Goal: Transaction & Acquisition: Book appointment/travel/reservation

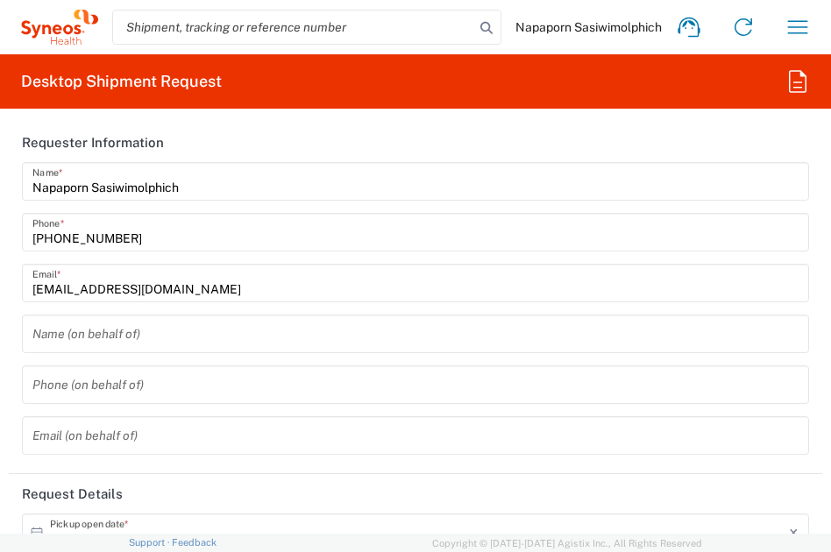
type input "3230"
type input "[GEOGRAPHIC_DATA]"
type input "Syneos Health ([GEOGRAPHIC_DATA]) Limit"
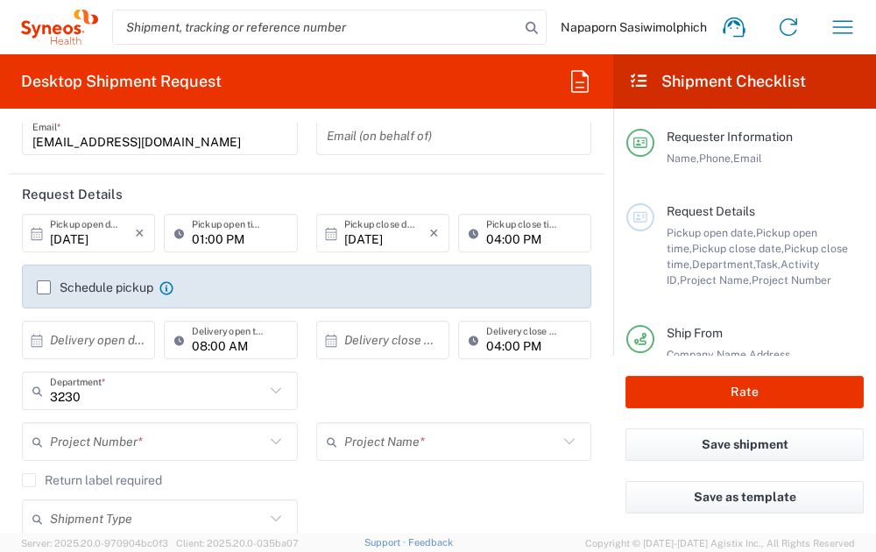
scroll to position [175, 0]
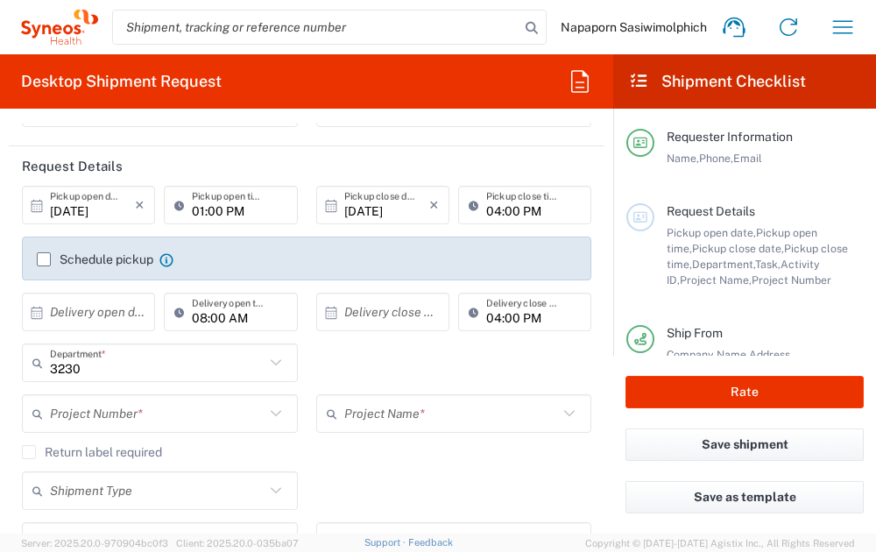
drag, startPoint x: 5, startPoint y: 440, endPoint x: 107, endPoint y: 417, distance: 104.2
click at [5, 440] on form "Requester Information Napaporn Sasiwimolphich Name * [PHONE_NUMBER] Phone * [EM…" at bounding box center [306, 328] width 613 height 411
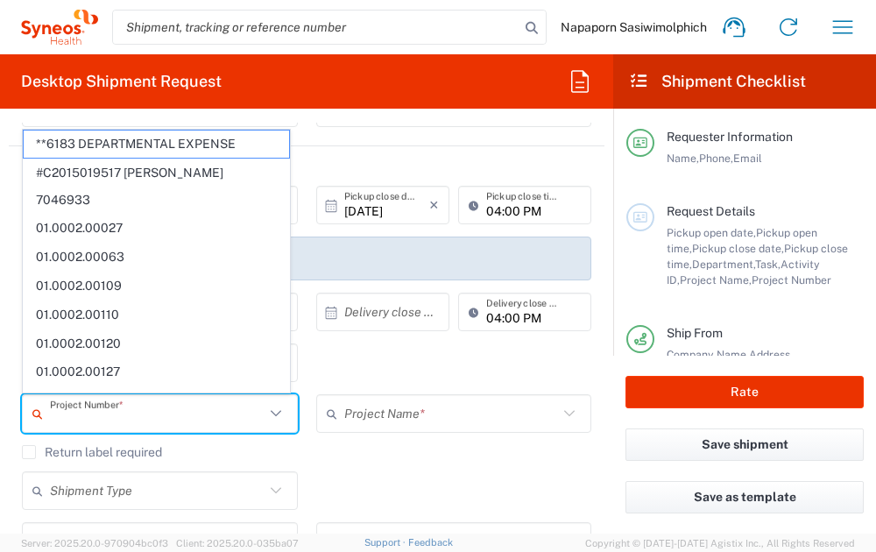
click at [107, 417] on input "text" at bounding box center [157, 414] width 215 height 31
paste input "7000663"
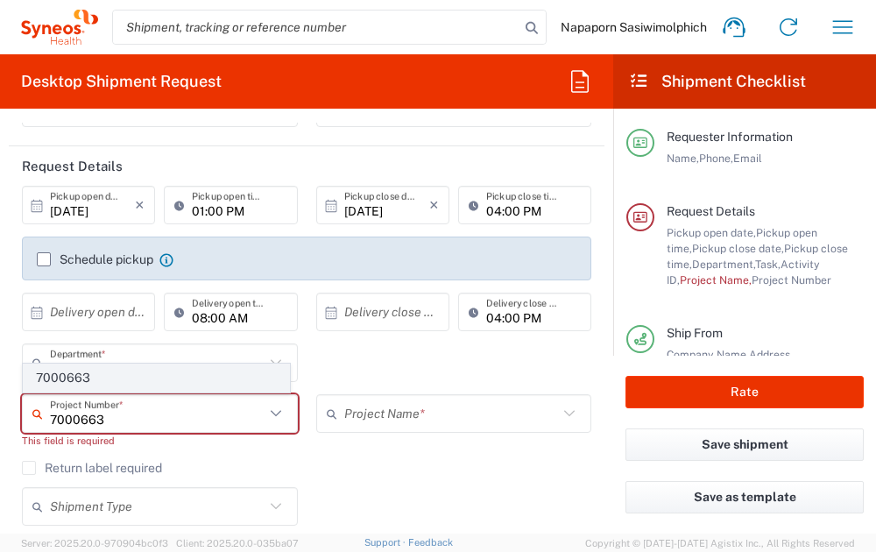
type input "7000663"
click at [92, 374] on span "7000663" at bounding box center [156, 378] width 265 height 27
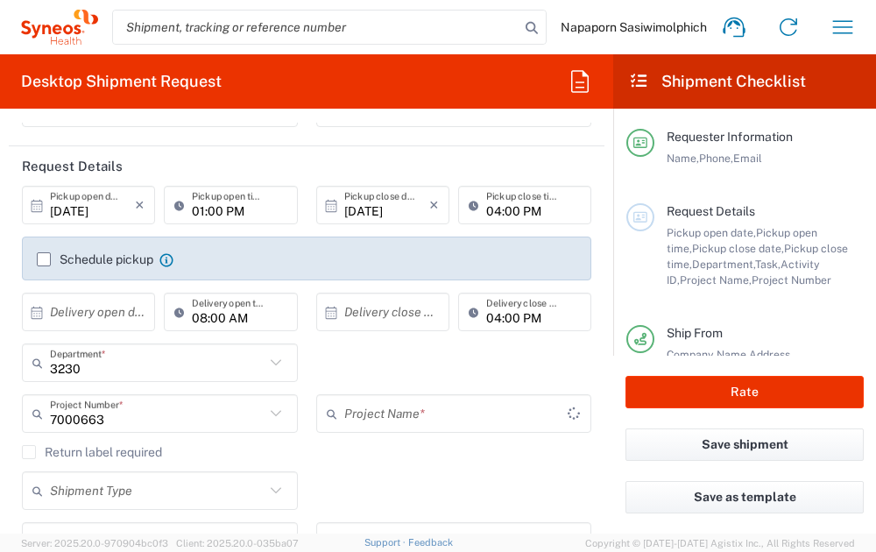
type input "Takeda rrHL manuscript"
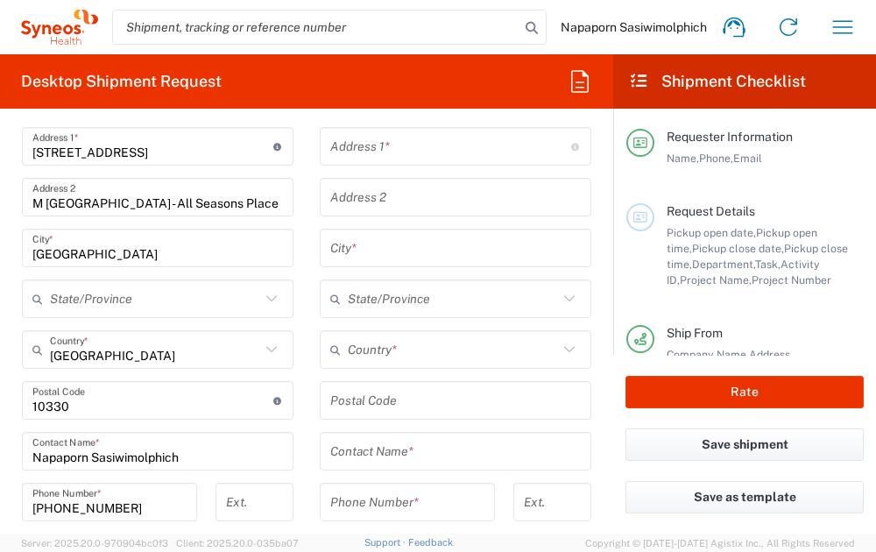
scroll to position [789, 0]
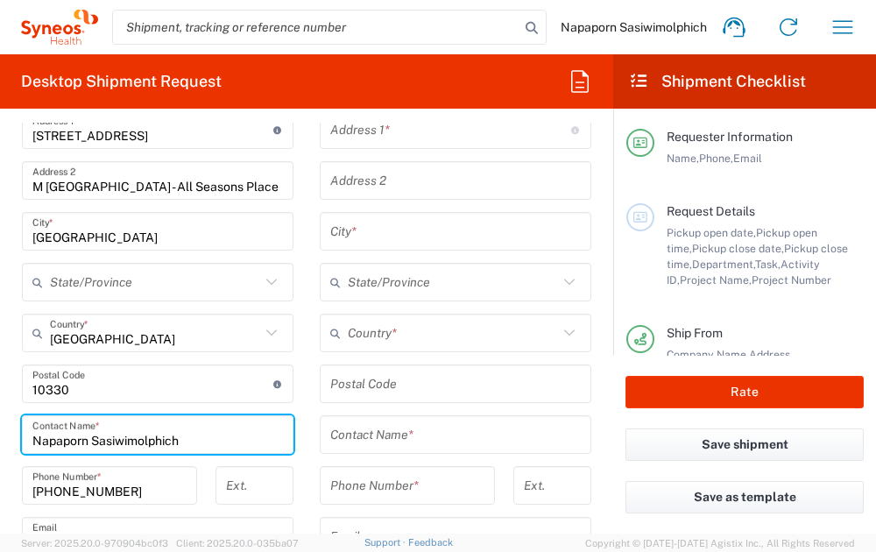
drag, startPoint x: 196, startPoint y: 435, endPoint x: 13, endPoint y: 440, distance: 183.2
click at [13, 440] on main "Syneos Health ([GEOGRAPHIC_DATA]) Limit Location Syneos Health ([GEOGRAPHIC_DAT…" at bounding box center [158, 402] width 298 height 787
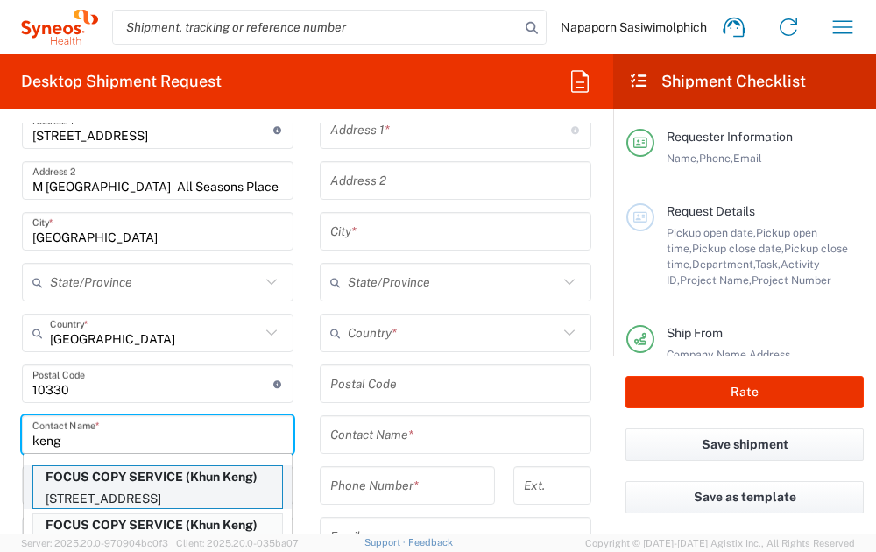
type input "keng"
click at [82, 488] on p "[STREET_ADDRESS]" at bounding box center [157, 499] width 249 height 22
type input "FOCUS COPY SERVICE"
type input "[STREET_ADDRESS],"
type input "[PERSON_NAME], [PERSON_NAME],"
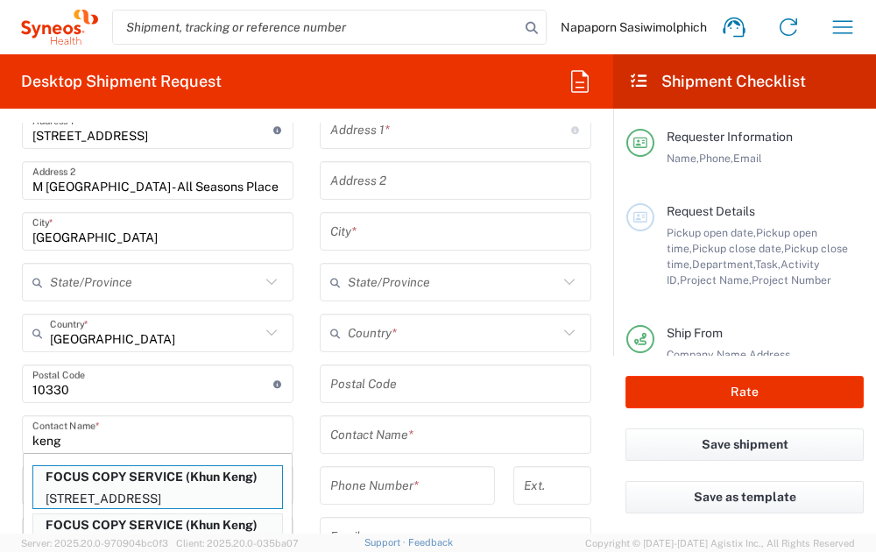
type input "10500"
type input "Khun Keng"
type input "[PHONE_NUMBER]"
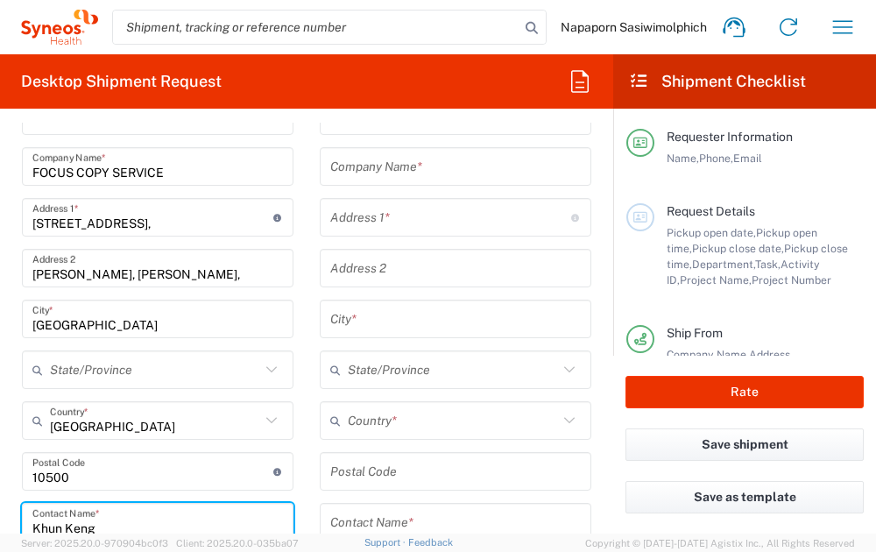
scroll to position [613, 0]
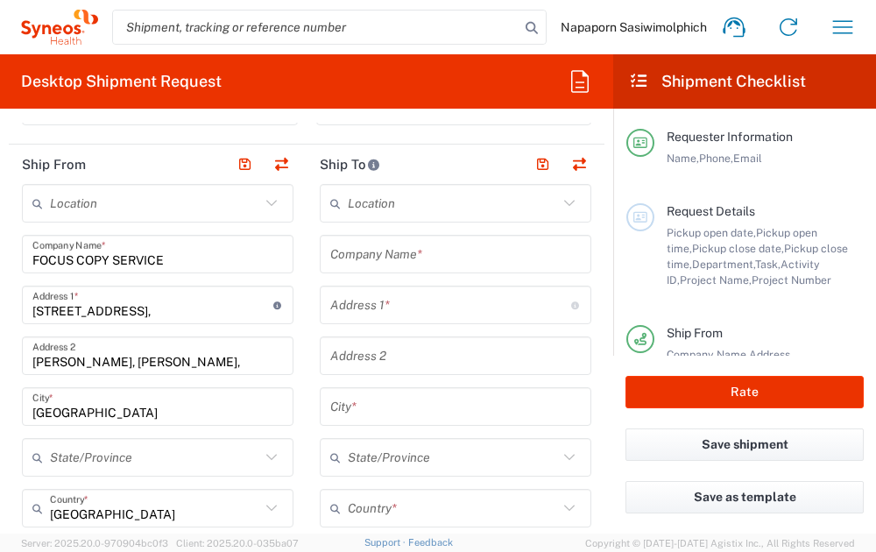
click at [830, 467] on div "Save shipment" at bounding box center [744, 454] width 263 height 53
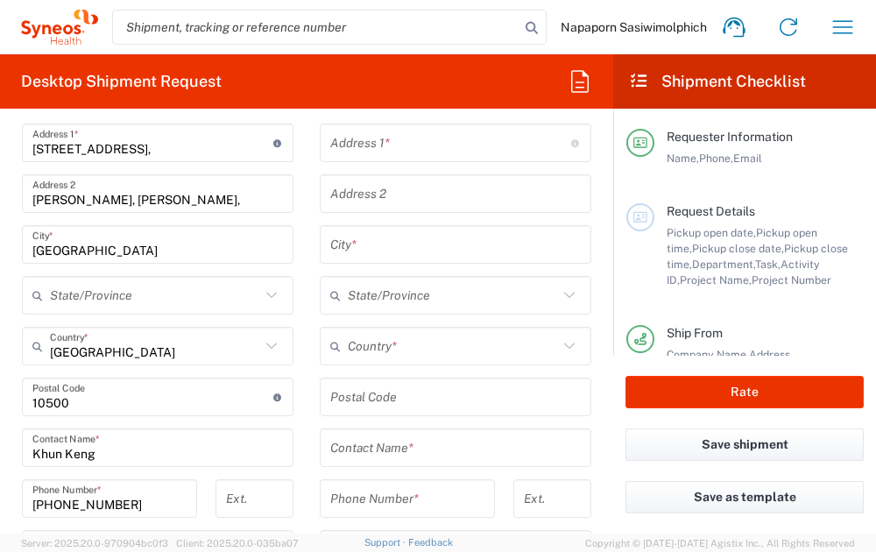
scroll to position [876, 0]
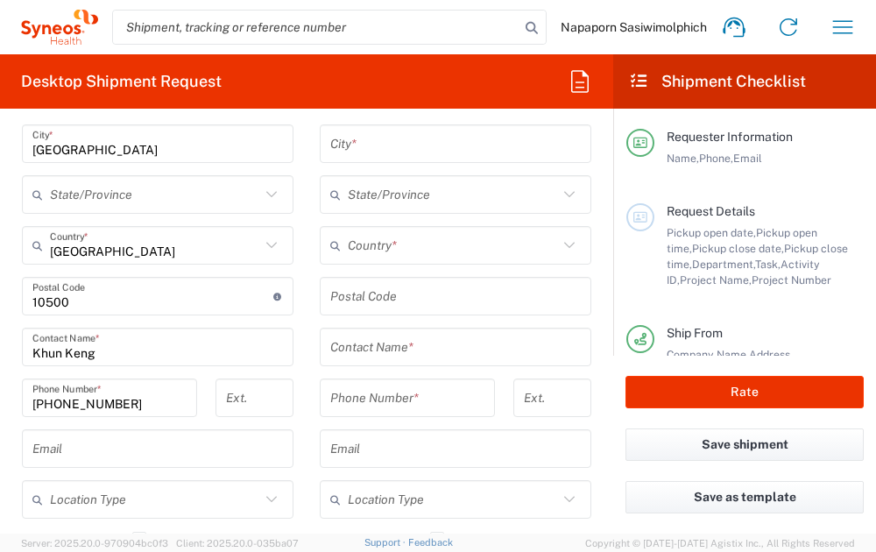
click at [830, 472] on div "Save shipment" at bounding box center [744, 454] width 263 height 53
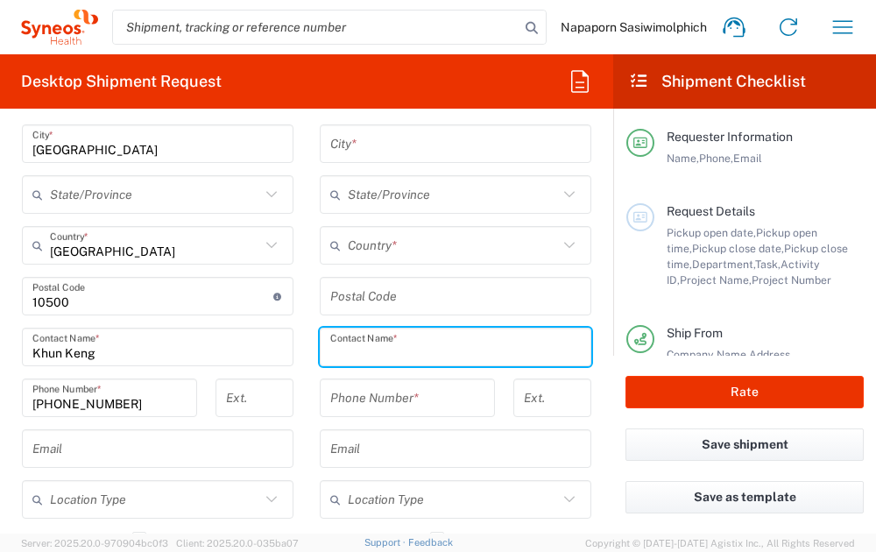
click at [351, 345] on input "text" at bounding box center [455, 347] width 251 height 31
type input "p"
type input "u"
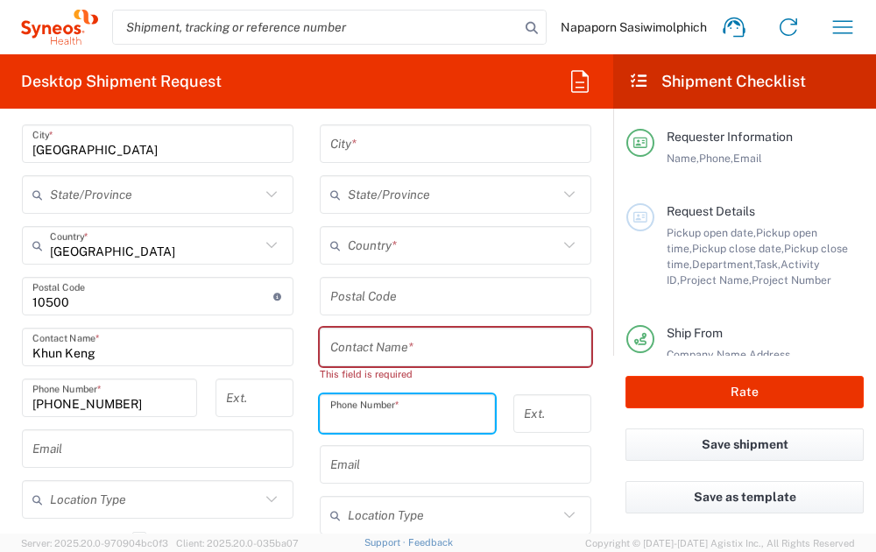
click at [364, 415] on input "tel" at bounding box center [407, 414] width 154 height 31
paste input "081-101-3070"
type input "081-101-3070"
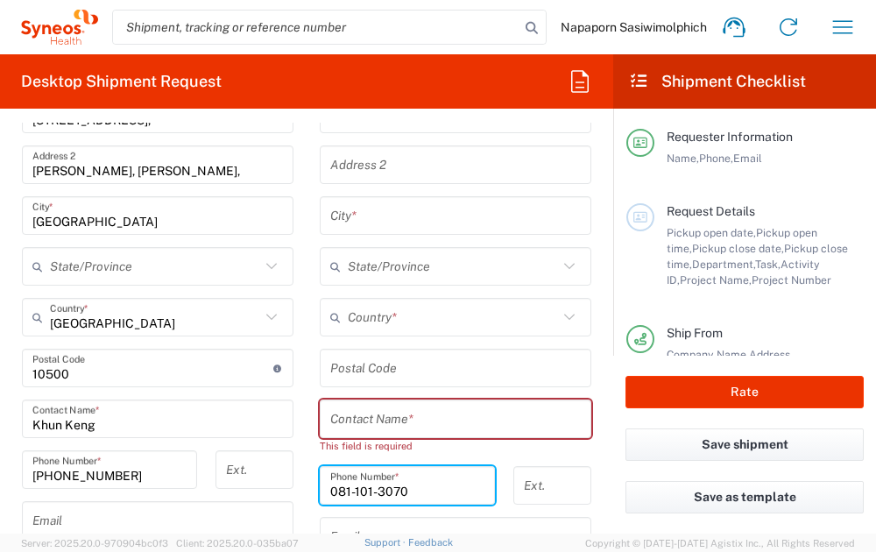
scroll to position [789, 0]
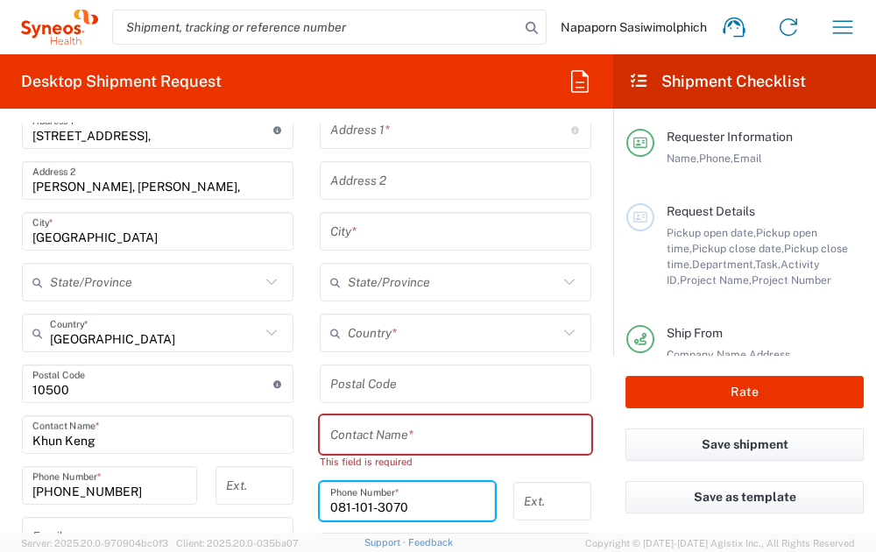
click at [370, 436] on input "text" at bounding box center [455, 435] width 251 height 31
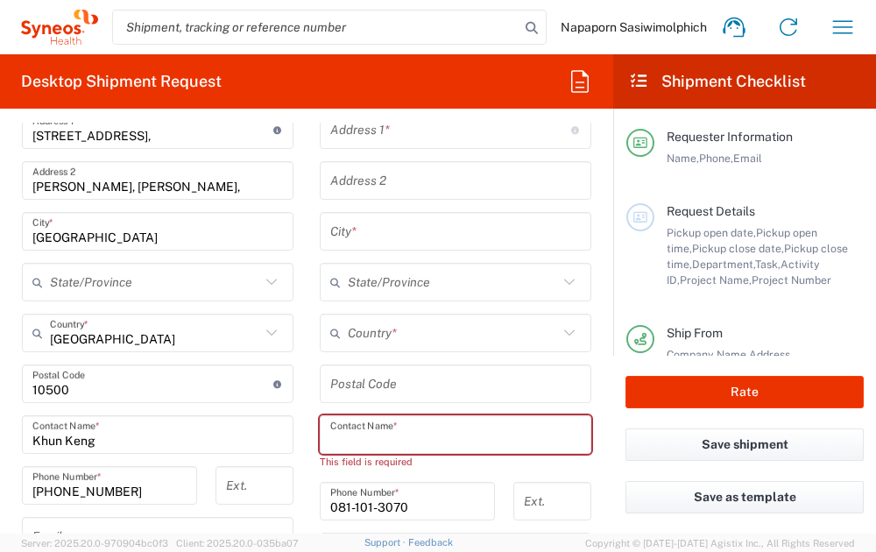
paste input "Phakaporn Udomsak"
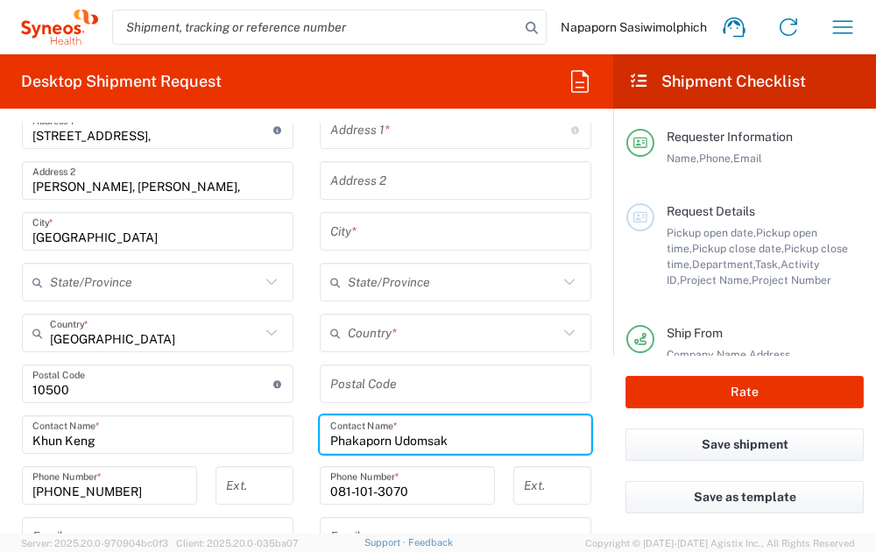
type input "Phakaporn Udomsak"
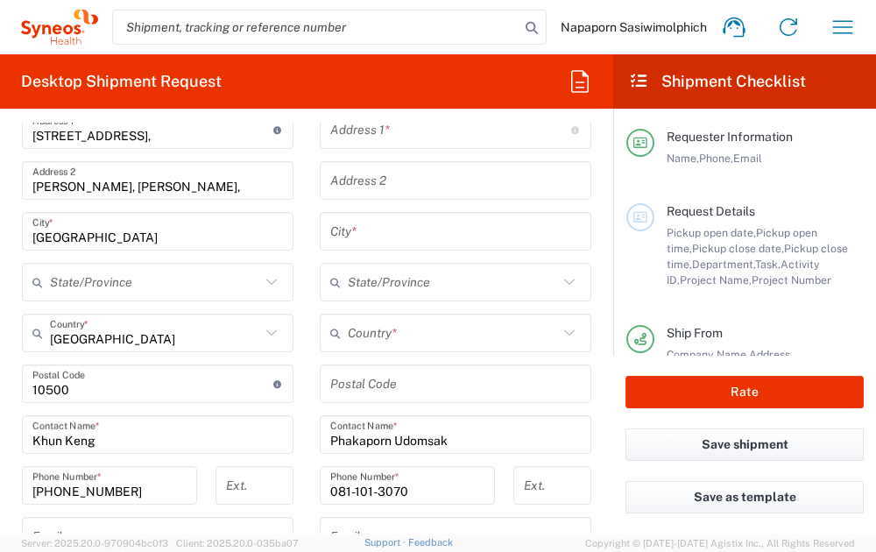
drag, startPoint x: 0, startPoint y: 386, endPoint x: 436, endPoint y: 483, distance: 446.9
click at [0, 386] on html "Napaporn Sasiwimolphich Home Shipment estimator Shipment tracking Desktop shipm…" at bounding box center [438, 276] width 876 height 552
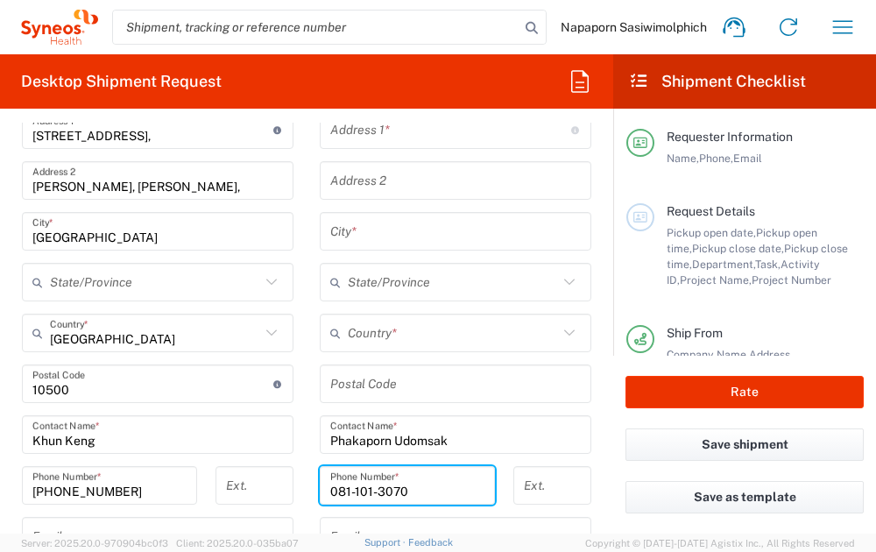
drag, startPoint x: 423, startPoint y: 486, endPoint x: 266, endPoint y: 490, distance: 156.9
click at [266, 490] on div "Ship From Location [PERSON_NAME] LLC-[GEOGRAPHIC_DATA] [GEOGRAPHIC_DATA] [GEOGR…" at bounding box center [307, 385] width 596 height 833
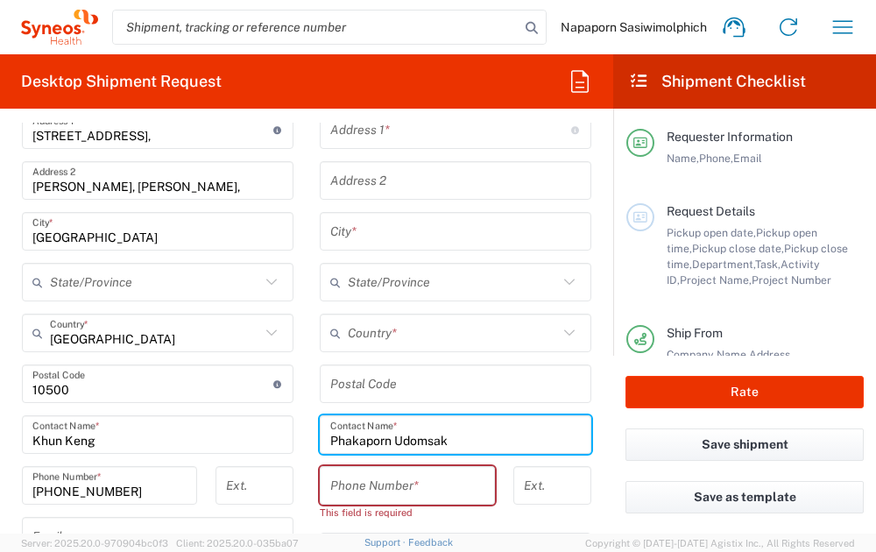
click at [500, 430] on input "Phakaporn Udomsak" at bounding box center [455, 435] width 251 height 31
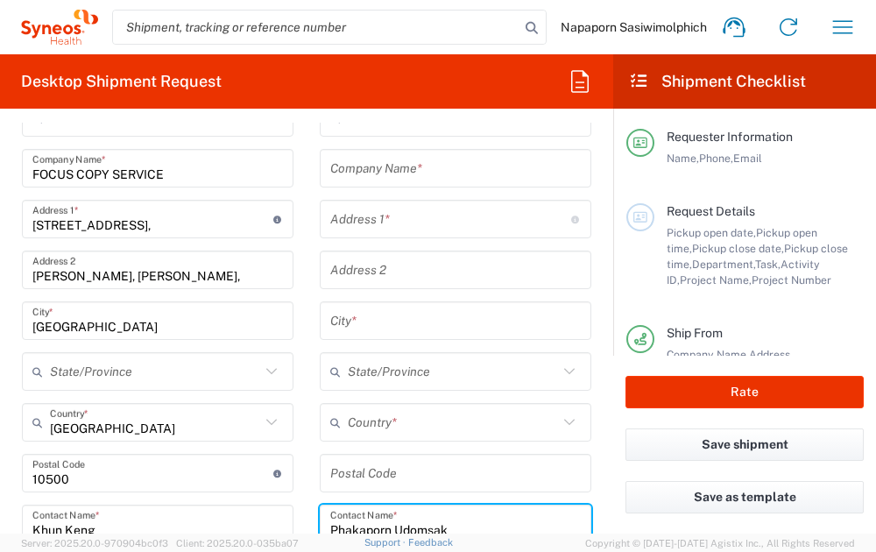
scroll to position [613, 0]
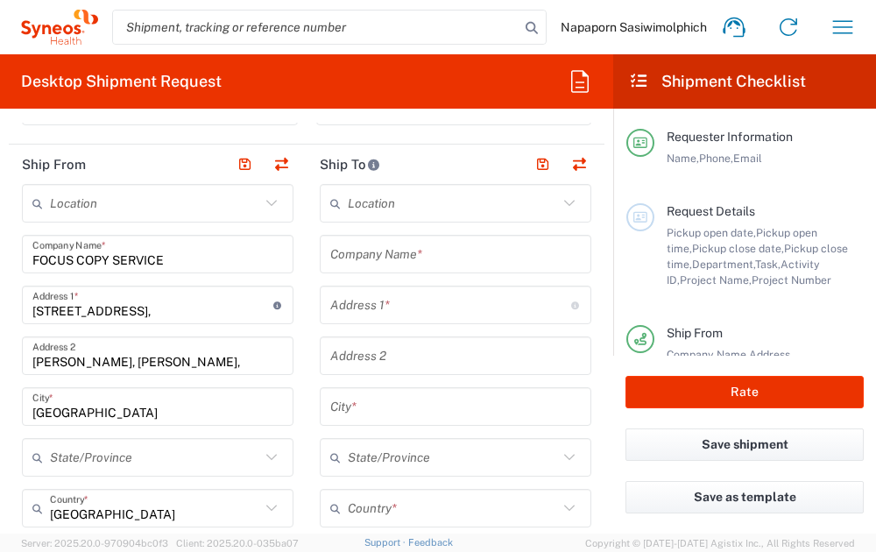
click at [382, 253] on input "text" at bounding box center [455, 254] width 251 height 31
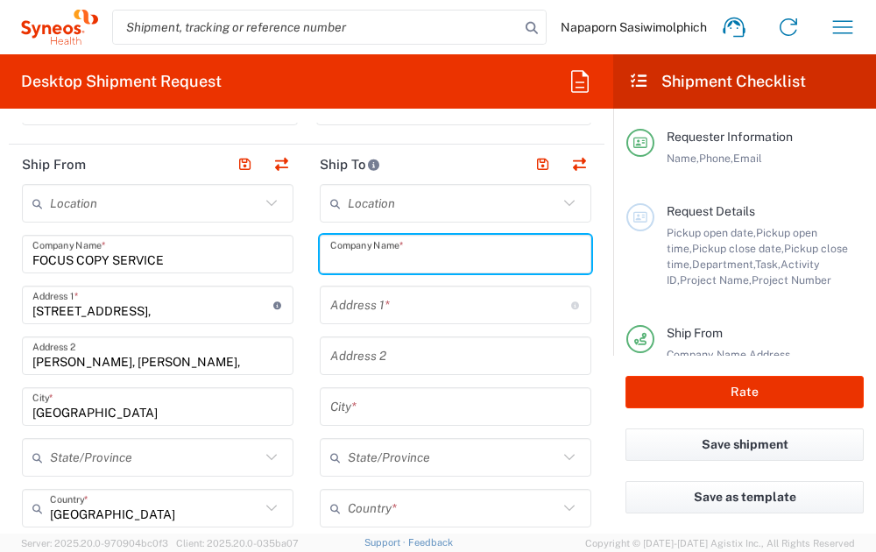
paste input "Hematology Unit"
type input "Hematology Unit"
drag, startPoint x: 453, startPoint y: 263, endPoint x: 249, endPoint y: 253, distance: 204.4
click at [249, 253] on div "Ship From Location [PERSON_NAME] LLC-[GEOGRAPHIC_DATA] [GEOGRAPHIC_DATA] [GEOGR…" at bounding box center [307, 561] width 596 height 833
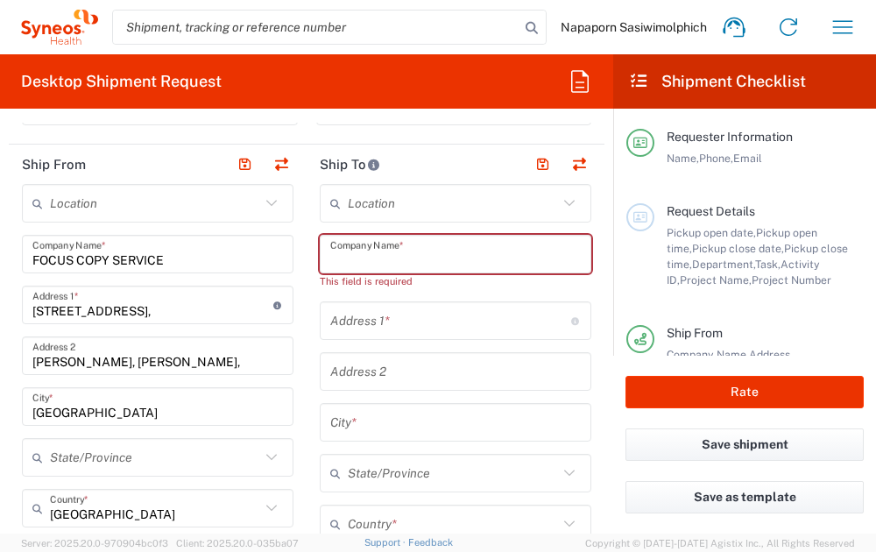
paste input "Faculty of Medicine, PSU (Hemato)"
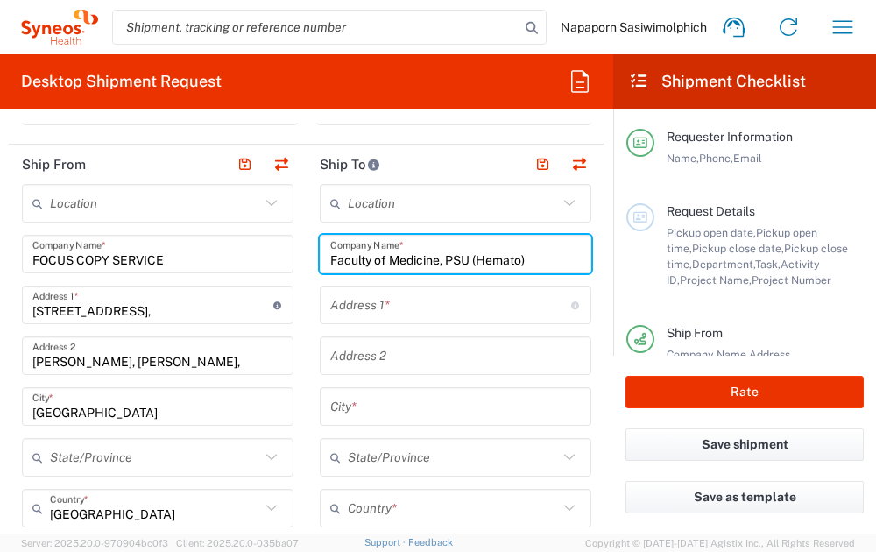
scroll to position [876, 0]
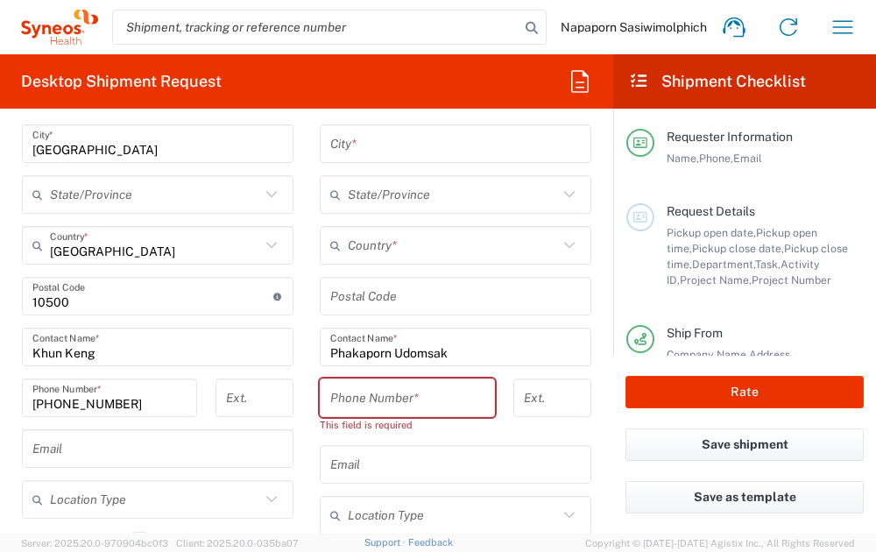
type input "Faculty of Medicine, PSU (Hemato)"
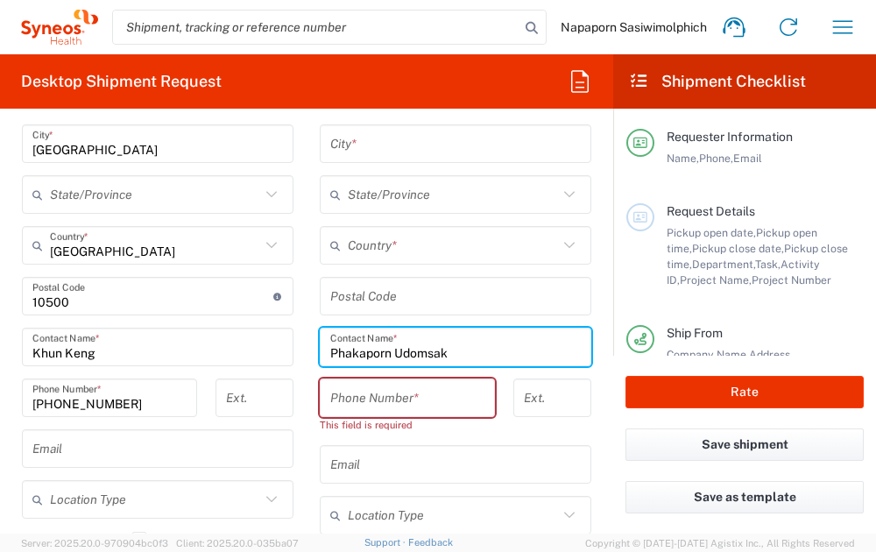
click at [469, 351] on input "Phakaporn Udomsak" at bounding box center [455, 347] width 251 height 31
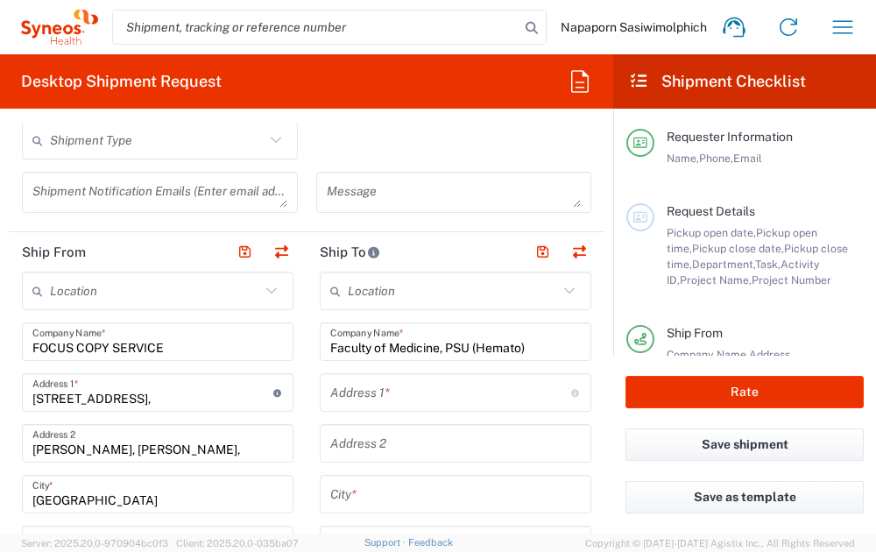
scroll to position [613, 0]
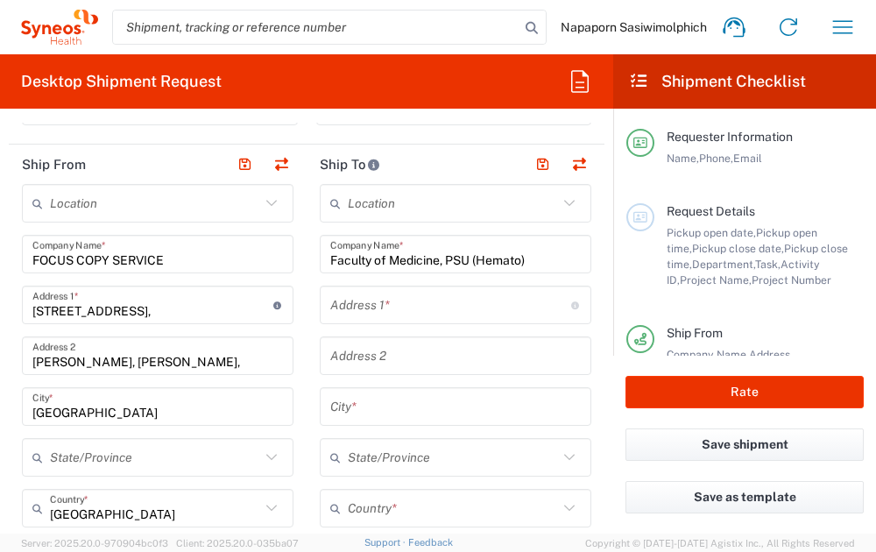
drag, startPoint x: 1, startPoint y: 371, endPoint x: 85, endPoint y: 364, distance: 84.4
click at [1, 371] on form "Requester Information Napaporn Sasiwimolphich Name * [PHONE_NUMBER] Phone * [EM…" at bounding box center [306, 328] width 613 height 411
click at [387, 307] on input "text" at bounding box center [450, 305] width 241 height 31
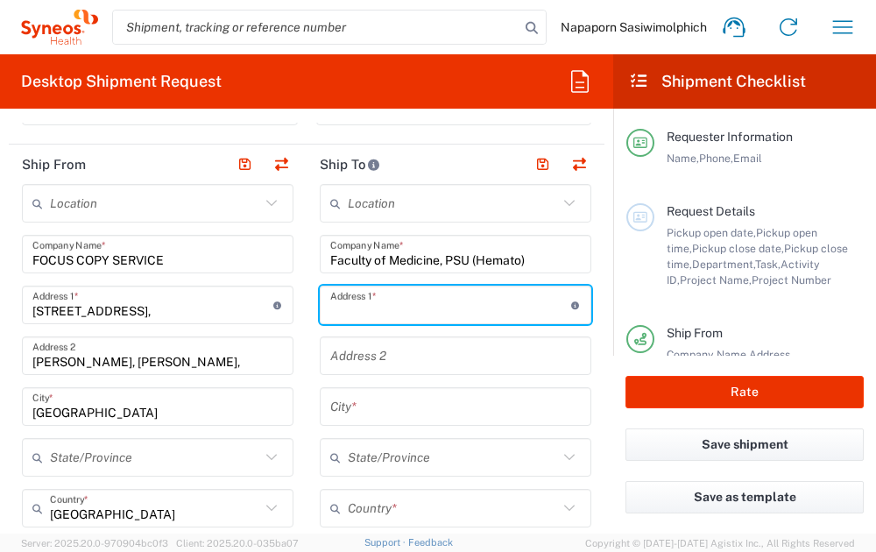
paste input "No. 15, 12th Floor"
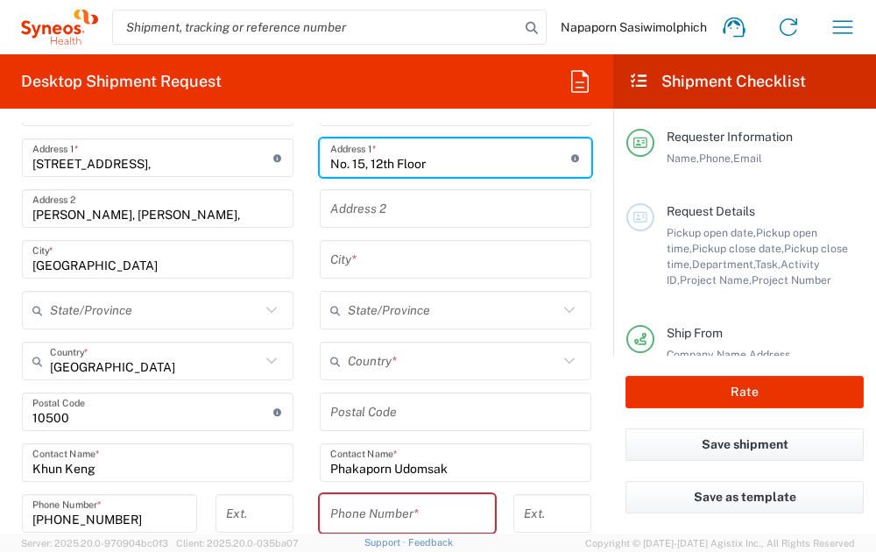
scroll to position [789, 0]
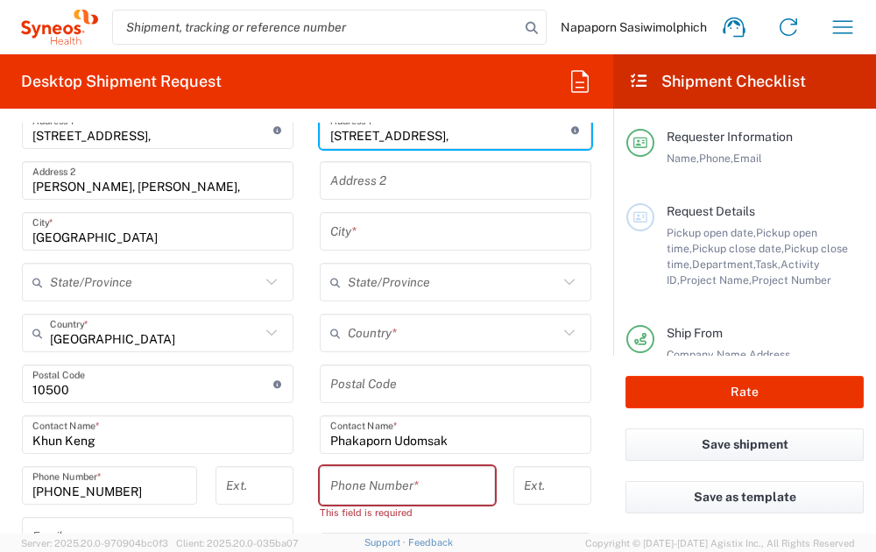
paste input "PHAKAPORN UDOMSAK"
type input "No. 15, 12th Fl"
drag, startPoint x: 324, startPoint y: 134, endPoint x: 431, endPoint y: 141, distance: 107.1
click at [431, 141] on input "No. 15, 12th Fl" at bounding box center [450, 130] width 241 height 31
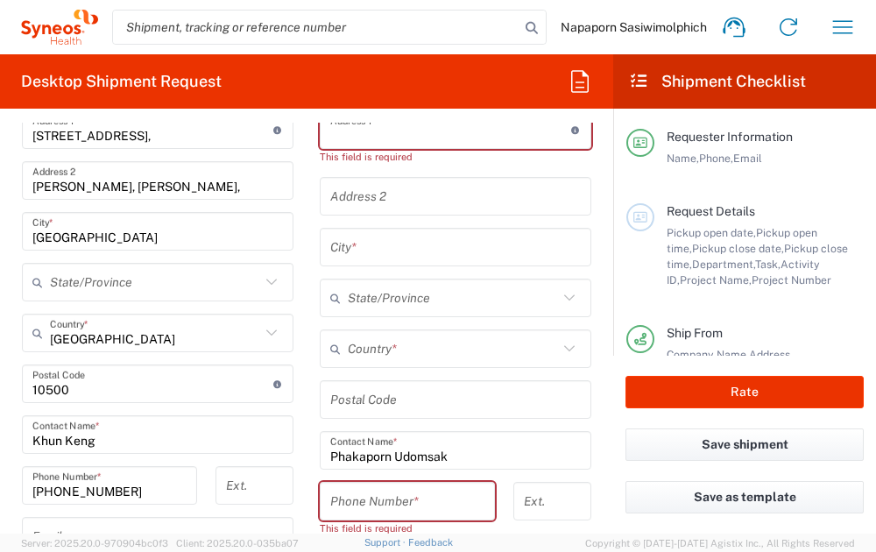
paste input "No. 15, 12th Floor"
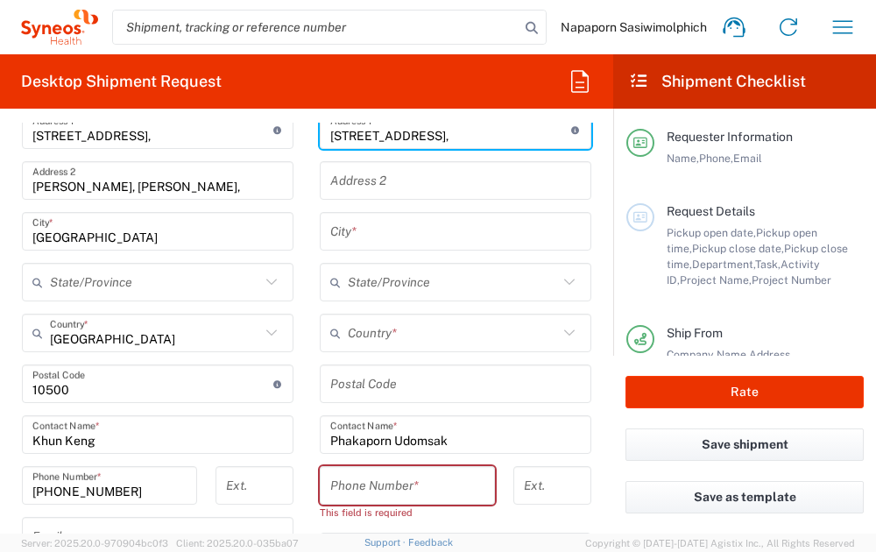
paste input "13-Floor building"
type input "[STREET_ADDRESS]-Floor building"
click at [418, 179] on input "text" at bounding box center [455, 181] width 251 height 31
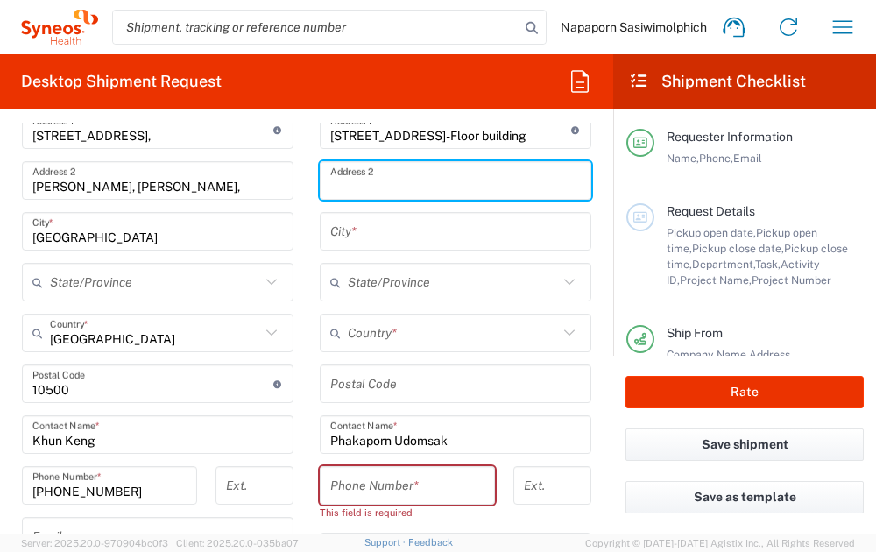
paste input "Department of Medicine"
type input "Department of Medicine"
click at [412, 241] on input "text" at bounding box center [455, 231] width 251 height 31
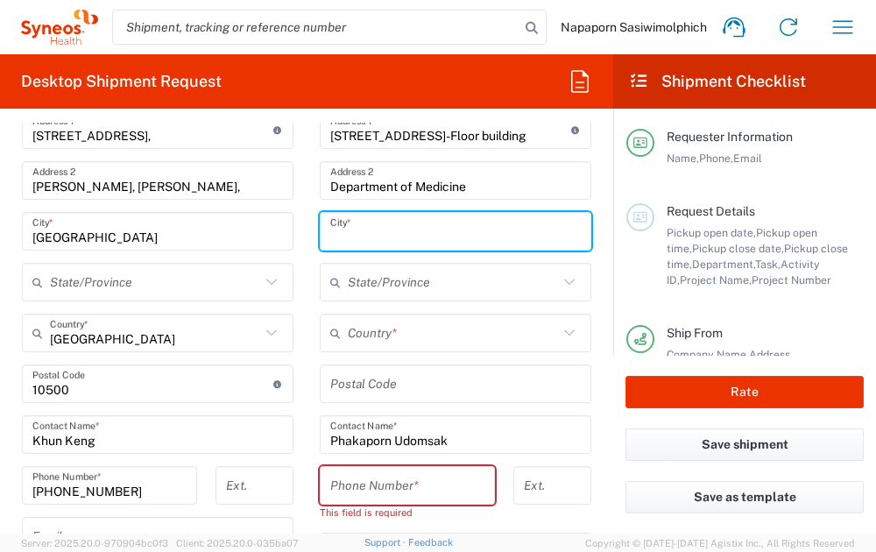
paste input "Hat Yai 90110"
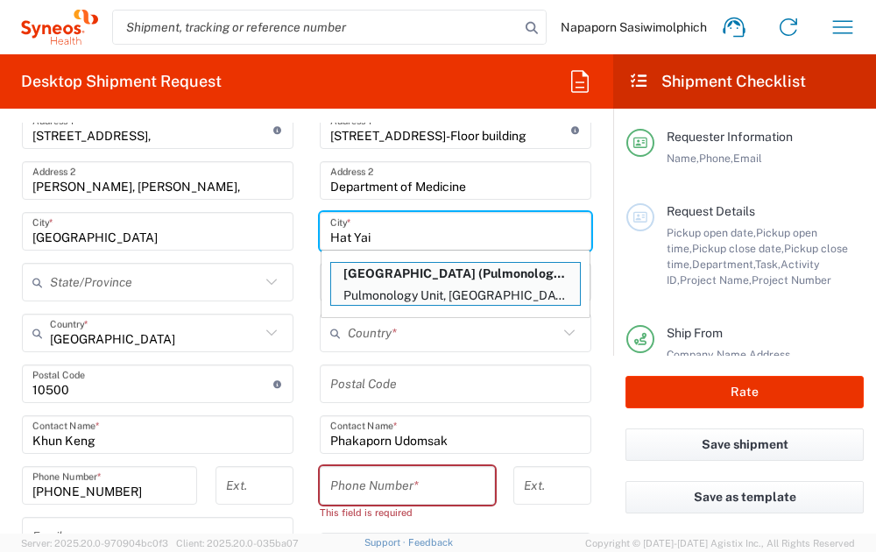
type input "Hat Yai"
click at [598, 223] on form "Requester Information Napaporn Sasiwimolphich Name * [PHONE_NUMBER] Phone * [EM…" at bounding box center [306, 328] width 613 height 411
click at [585, 312] on main "Location [PERSON_NAME] LLC-[GEOGRAPHIC_DATA] [GEOGRAPHIC_DATA] [GEOGRAPHIC_DATA…" at bounding box center [456, 385] width 298 height 752
type input "[GEOGRAPHIC_DATA] (Pulmonology unit)"
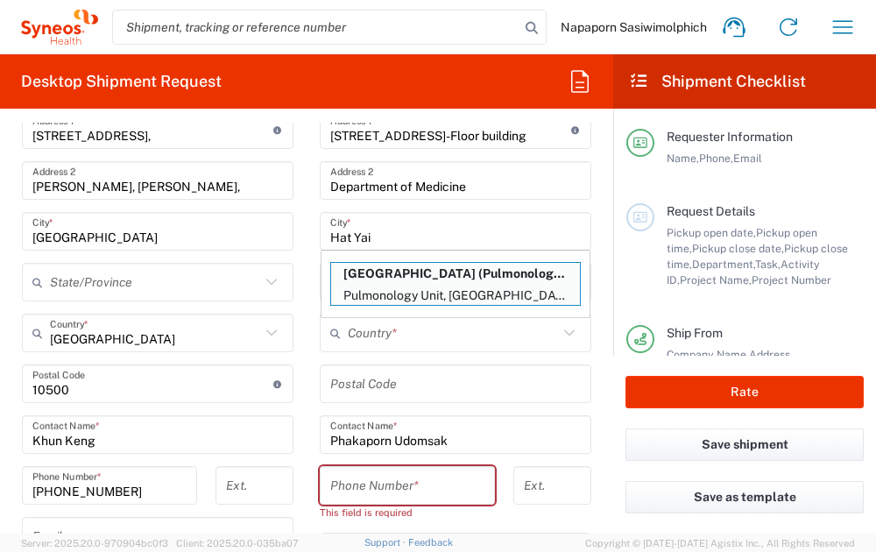
type input "Pulmonology Unit, Faculty of Medicine, PSU"
type input "[GEOGRAPHIC_DATA],"
type input "[GEOGRAPHIC_DATA]"
type input "90110"
type input "Chanya Kongsripan"
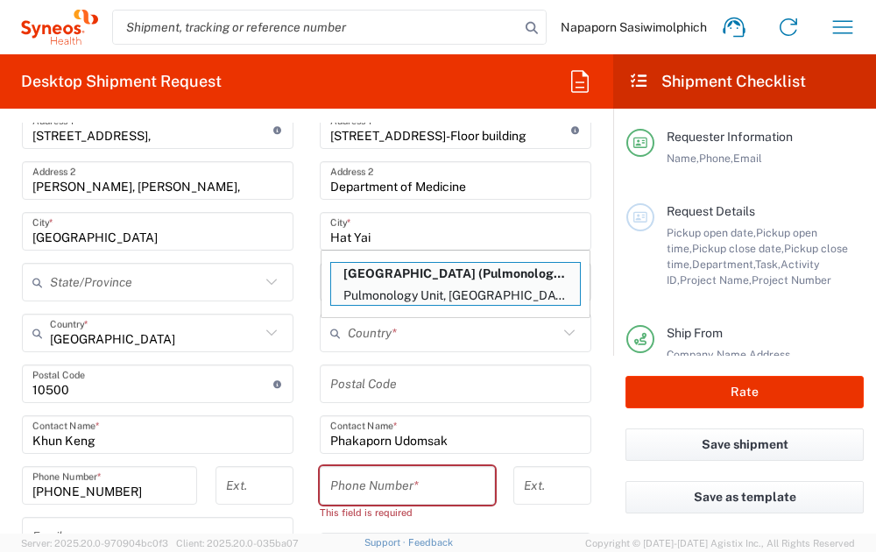
type input "[PHONE_NUMBER]"
type input "[EMAIL_ADDRESS][DOMAIN_NAME]"
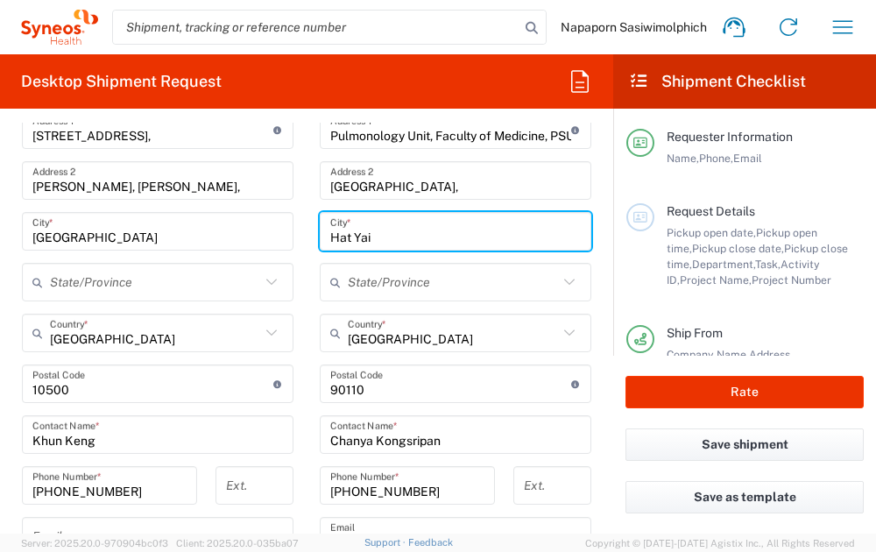
click at [558, 283] on icon at bounding box center [569, 282] width 23 height 23
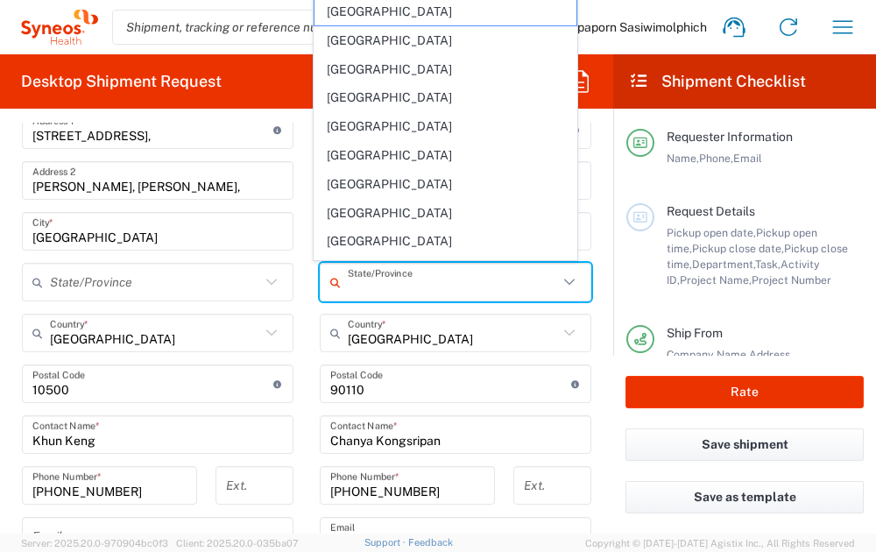
click at [591, 319] on form "Requester Information Napaporn Sasiwimolphich Name * [PHONE_NUMBER] Phone * [EM…" at bounding box center [306, 328] width 613 height 411
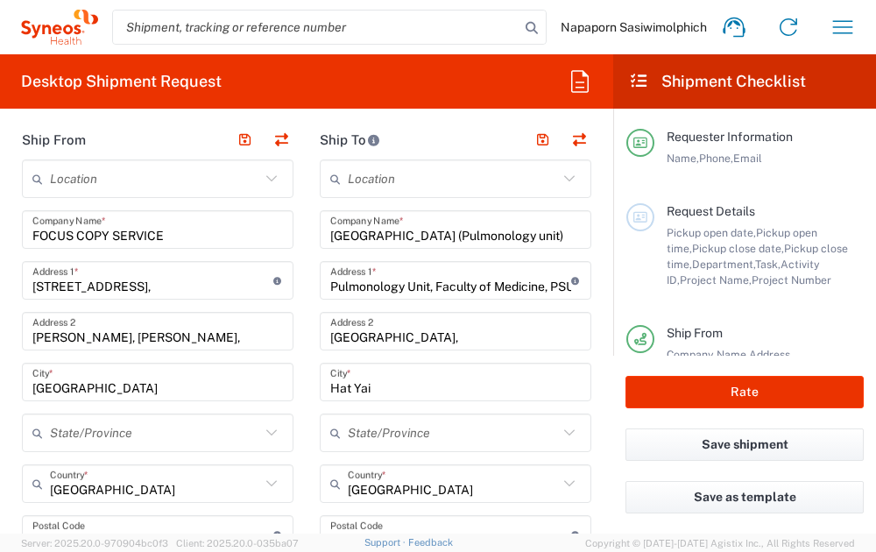
scroll to position [613, 0]
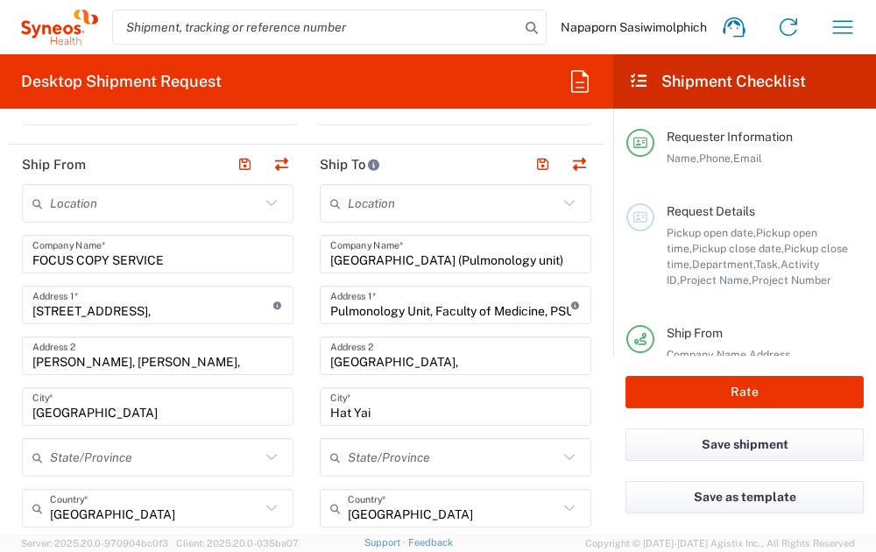
click at [0, 510] on html "Napaporn Sasiwimolphich Home Shipment estimator Shipment tracking Desktop shipm…" at bounding box center [438, 276] width 876 height 552
click at [485, 255] on input "[GEOGRAPHIC_DATA] (Pulmonology unit)" at bounding box center [455, 254] width 251 height 31
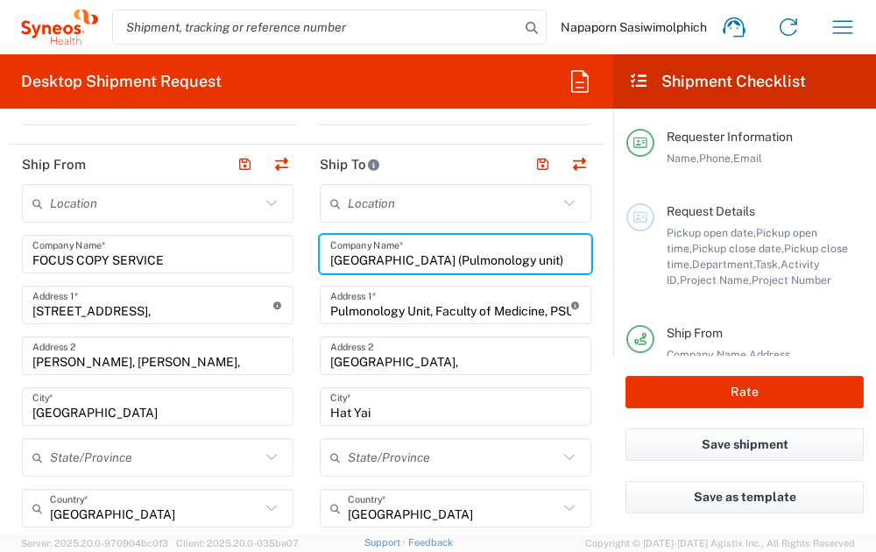
click at [481, 256] on input "[GEOGRAPHIC_DATA] (Pulmonology unit)" at bounding box center [455, 254] width 251 height 31
paste input "Hematology Unit"
type input "[GEOGRAPHIC_DATA] (Hematology Unit)"
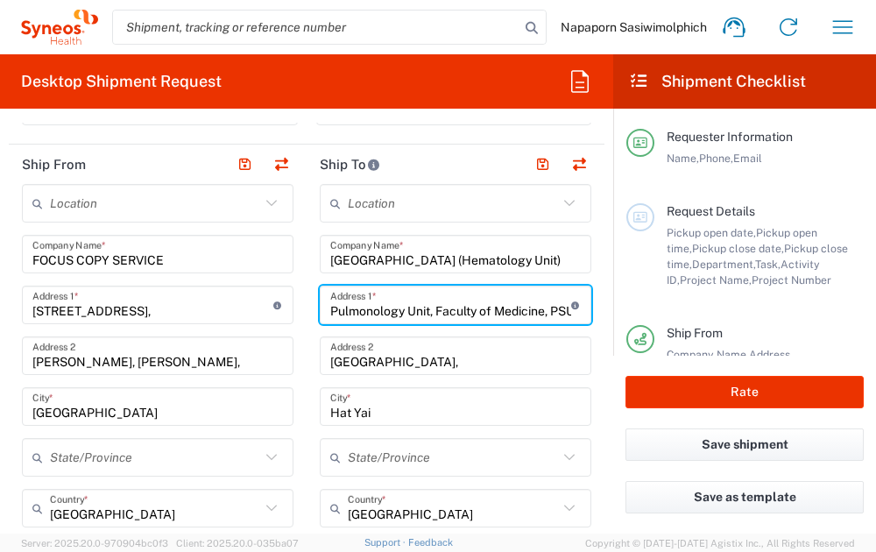
scroll to position [0, 0]
drag, startPoint x: 323, startPoint y: 308, endPoint x: 873, endPoint y: 206, distance: 558.7
click at [423, 309] on input "Pulmonology Unit, Faculty of Medicine, PSU" at bounding box center [450, 305] width 241 height 31
paste input "Hematology Unit"
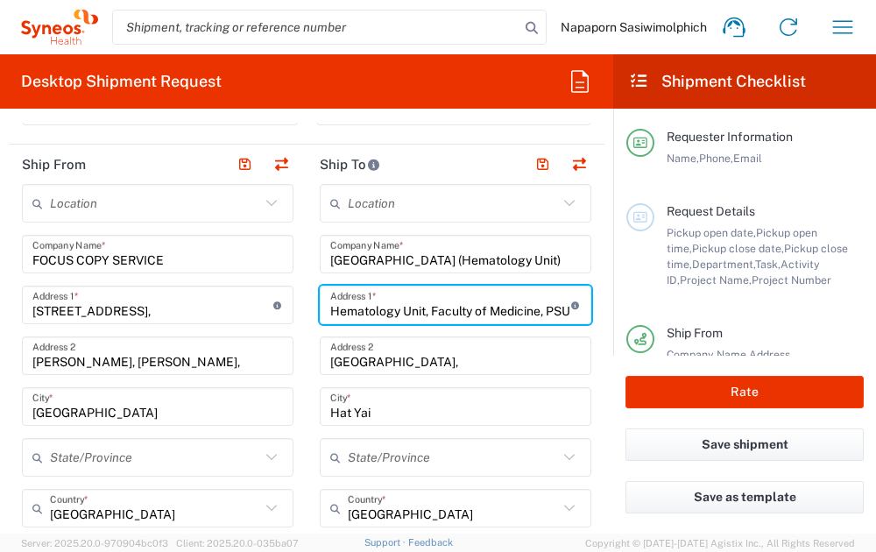
type input "Hematology Unit, Faculty of Medicine, PSU"
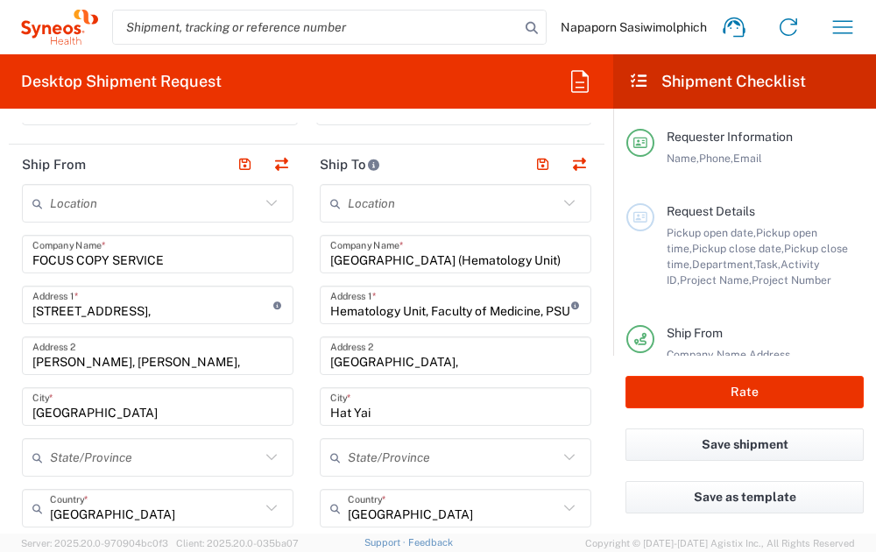
scroll to position [0, 0]
drag, startPoint x: 0, startPoint y: 443, endPoint x: 252, endPoint y: 421, distance: 253.4
click at [0, 443] on html "Napaporn Sasiwimolphich Home Shipment estimator Shipment tracking Desktop shipm…" at bounding box center [438, 276] width 876 height 552
click at [542, 308] on input "Hematology Unit, Faculty of Medicine, PSU" at bounding box center [450, 305] width 241 height 31
drag, startPoint x: 8, startPoint y: 479, endPoint x: 89, endPoint y: 458, distance: 84.2
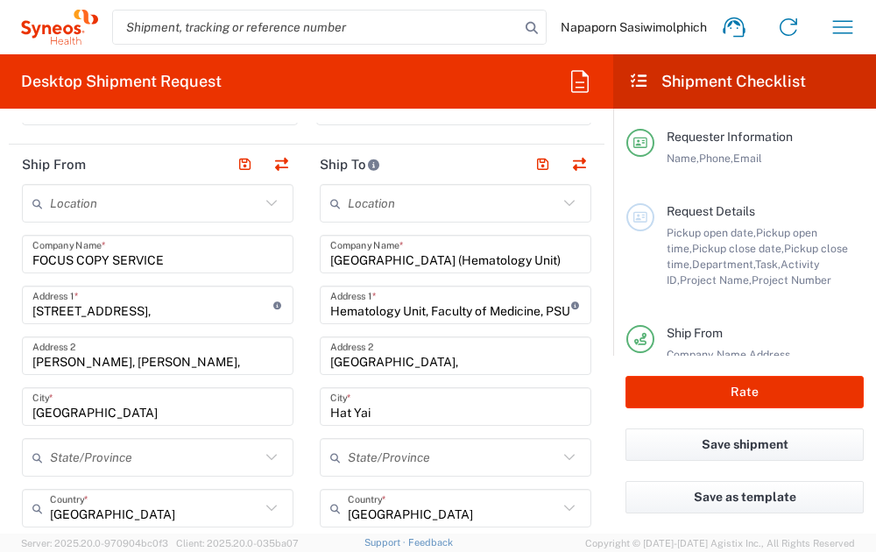
click at [8, 479] on form "Requester Information Napaporn Sasiwimolphich Name * [PHONE_NUMBER] Phone * [EM…" at bounding box center [306, 328] width 613 height 411
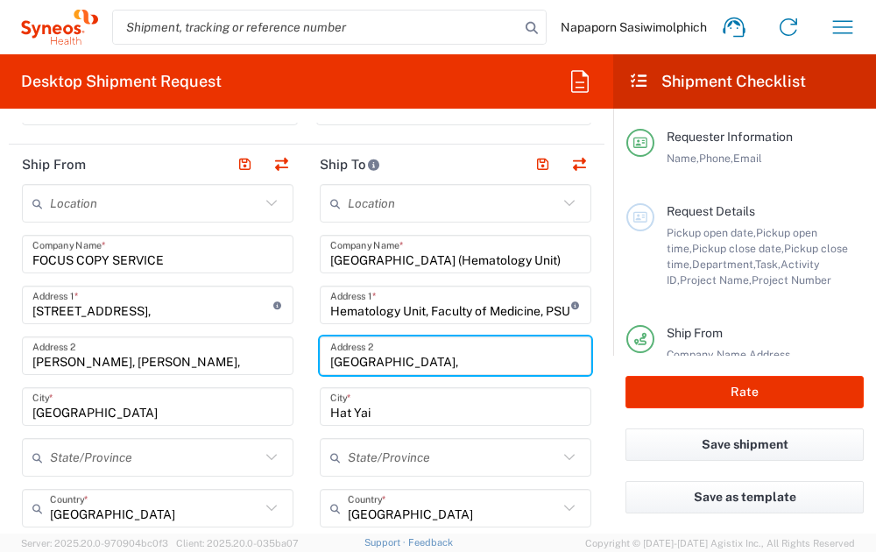
drag, startPoint x: 324, startPoint y: 358, endPoint x: 508, endPoint y: 360, distance: 184.0
click at [508, 360] on input "[GEOGRAPHIC_DATA]," at bounding box center [455, 356] width 251 height 31
paste input "No. 15, 12th Floor"
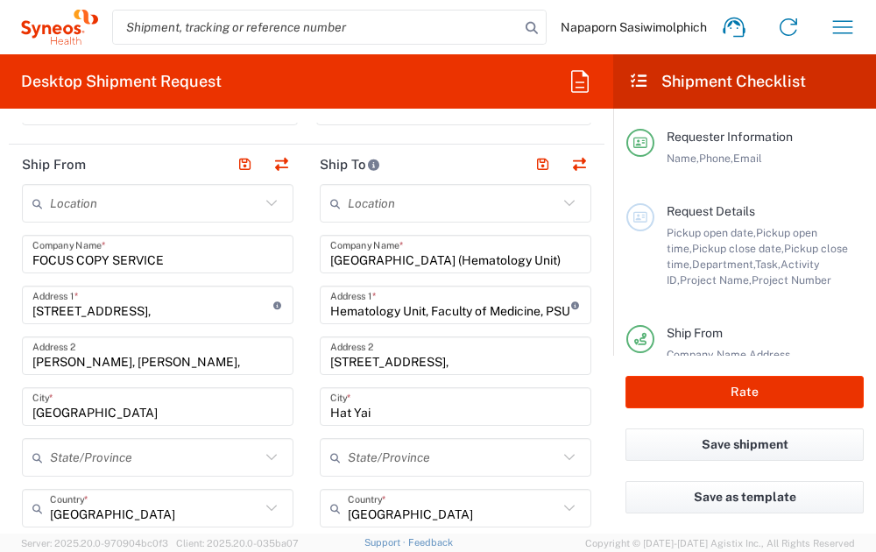
drag, startPoint x: 5, startPoint y: 493, endPoint x: 434, endPoint y: 421, distance: 434.6
click at [5, 493] on form "Requester Information Napaporn Sasiwimolphich Name * [PHONE_NUMBER] Phone * [EM…" at bounding box center [306, 328] width 613 height 411
click at [451, 357] on input "[STREET_ADDRESS]," at bounding box center [455, 356] width 251 height 31
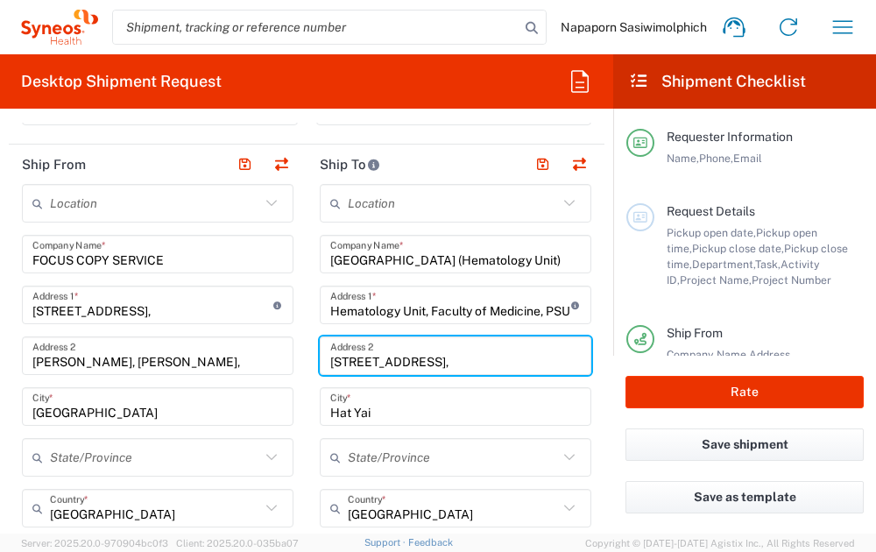
paste input "13-Floor building"
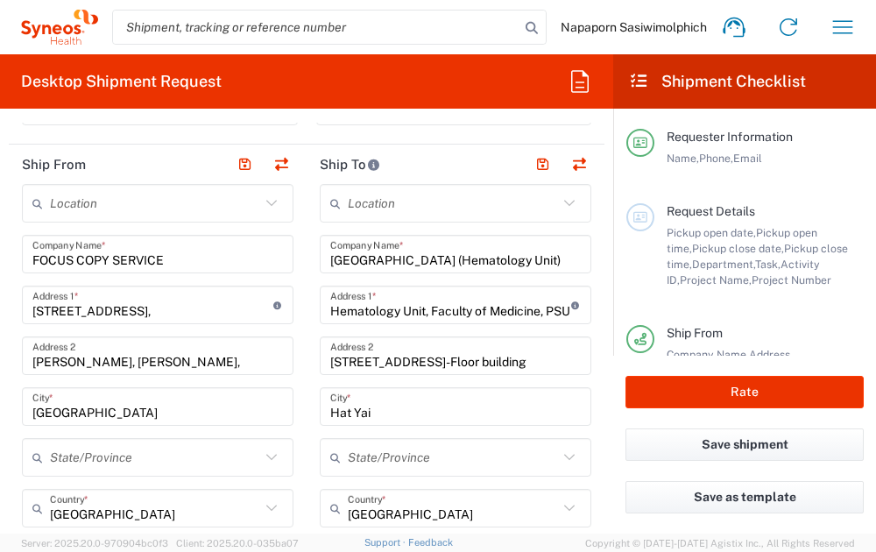
click at [8, 478] on form "Requester Information Napaporn Sasiwimolphich Name * [PHONE_NUMBER] Phone * [EM…" at bounding box center [306, 328] width 613 height 411
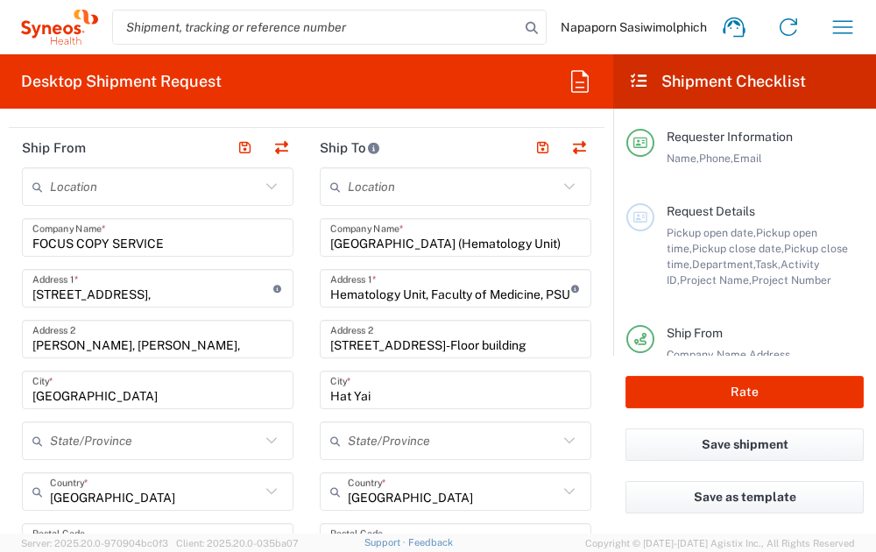
scroll to position [613, 0]
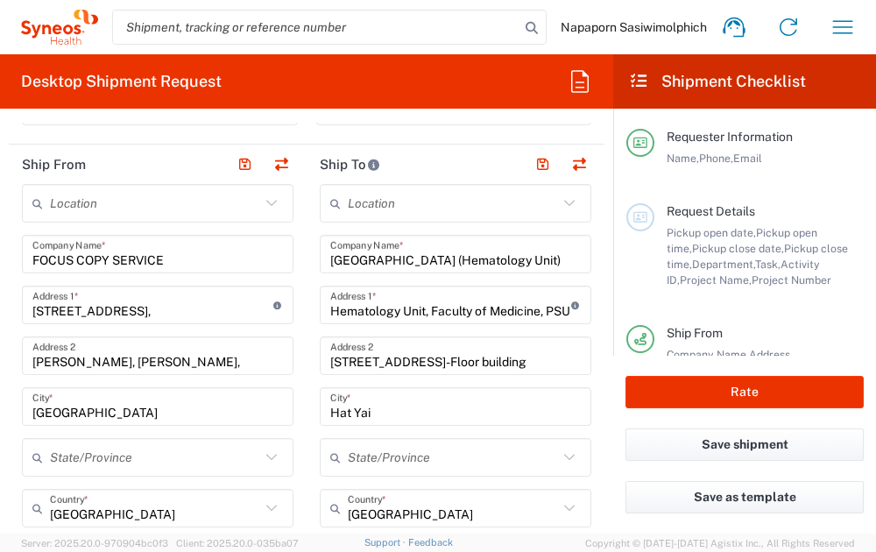
click at [544, 357] on input "[STREET_ADDRESS]-Floor building" at bounding box center [455, 356] width 251 height 31
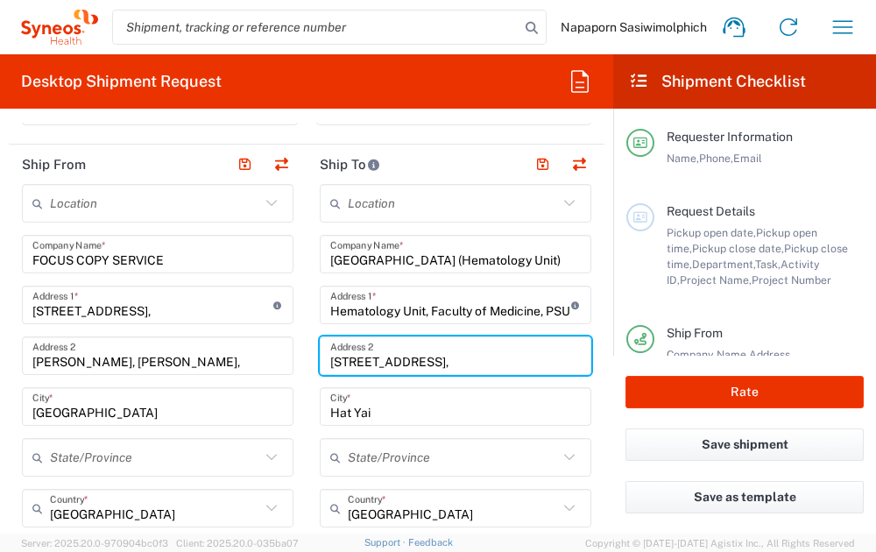
paste input "Department of Medicine"
type input "No. 15, 12th Floor, 13-Floor building, Department of Medicine"
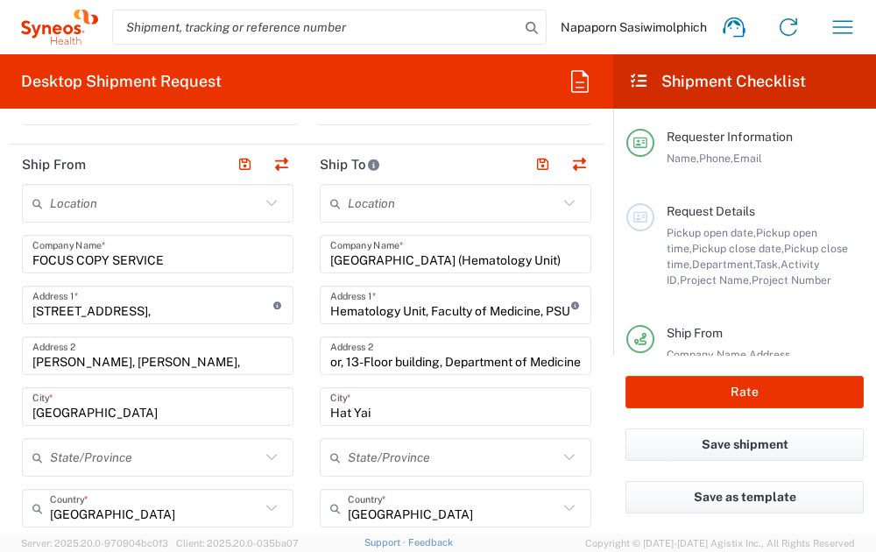
scroll to position [0, 0]
click at [594, 409] on form "Requester Information Napaporn Sasiwimolphich Name * [PHONE_NUMBER] Phone * [EM…" at bounding box center [306, 328] width 613 height 411
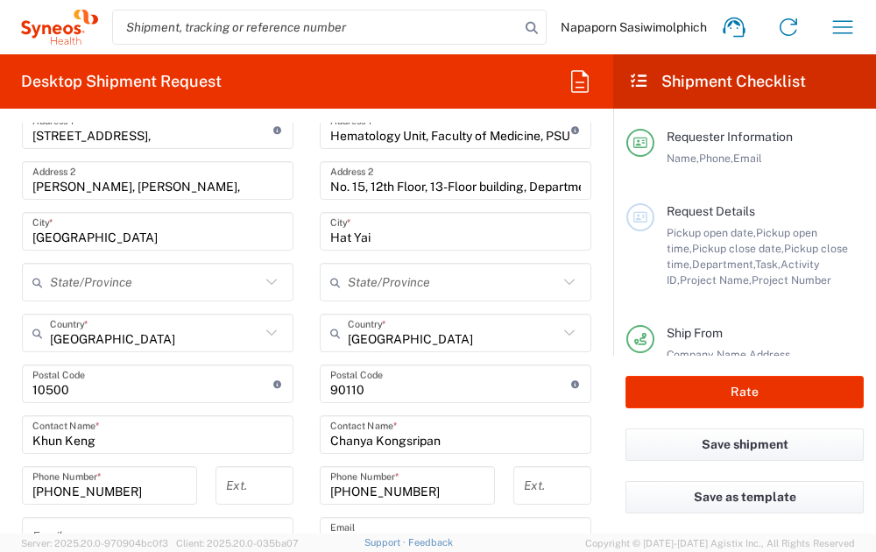
scroll to position [876, 0]
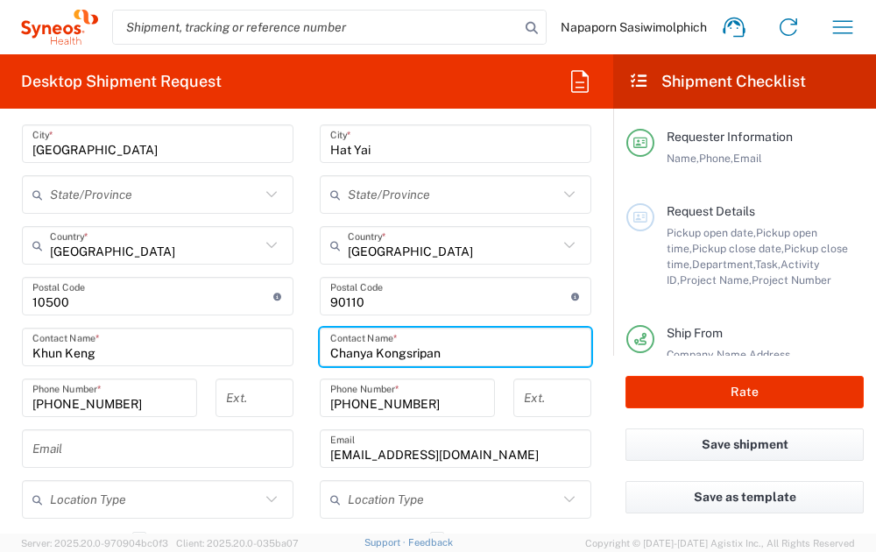
drag, startPoint x: 328, startPoint y: 351, endPoint x: 435, endPoint y: 351, distance: 106.9
click at [435, 351] on input "Chanya Kongsripan" at bounding box center [455, 347] width 251 height 31
type input "C"
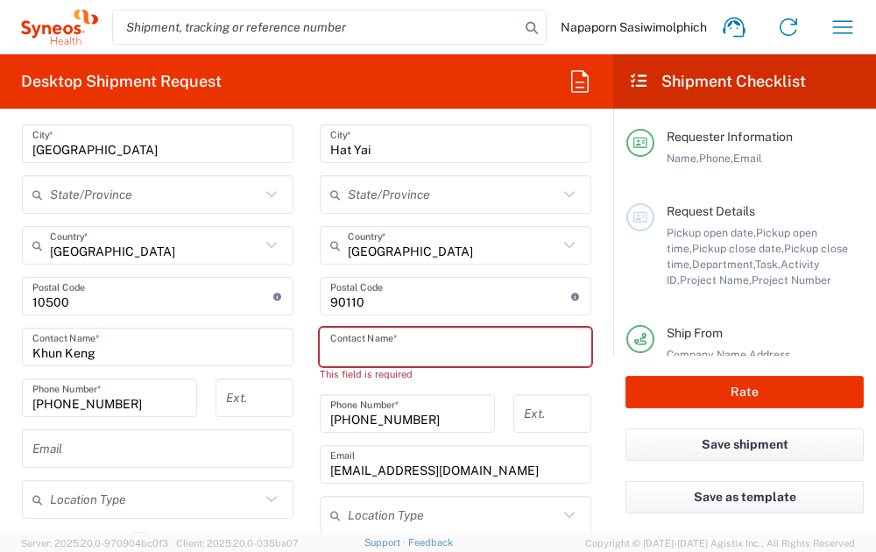
paste input "Phakaporn Udomsak"
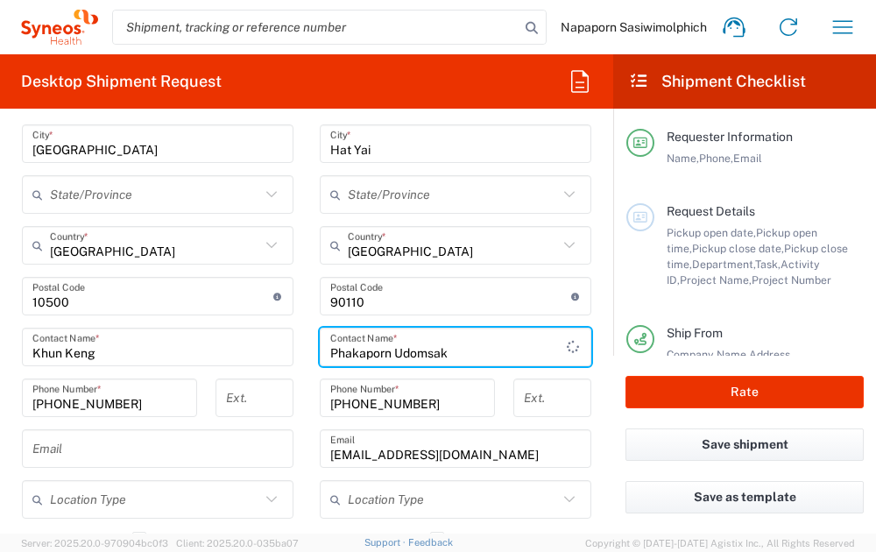
type input "Phakaporn Udomsak"
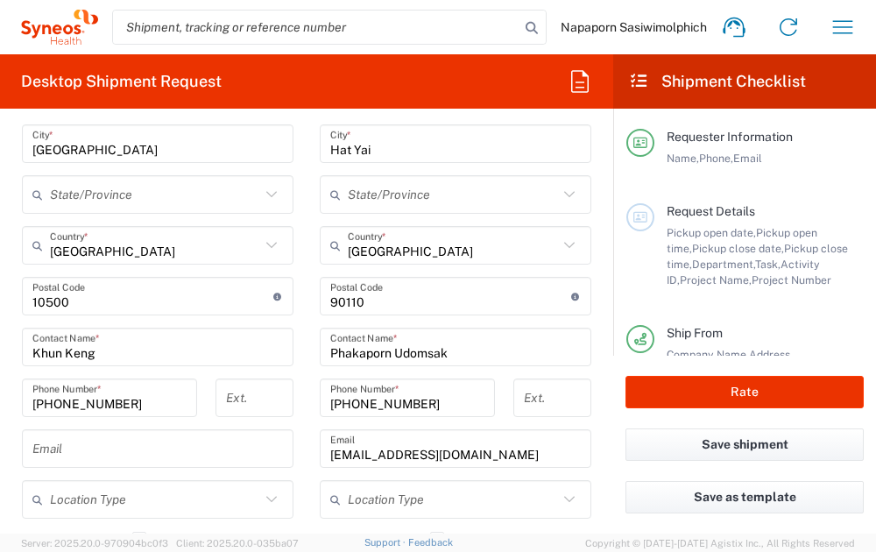
click at [16, 413] on div "[PHONE_NUMBER] Phone Number *" at bounding box center [110, 404] width 194 height 51
drag, startPoint x: 352, startPoint y: 400, endPoint x: 424, endPoint y: 400, distance: 71.9
click at [424, 400] on input "[PHONE_NUMBER]" at bounding box center [407, 398] width 154 height 31
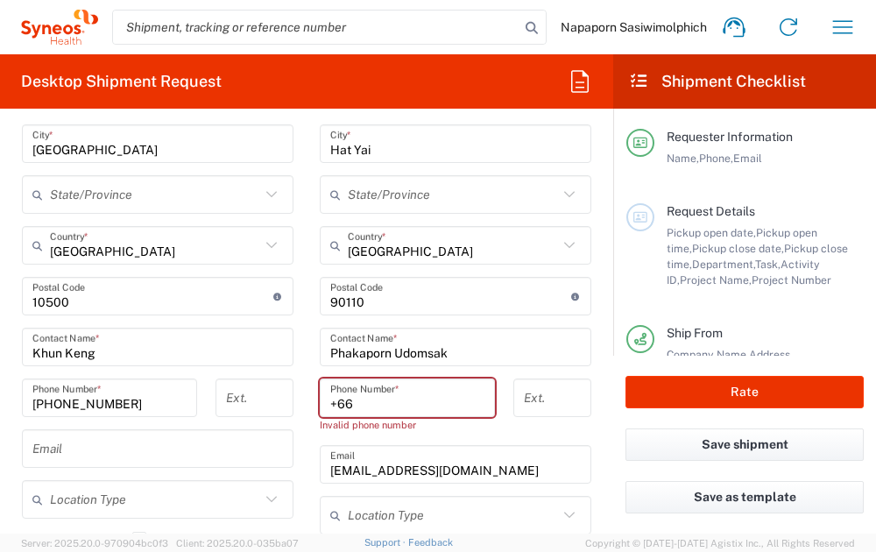
paste input "081-101-3070"
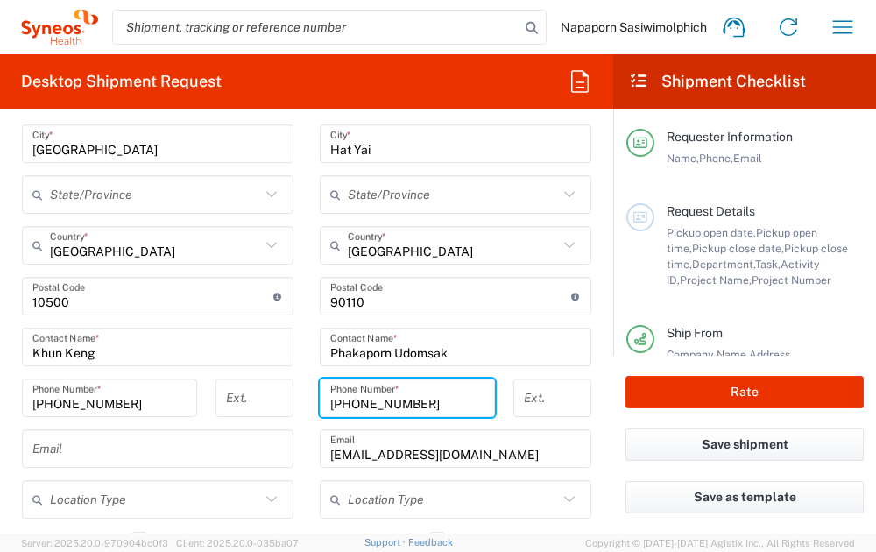
drag, startPoint x: 353, startPoint y: 403, endPoint x: 489, endPoint y: 400, distance: 135.9
click at [355, 403] on input "[PHONE_NUMBER]" at bounding box center [407, 398] width 154 height 31
type input "[PHONE_NUMBER]"
click at [7, 479] on form "Requester Information Napaporn Sasiwimolphich Name * [PHONE_NUMBER] Phone * [EM…" at bounding box center [306, 328] width 613 height 411
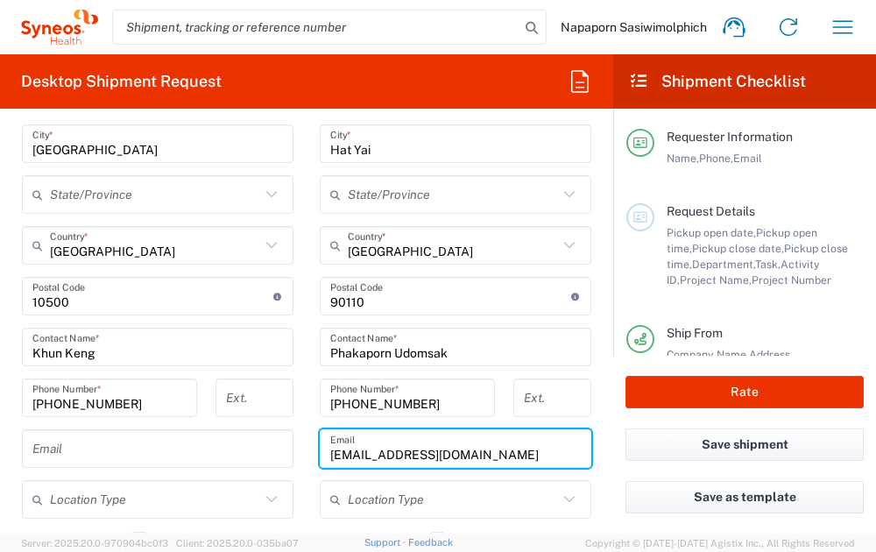
drag, startPoint x: 325, startPoint y: 456, endPoint x: 469, endPoint y: 437, distance: 144.9
click at [475, 455] on input "[EMAIL_ADDRESS][DOMAIN_NAME]" at bounding box center [455, 449] width 251 height 31
paste input "[EMAIL_ADDRESS][DOMAIN_NAME]"
type input "[EMAIL_ADDRESS][DOMAIN_NAME]"
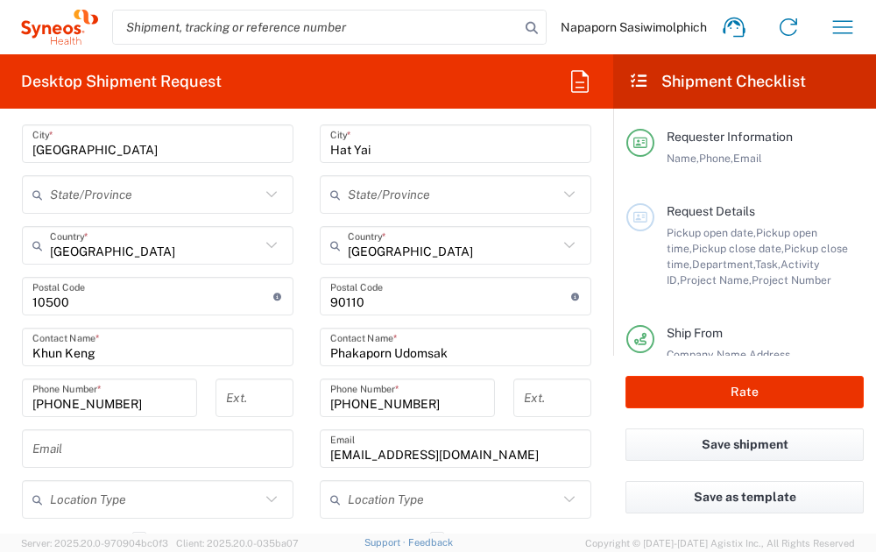
click at [591, 459] on form "Requester Information Napaporn Sasiwimolphich Name * [PHONE_NUMBER] Phone * [EM…" at bounding box center [306, 328] width 613 height 411
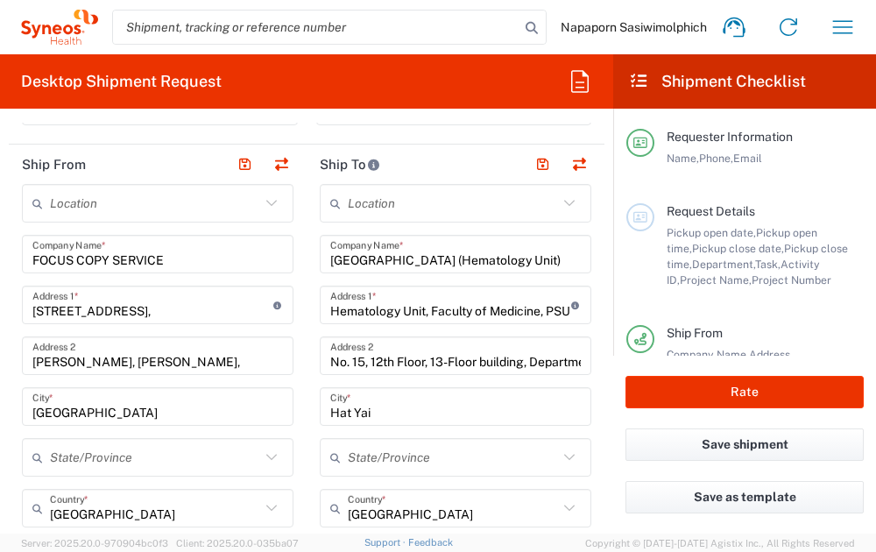
scroll to position [526, 0]
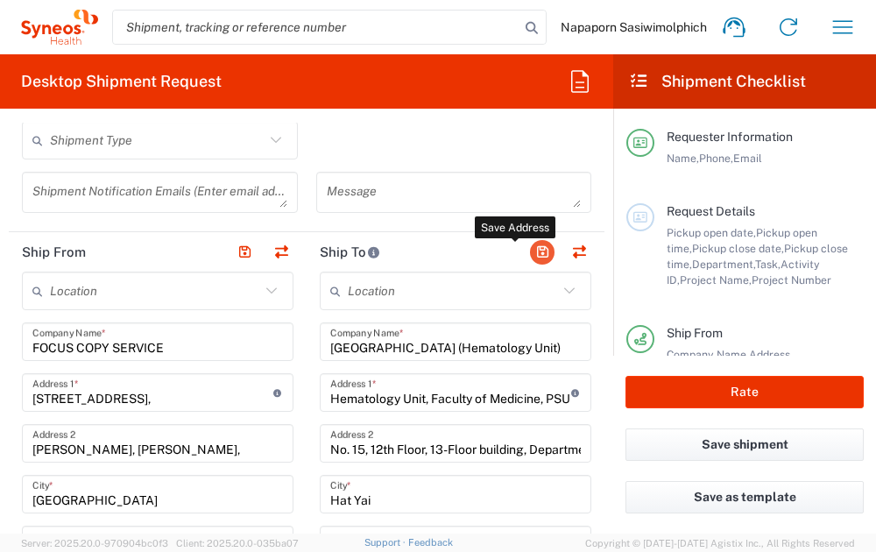
click at [535, 249] on button "button" at bounding box center [542, 252] width 25 height 25
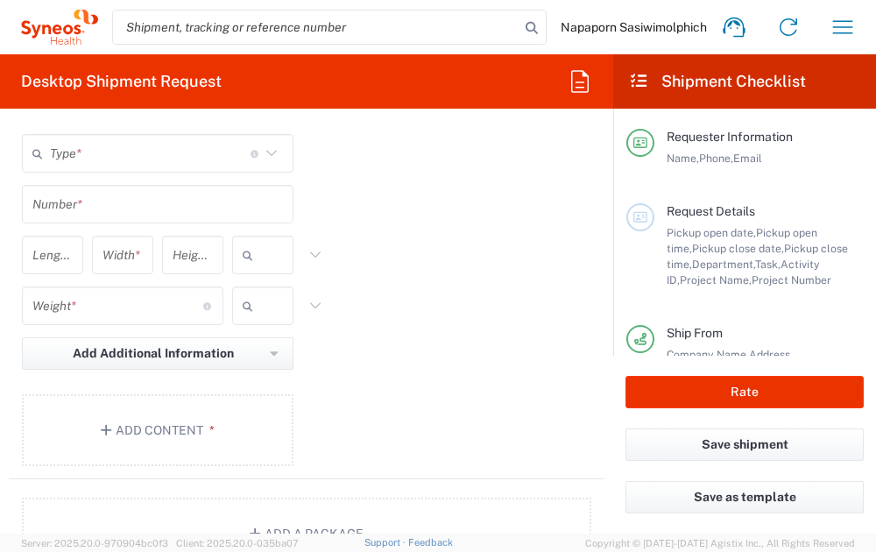
scroll to position [1490, 0]
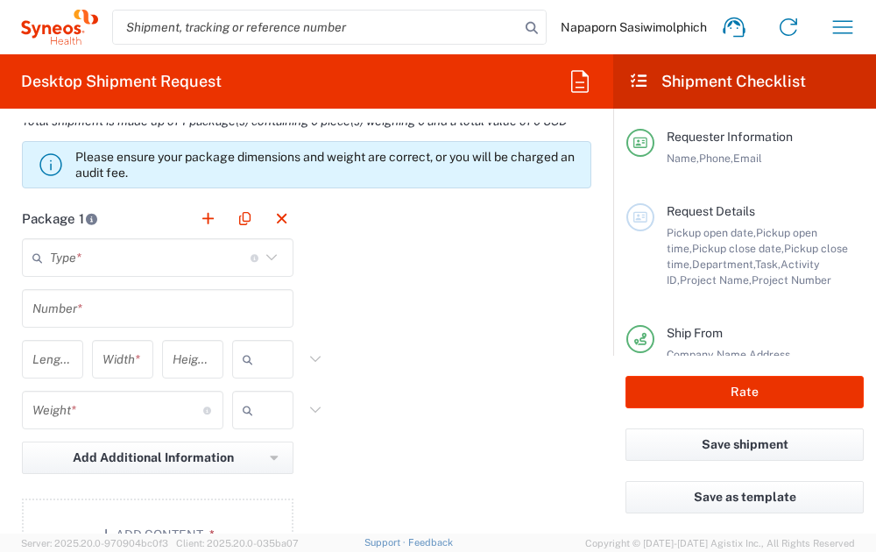
click at [273, 258] on icon at bounding box center [271, 257] width 23 height 23
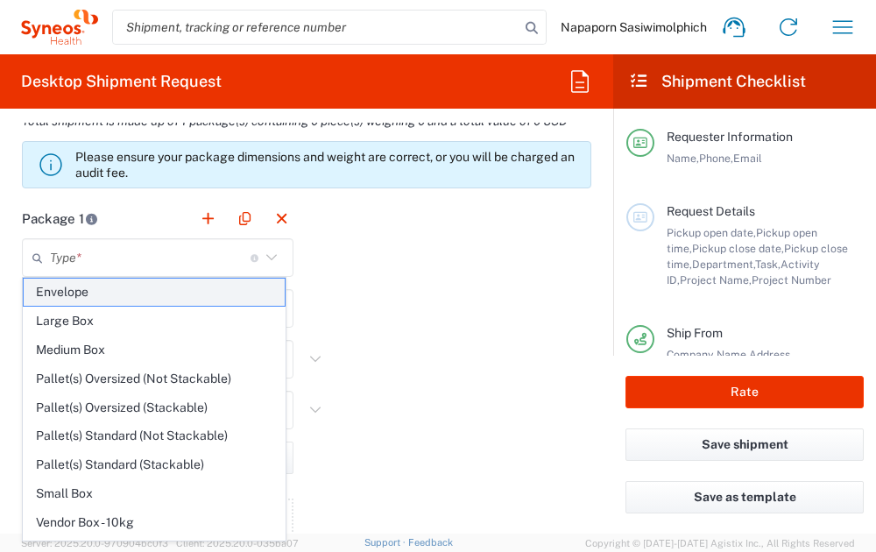
click at [258, 289] on span "Envelope" at bounding box center [154, 292] width 261 height 27
type input "Envelope"
type input "1"
type input "9.5"
type input "12.5"
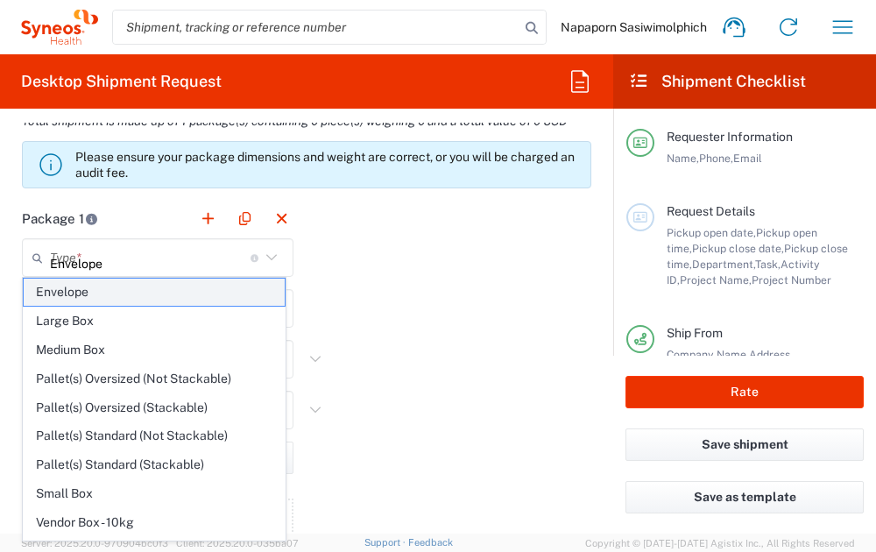
type input "0.25"
type input "in"
type input "0.45"
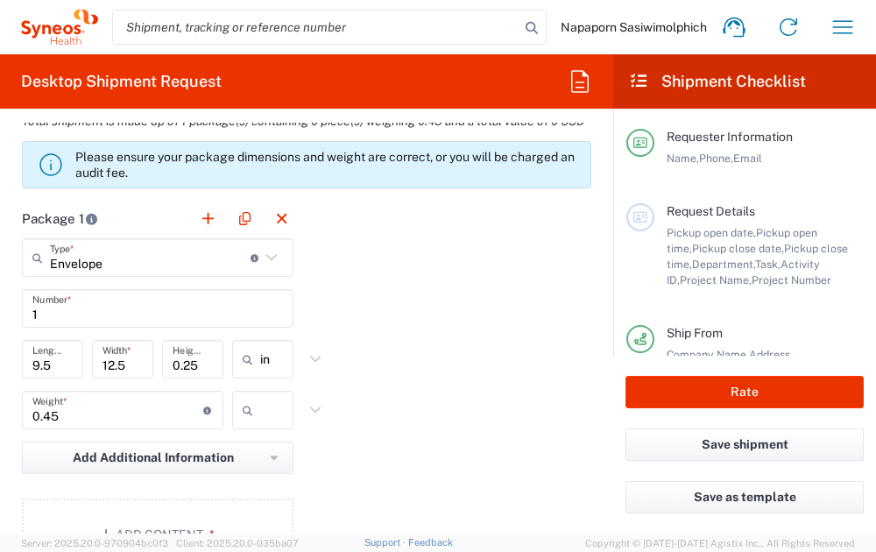
click at [308, 371] on icon at bounding box center [315, 359] width 23 height 23
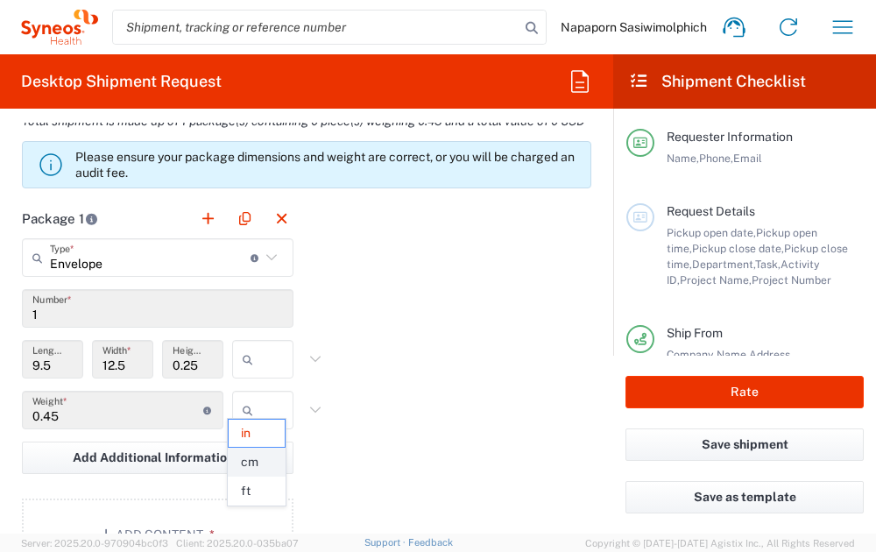
click at [271, 464] on span "cm" at bounding box center [257, 462] width 56 height 27
type input "24.13"
type input "31.75"
type input "0.64"
type input "cm"
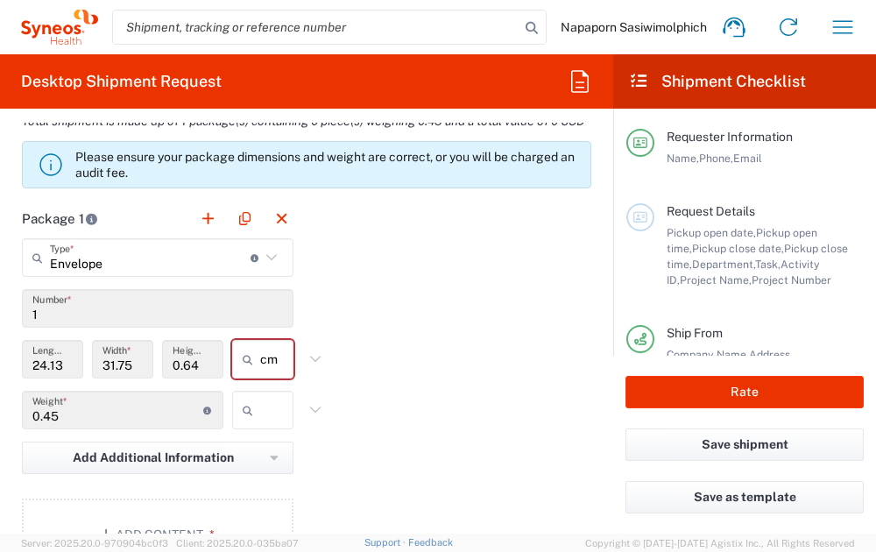
click at [310, 421] on icon at bounding box center [315, 410] width 23 height 23
click at [275, 482] on span "kgs" at bounding box center [257, 484] width 56 height 27
type input "kgs"
click at [463, 458] on div "Package 1 Envelope Type * Material used to package goods Envelope Large Box Med…" at bounding box center [307, 391] width 596 height 385
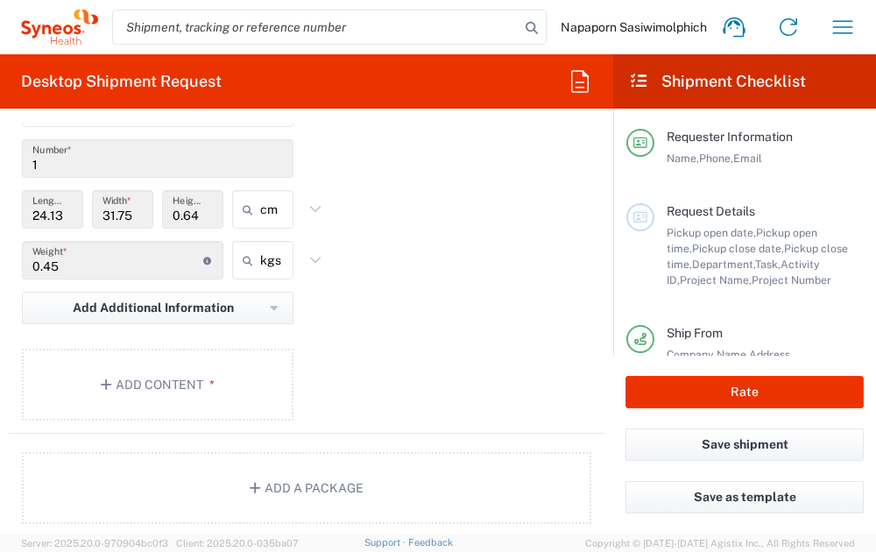
scroll to position [1665, 0]
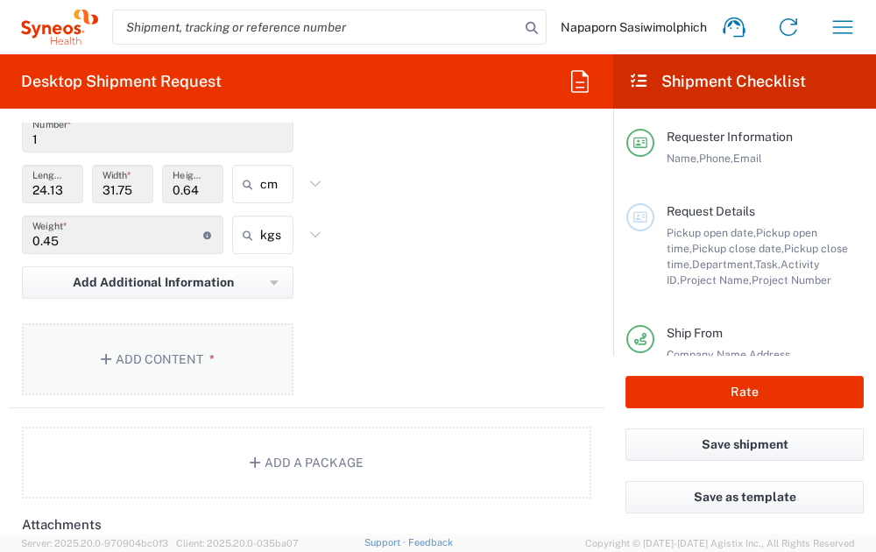
click at [234, 395] on button "Add Content *" at bounding box center [158, 359] width 272 height 72
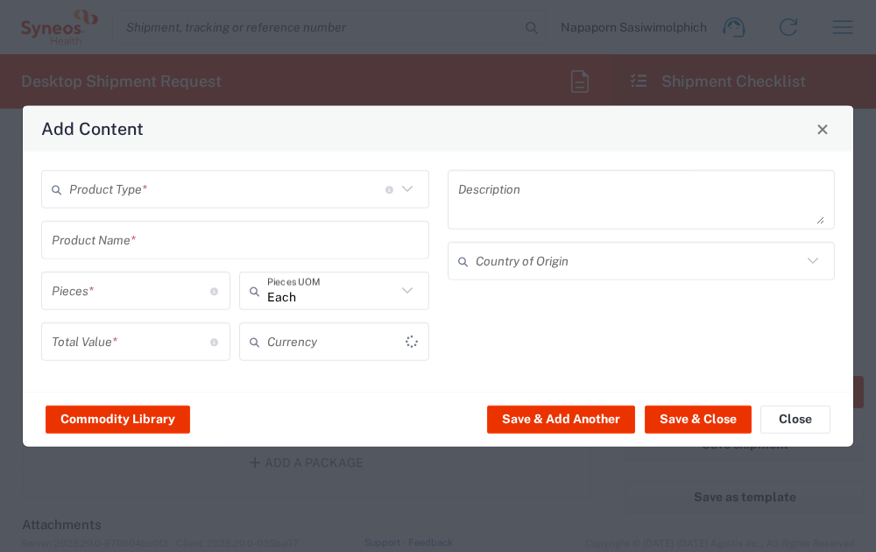
type input "US Dollar"
click at [414, 193] on icon at bounding box center [407, 189] width 23 height 23
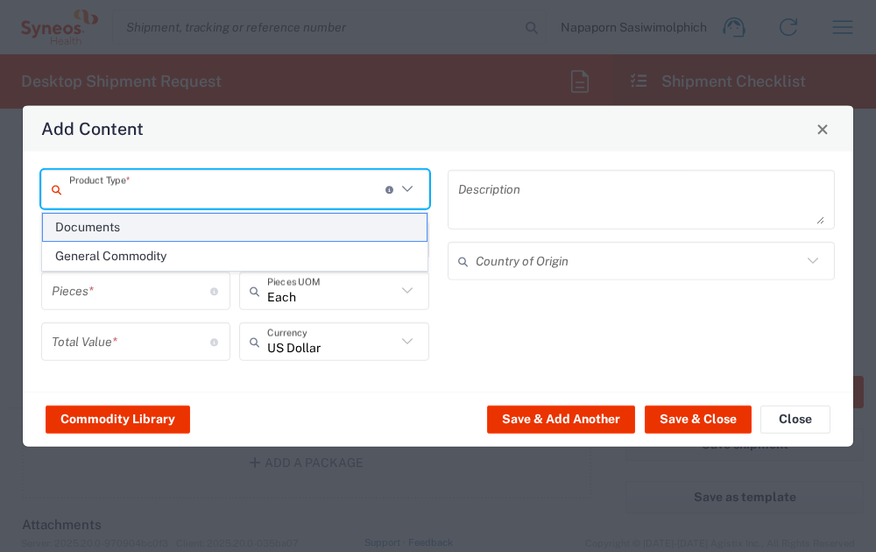
click at [244, 220] on span "Documents" at bounding box center [235, 227] width 385 height 27
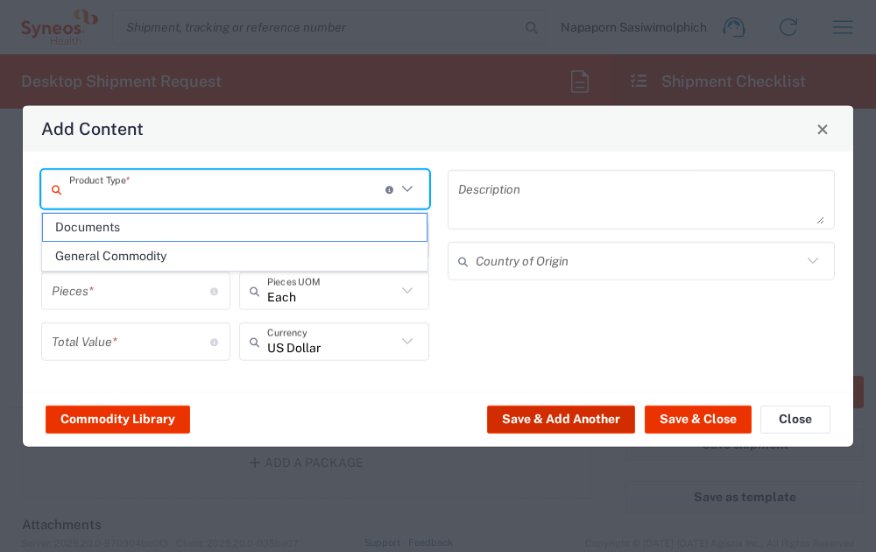
type input "Documents"
type input "1"
type textarea "Documents"
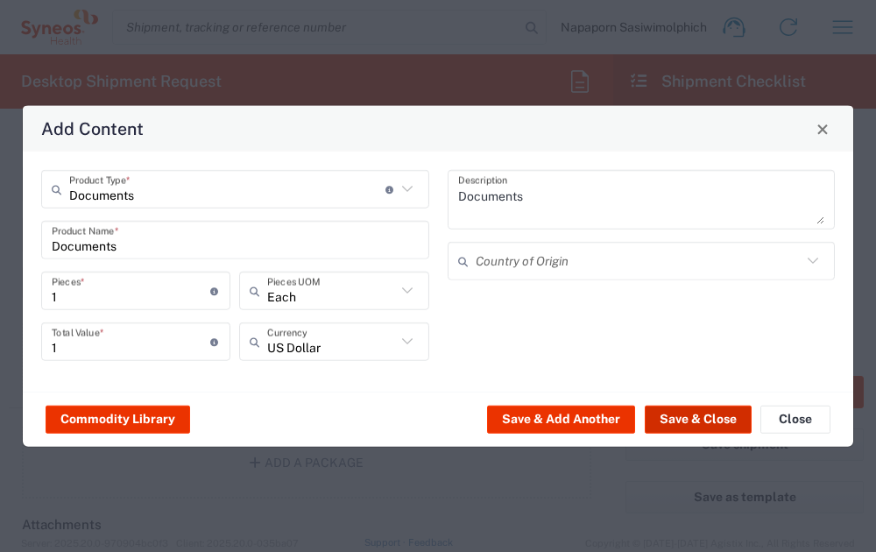
click at [713, 413] on button "Save & Close" at bounding box center [698, 419] width 107 height 28
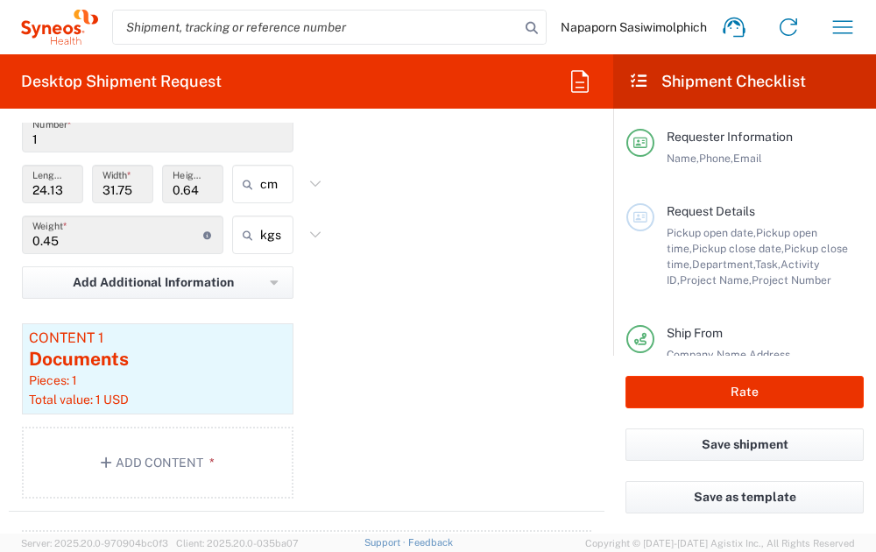
click at [493, 390] on div "Package 1 Envelope Type * Material used to package goods Envelope Large Box Med…" at bounding box center [307, 268] width 596 height 488
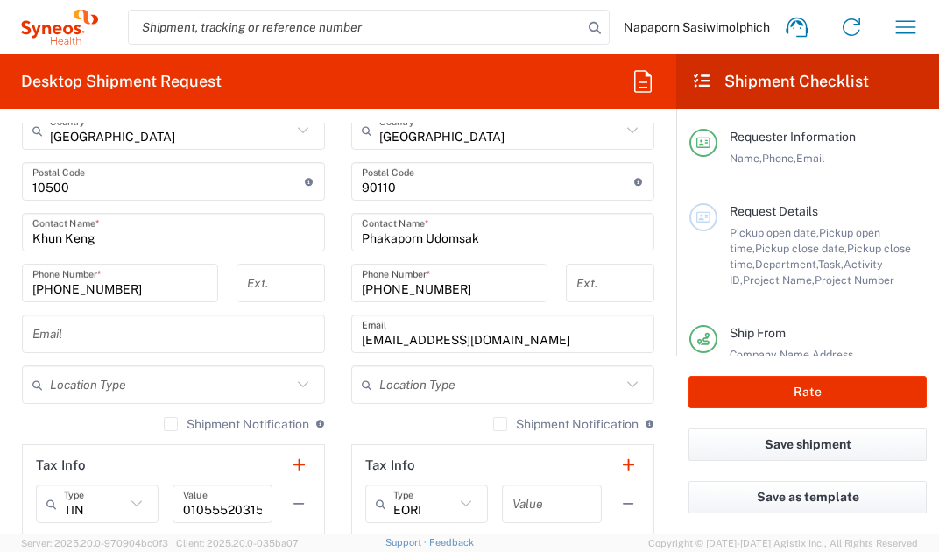
scroll to position [964, 0]
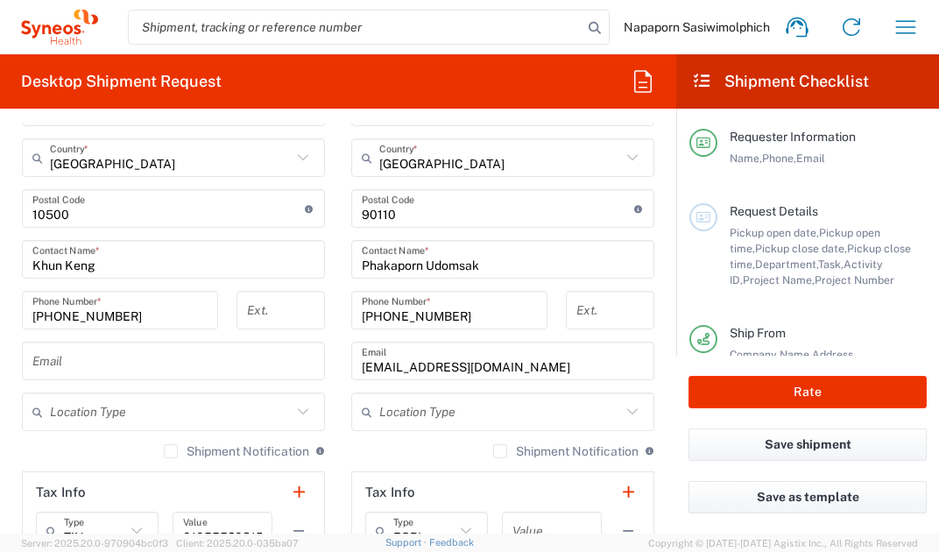
click at [96, 362] on input "text" at bounding box center [173, 361] width 282 height 31
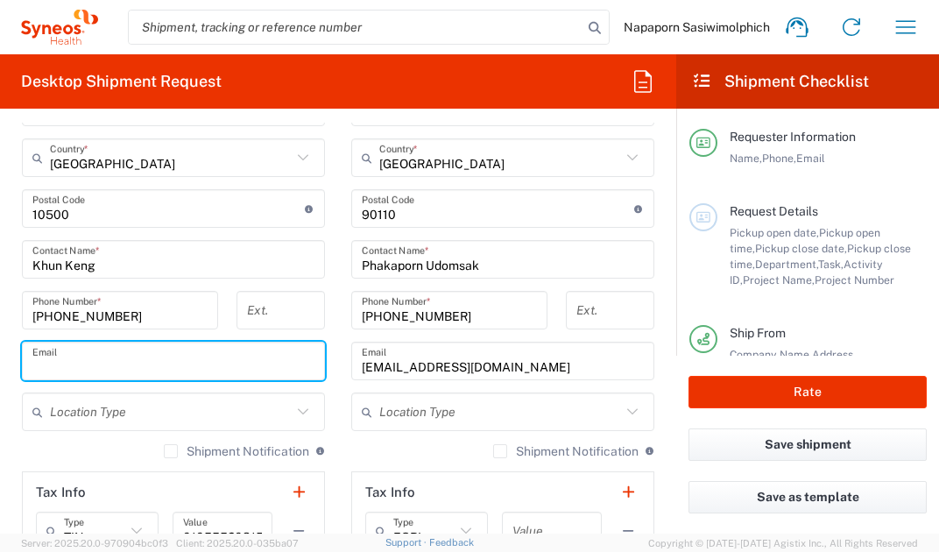
paste input "FOCUS COPY SERVICE <[EMAIL_ADDRESS][DOMAIN_NAME]>"
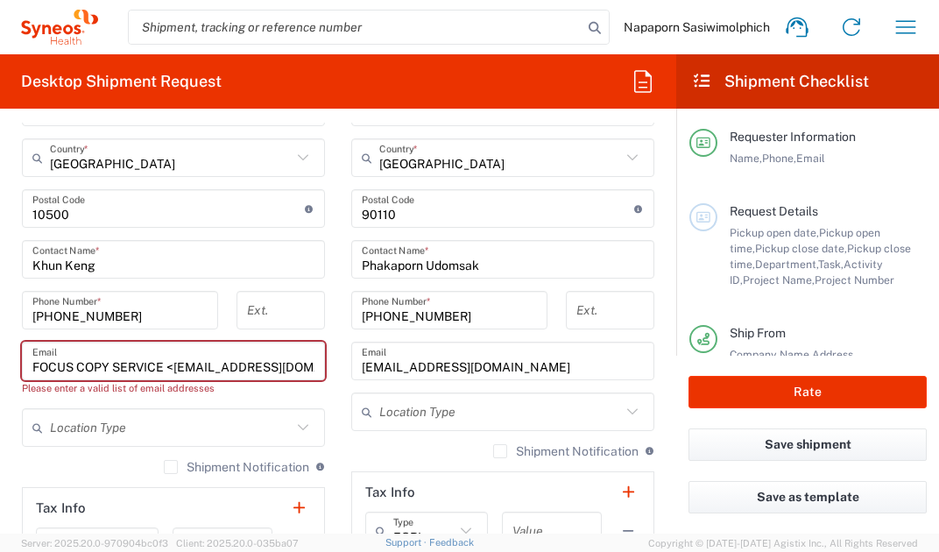
scroll to position [0, 17]
click at [155, 365] on input "FOCUS COPY SERVICE <[EMAIL_ADDRESS][DOMAIN_NAME]>" at bounding box center [173, 361] width 282 height 31
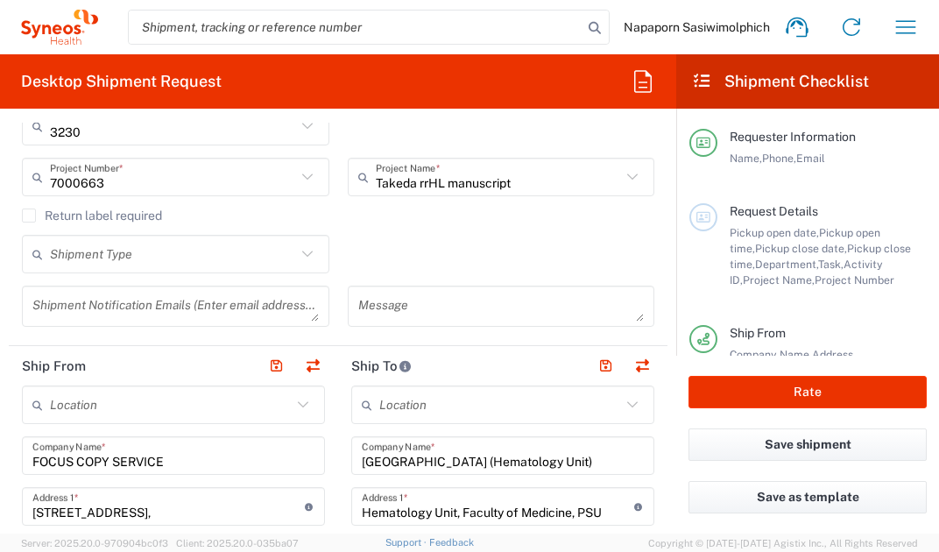
scroll to position [438, 0]
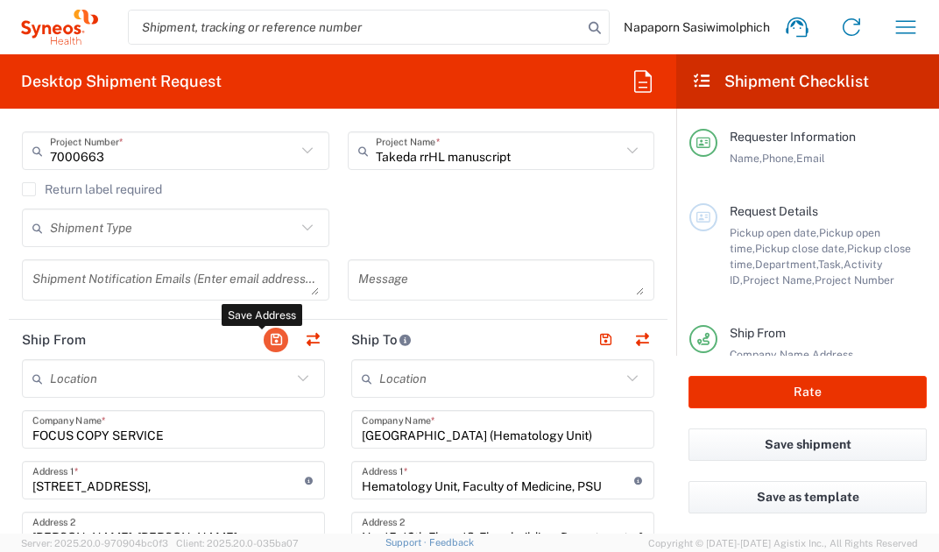
type input "[EMAIL_ADDRESS][DOMAIN_NAME]"
click at [274, 342] on button "button" at bounding box center [276, 340] width 25 height 25
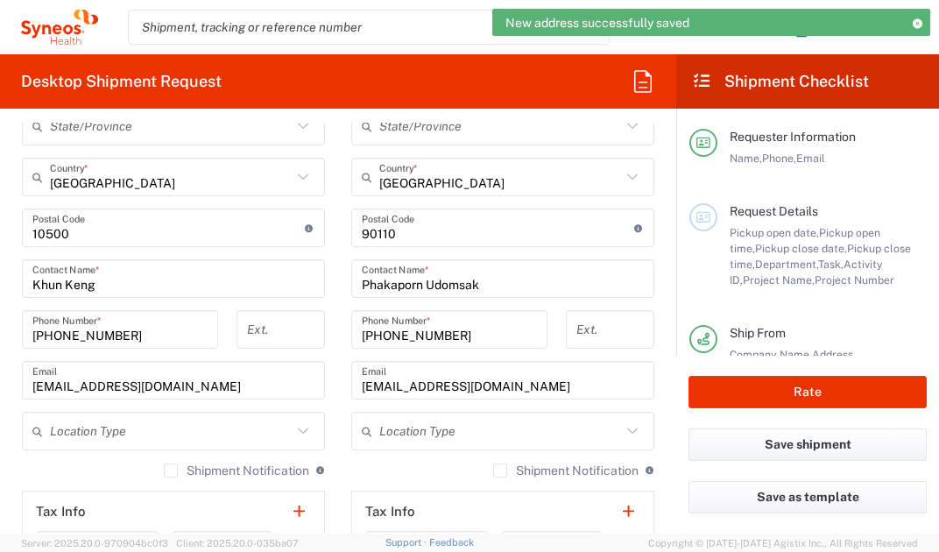
scroll to position [964, 0]
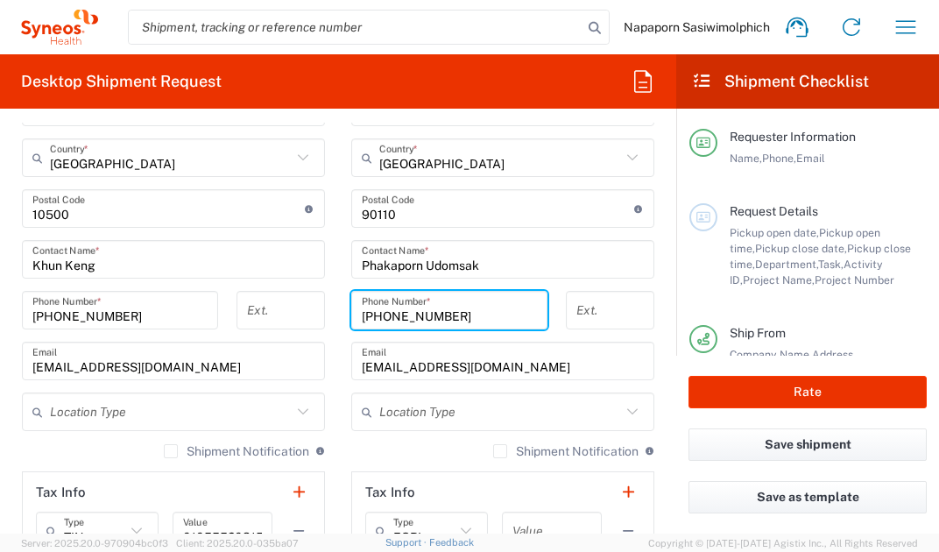
click at [380, 310] on input "[PHONE_NUMBER]" at bounding box center [449, 310] width 175 height 31
type input "[PHONE_NUMBER]"
click at [655, 343] on form "Requester Information Napaporn Sasiwimolphich Name * [PHONE_NUMBER] Phone * [EM…" at bounding box center [338, 328] width 676 height 411
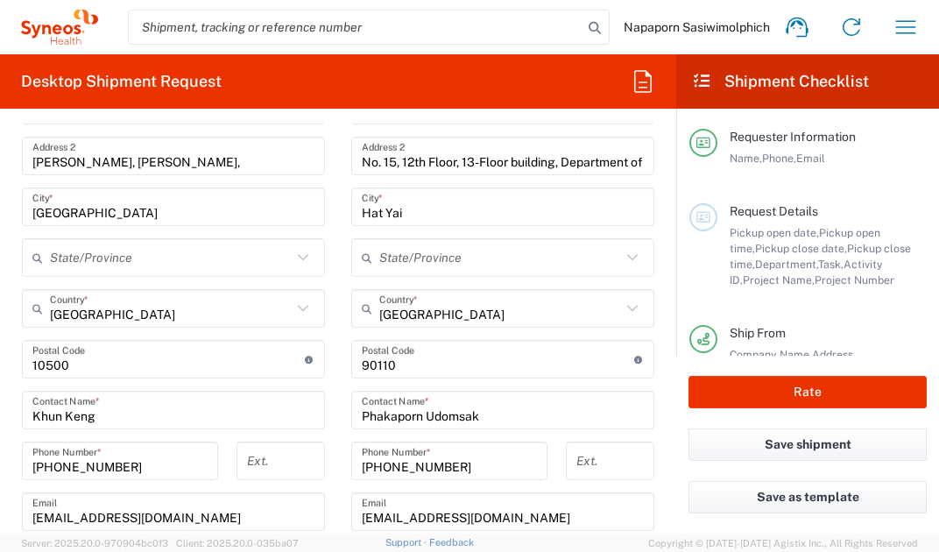
scroll to position [613, 0]
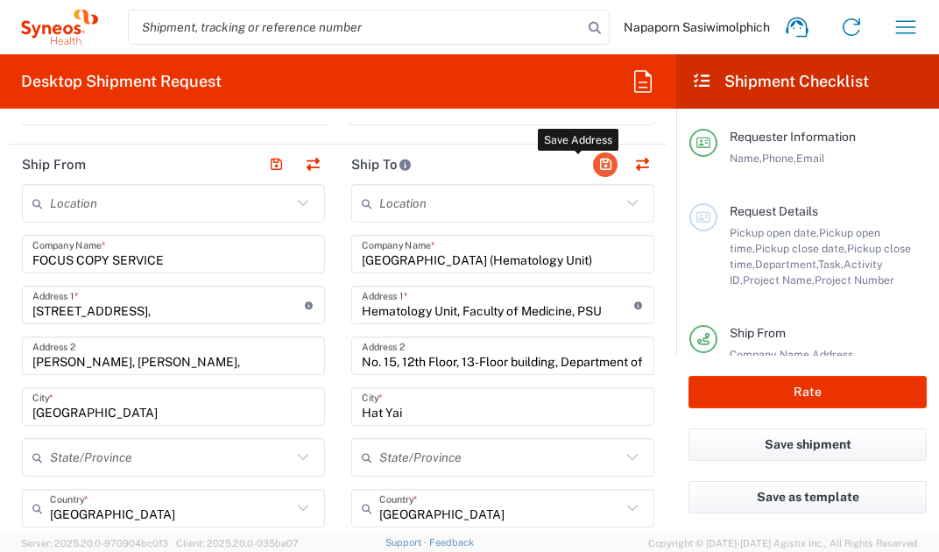
click at [593, 161] on button "button" at bounding box center [605, 164] width 25 height 25
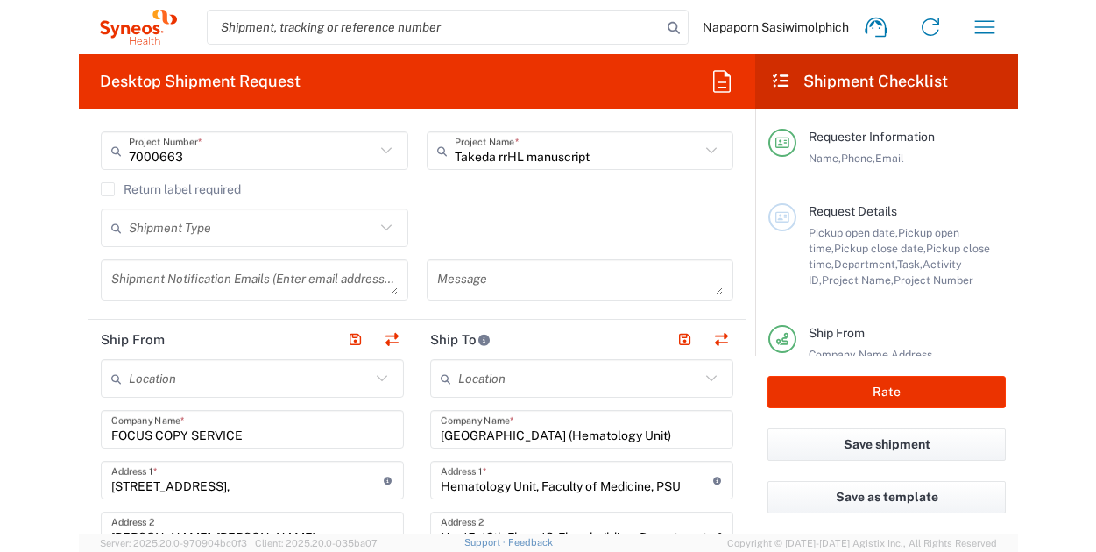
scroll to position [88, 0]
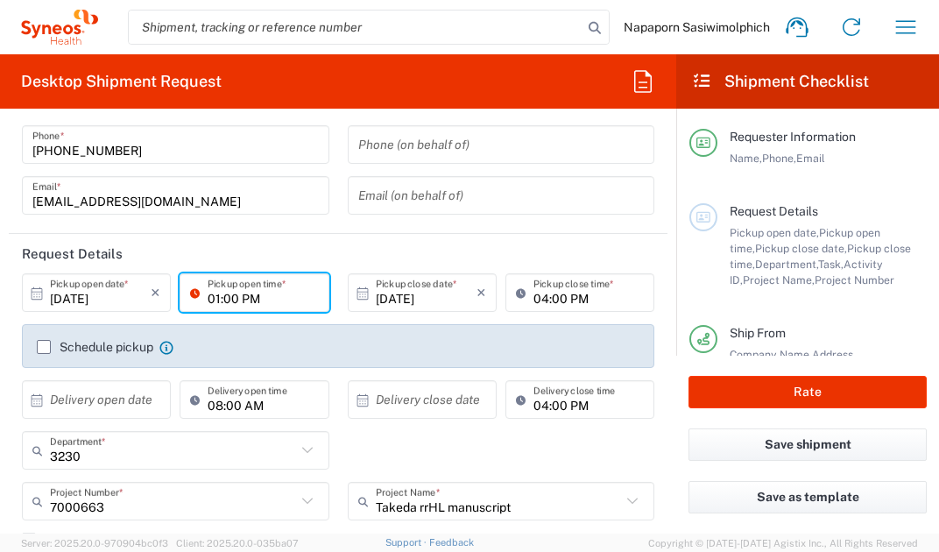
click at [275, 303] on input "01:00 PM" at bounding box center [263, 293] width 110 height 31
click at [210, 299] on input "01:00 PM" at bounding box center [263, 293] width 110 height 31
type input "03:25 PM"
click at [323, 314] on div "03:25 PM Pickup open time *" at bounding box center [254, 298] width 158 height 51
click at [605, 301] on input "04:00 PM" at bounding box center [589, 293] width 110 height 31
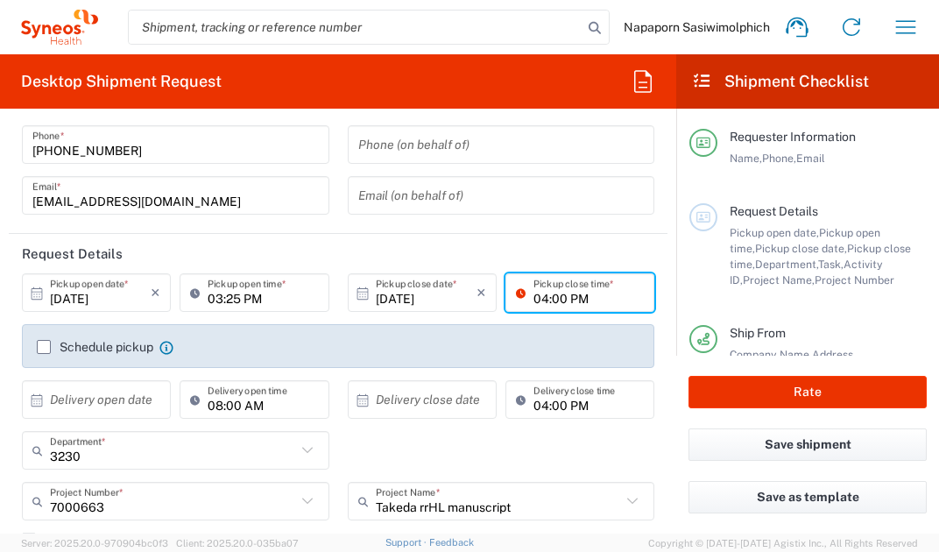
click at [534, 301] on input "04:00 PM" at bounding box center [589, 293] width 110 height 31
type input "05:30 PM"
click at [659, 355] on form "Requester Information Napaporn Sasiwimolphich Name * [PHONE_NUMBER] Phone * [EM…" at bounding box center [338, 328] width 676 height 411
click at [45, 345] on label "Schedule pickup" at bounding box center [95, 347] width 117 height 14
click at [44, 347] on input "Schedule pickup" at bounding box center [44, 347] width 0 height 0
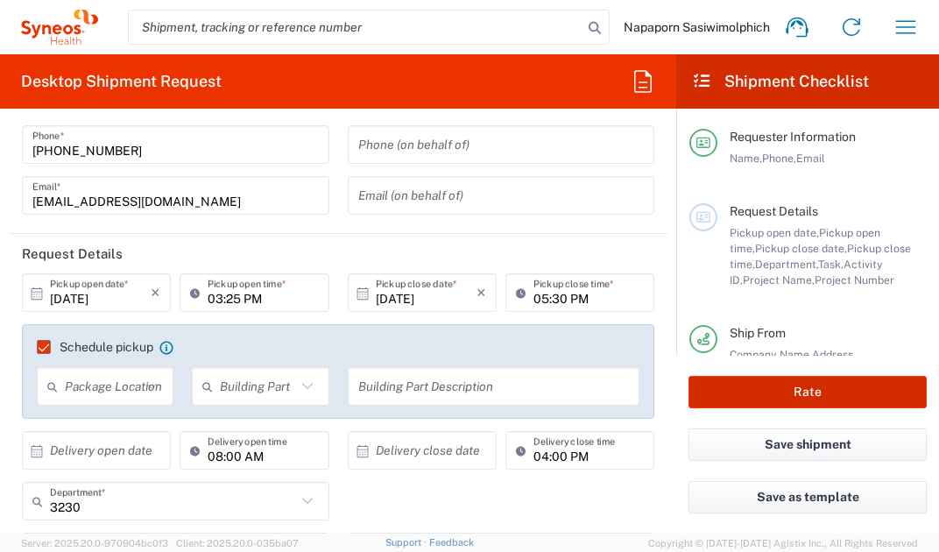
click at [830, 391] on button "Rate" at bounding box center [808, 392] width 238 height 32
type input "7000663"
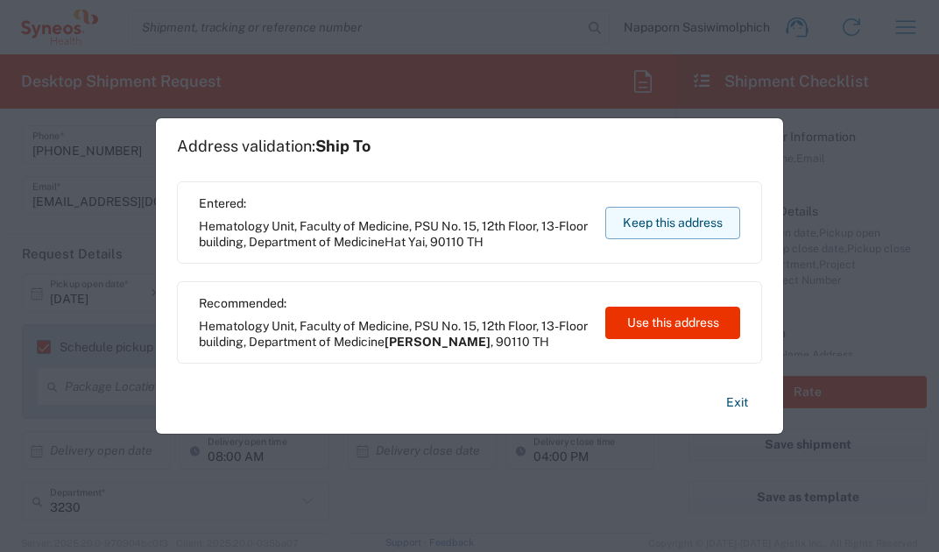
click at [678, 223] on button "Keep this address" at bounding box center [672, 223] width 135 height 32
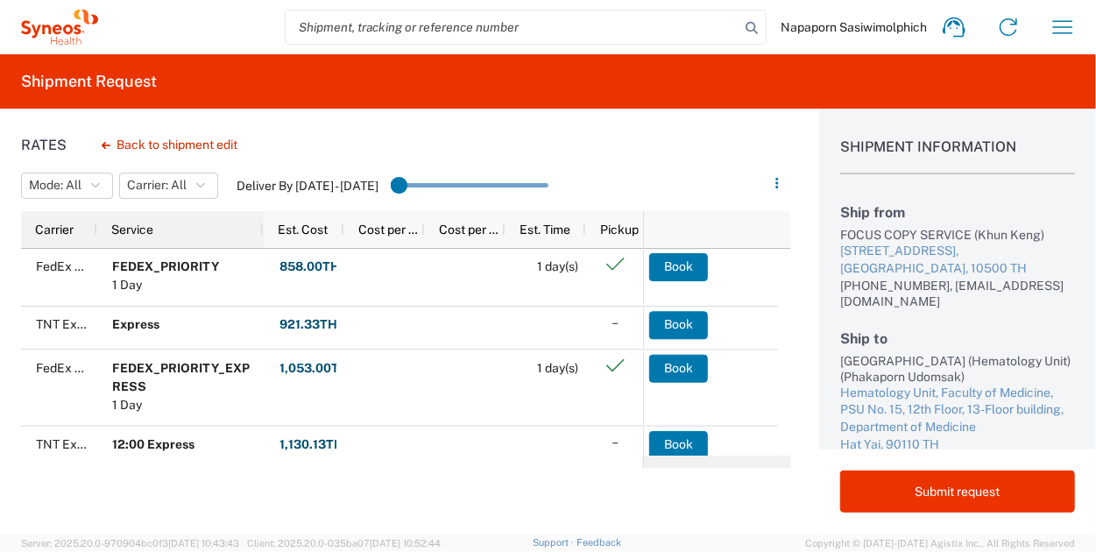
drag, startPoint x: 72, startPoint y: 230, endPoint x: 96, endPoint y: 232, distance: 23.7
click at [96, 232] on div at bounding box center [96, 229] width 7 height 37
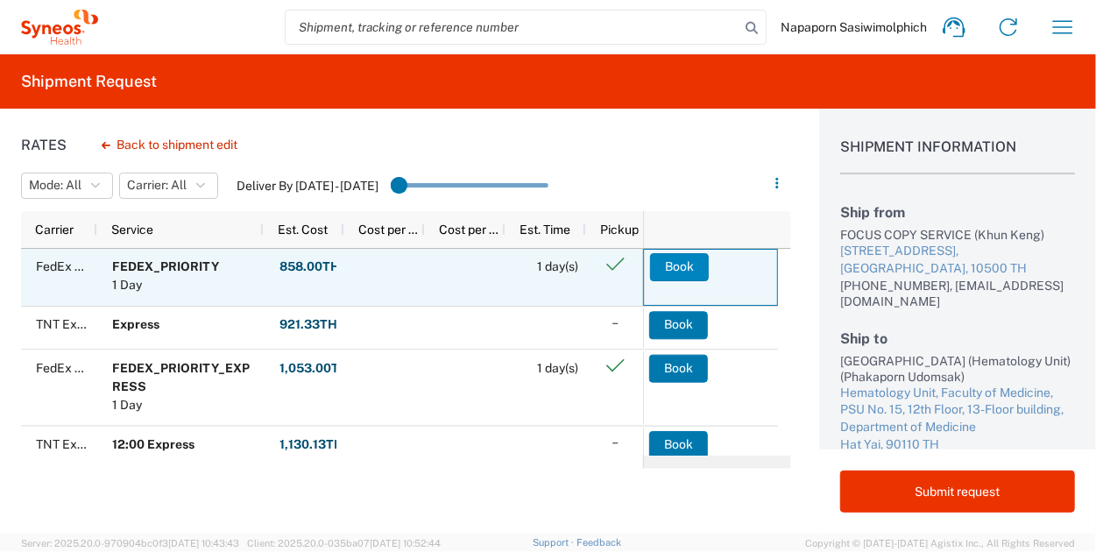
click at [704, 269] on button "Book" at bounding box center [679, 267] width 59 height 28
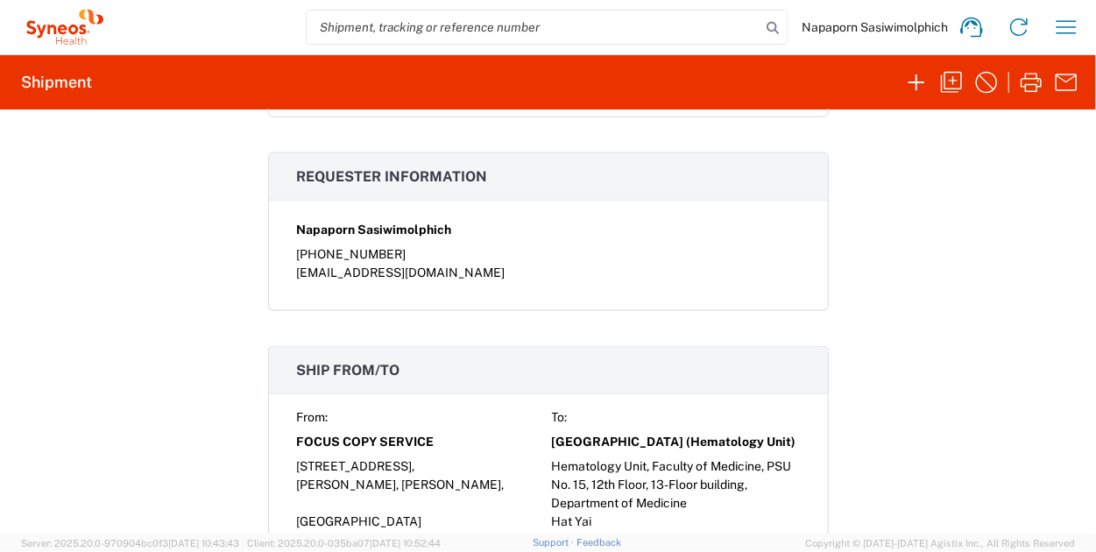
scroll to position [964, 0]
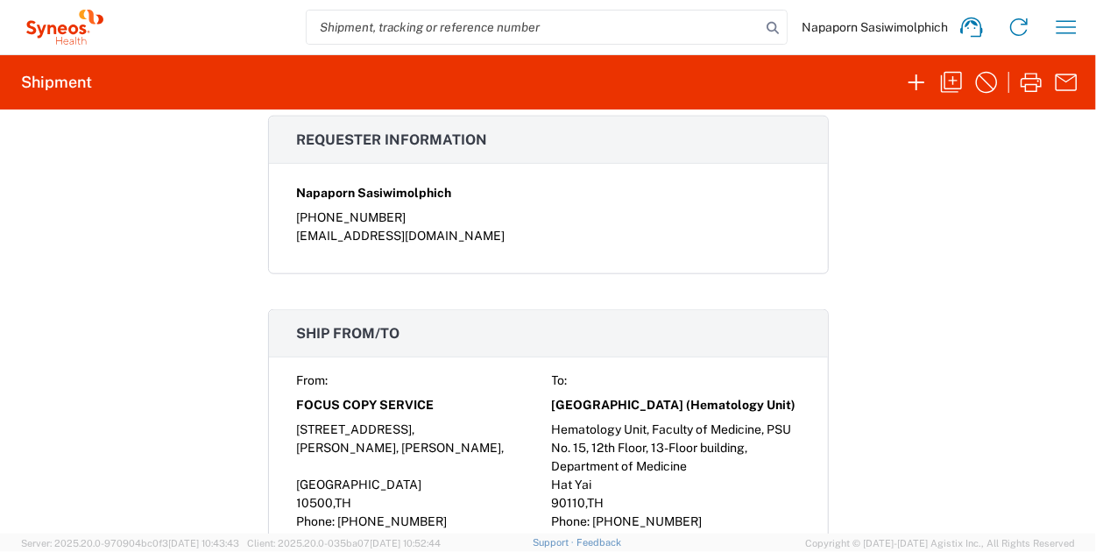
click at [830, 336] on div "Shipment 57034077 Google Maps Documents Shipping Label Laser Account Print Ship…" at bounding box center [548, 322] width 1096 height 424
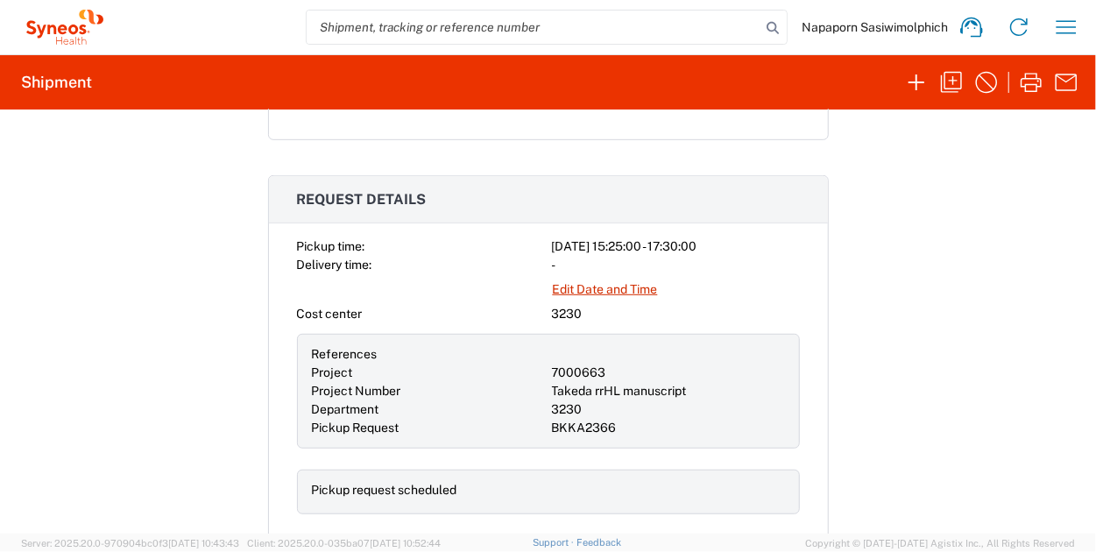
scroll to position [438, 0]
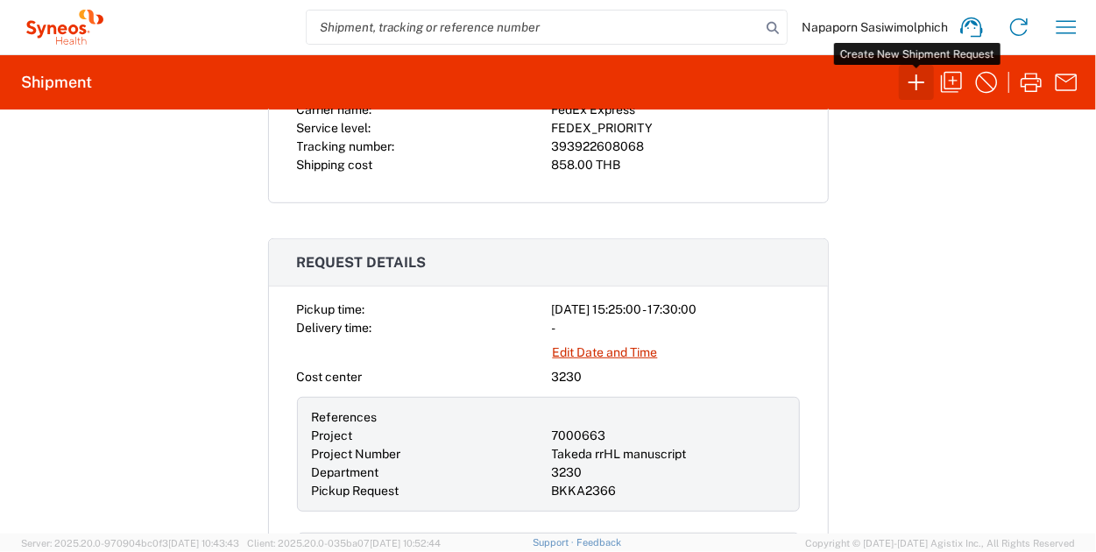
click at [830, 92] on icon "button" at bounding box center [917, 82] width 28 height 28
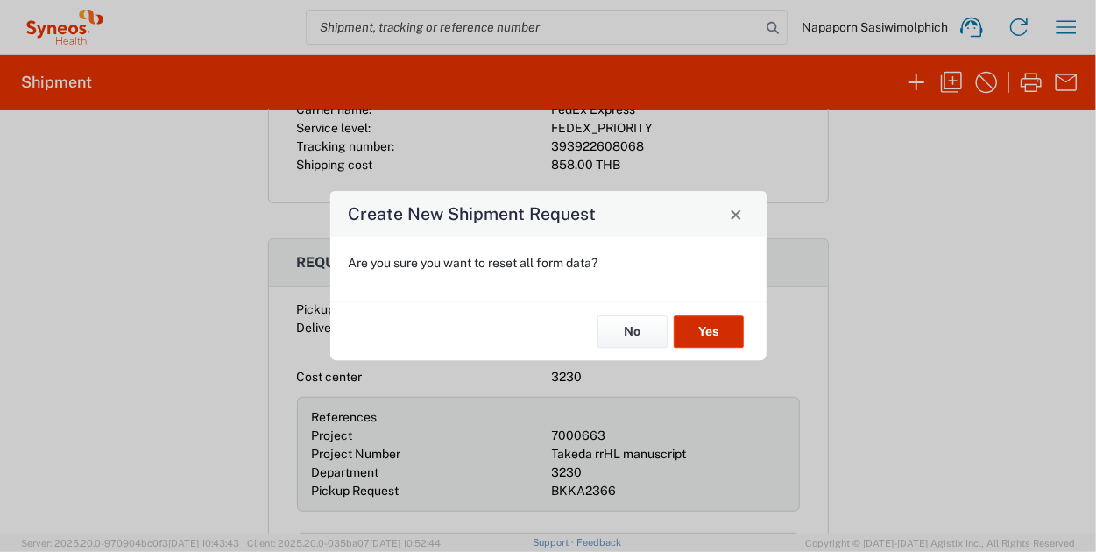
click at [730, 325] on button "Yes" at bounding box center [709, 331] width 70 height 32
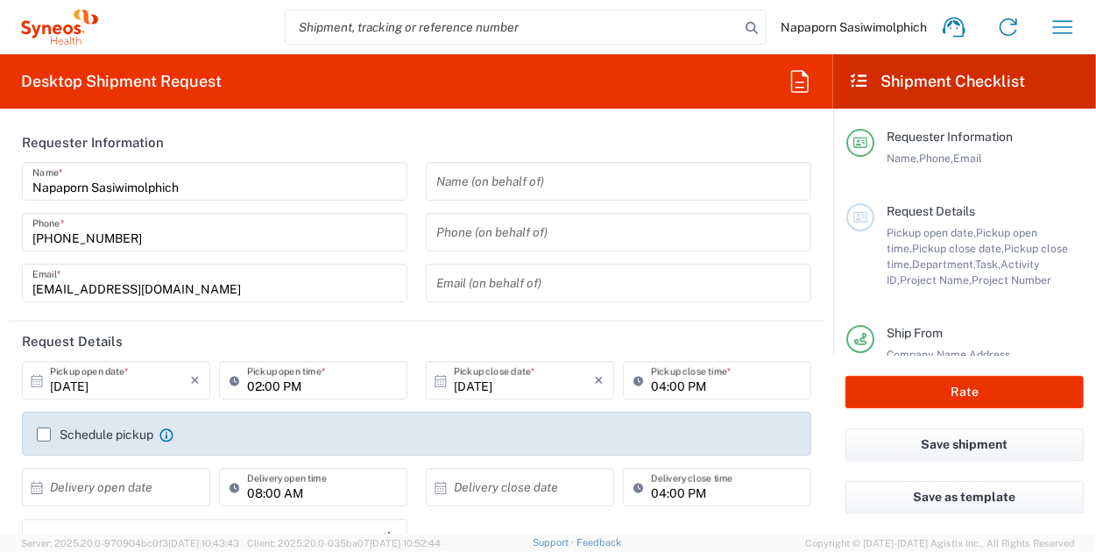
type input "3230"
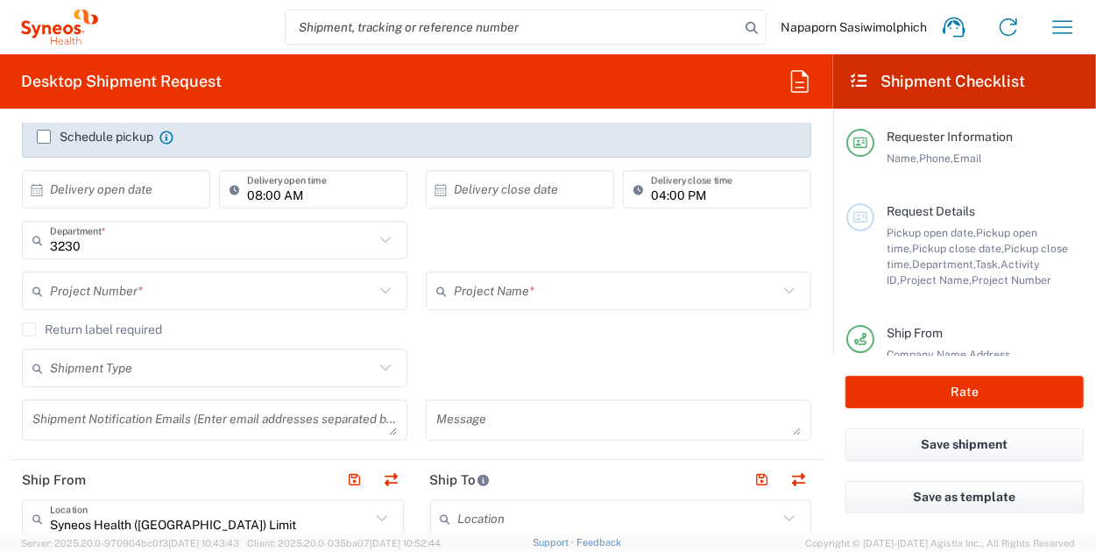
scroll to position [350, 0]
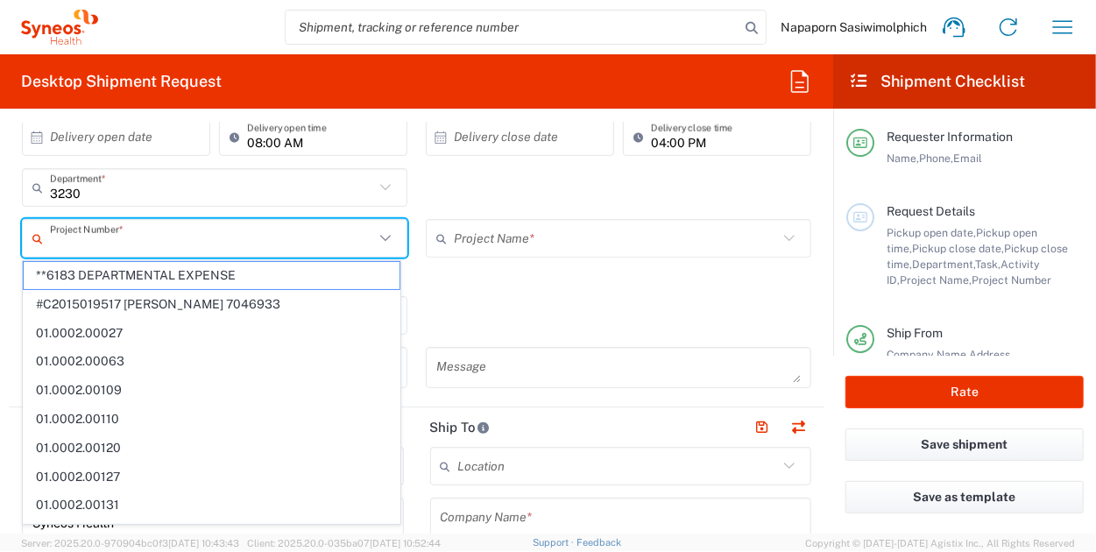
click at [77, 243] on input "text" at bounding box center [212, 238] width 324 height 31
paste input "7000663"
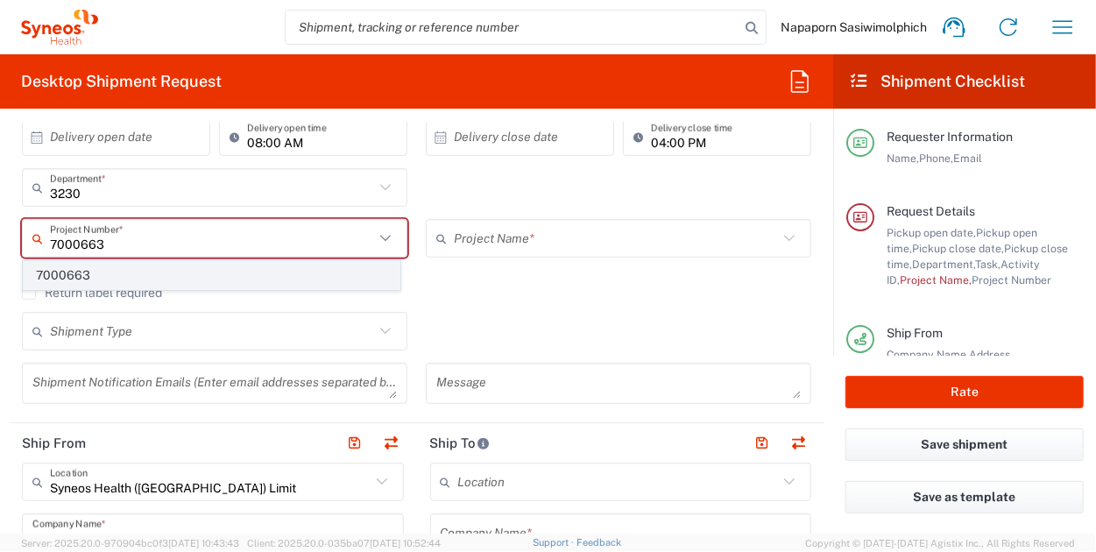
type input "7000663"
click at [78, 278] on span "7000663" at bounding box center [212, 275] width 376 height 27
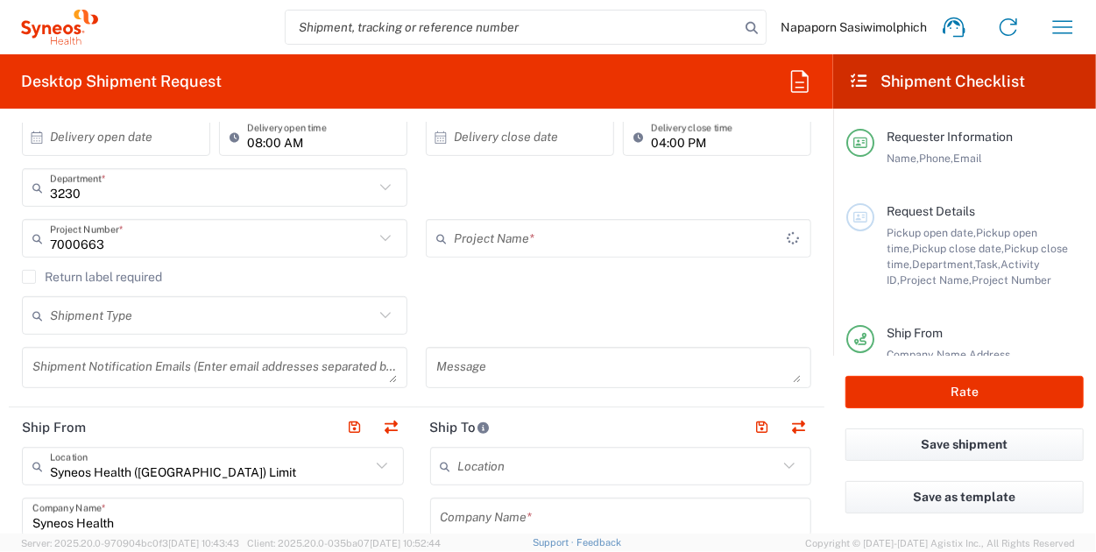
type input "Takeda rrHL manuscript"
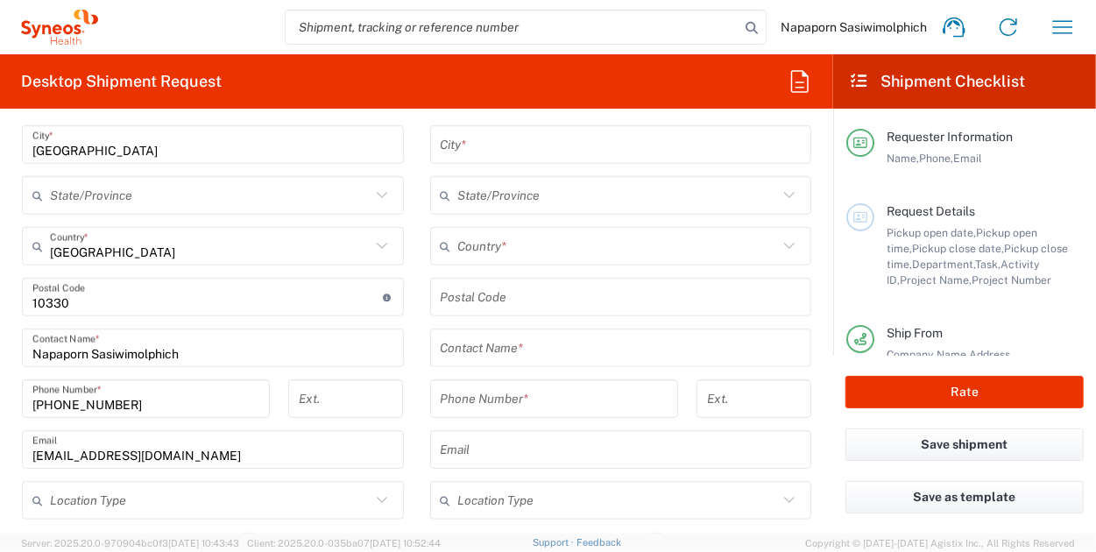
scroll to position [876, 0]
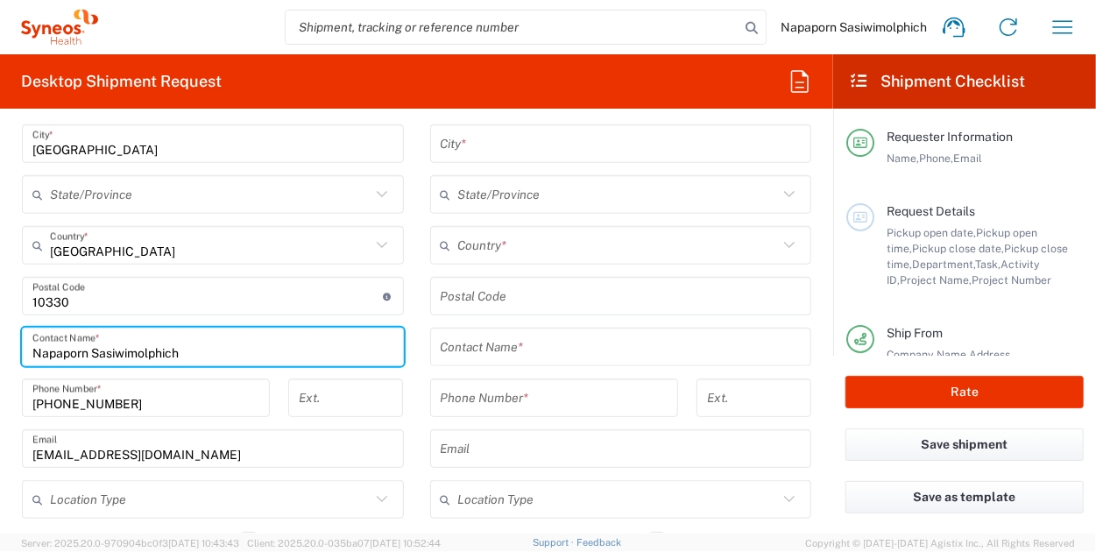
click at [204, 348] on input "Napaporn Sasiwimolphich" at bounding box center [212, 347] width 361 height 31
drag, startPoint x: 204, startPoint y: 348, endPoint x: -20, endPoint y: 348, distance: 224.3
click at [0, 348] on html "Napaporn Sasiwimolphich Home Shipment estimator Shipment tracking Desktop shipm…" at bounding box center [548, 276] width 1096 height 552
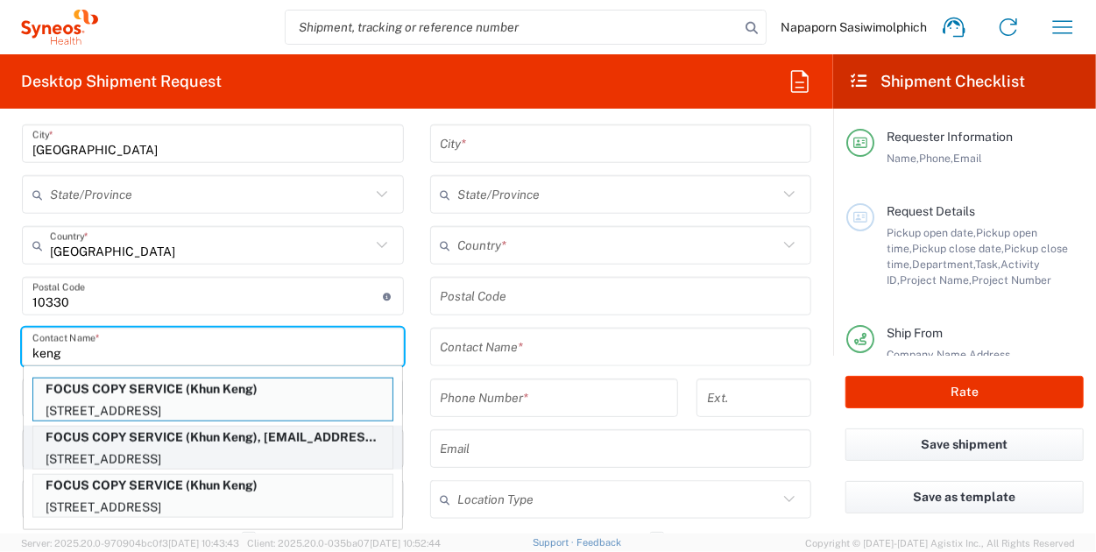
type input "keng"
click at [191, 441] on p "FOCUS COPY SERVICE (Khun Keng), [EMAIL_ADDRESS][DOMAIN_NAME]" at bounding box center [212, 438] width 359 height 22
type input "FOCUS COPY SERVICE"
type input "[STREET_ADDRESS],"
type input "[PERSON_NAME], [PERSON_NAME],"
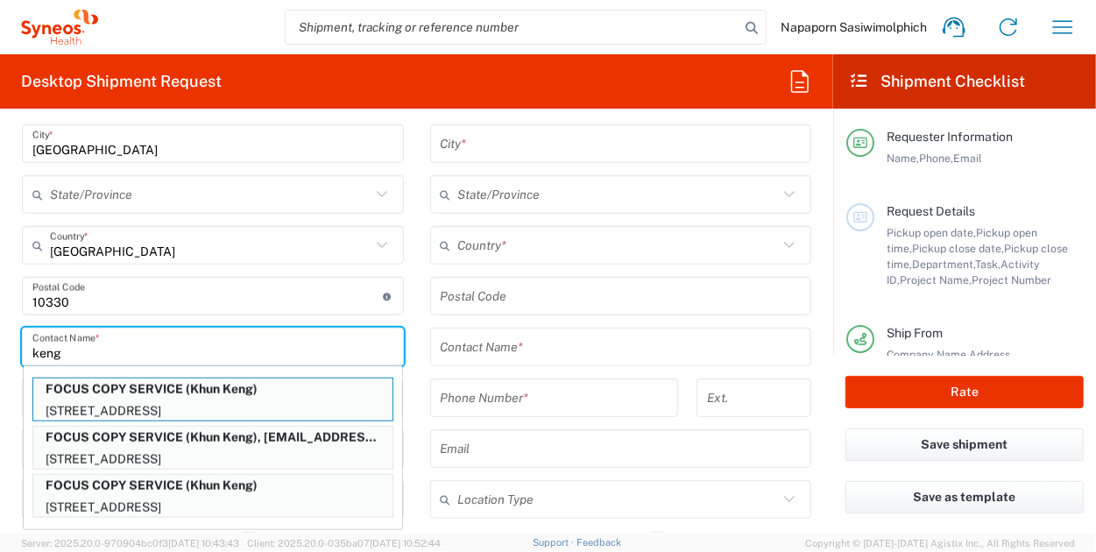
type input "10500"
type input "Khun Keng"
type input "[PHONE_NUMBER]"
type input "[EMAIL_ADDRESS][DOMAIN_NAME]"
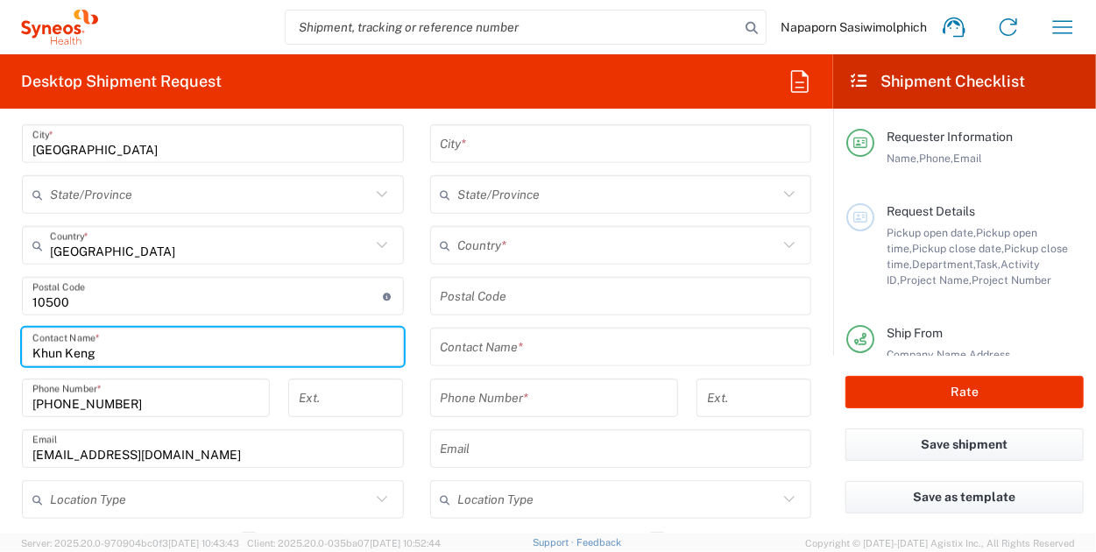
click at [417, 457] on main "Location [PERSON_NAME] LLC-[GEOGRAPHIC_DATA] [GEOGRAPHIC_DATA] [GEOGRAPHIC_DATA…" at bounding box center [621, 289] width 408 height 736
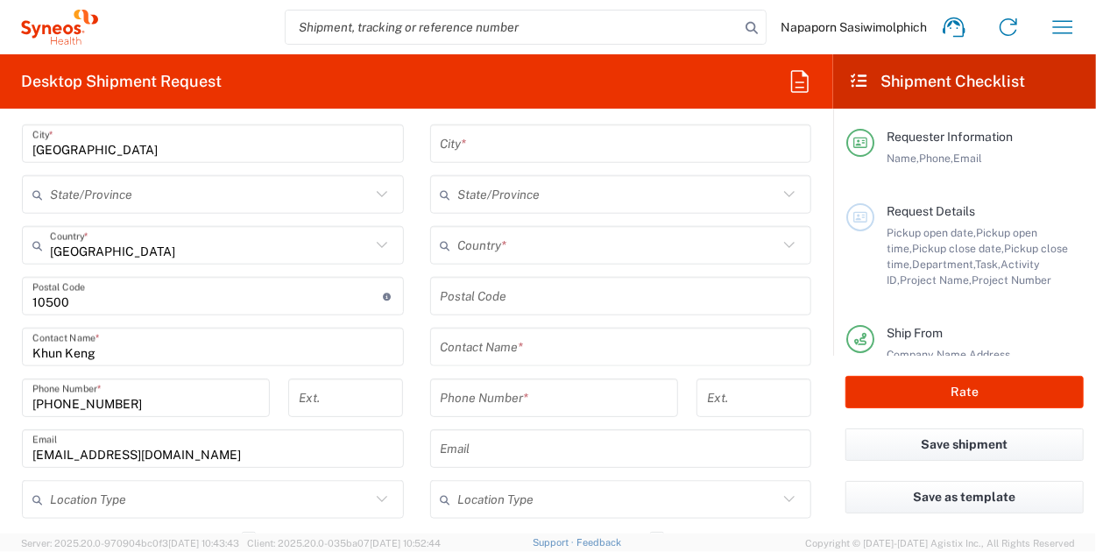
click at [508, 341] on input "text" at bounding box center [621, 347] width 361 height 31
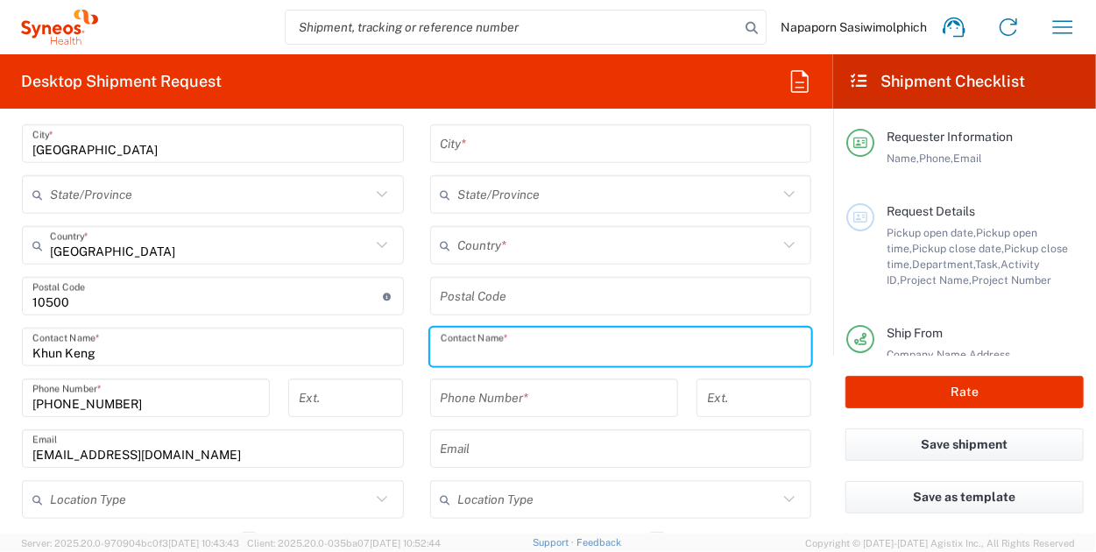
paste input "Sitapak Wannakul"
type input "Sitapak Wannakul"
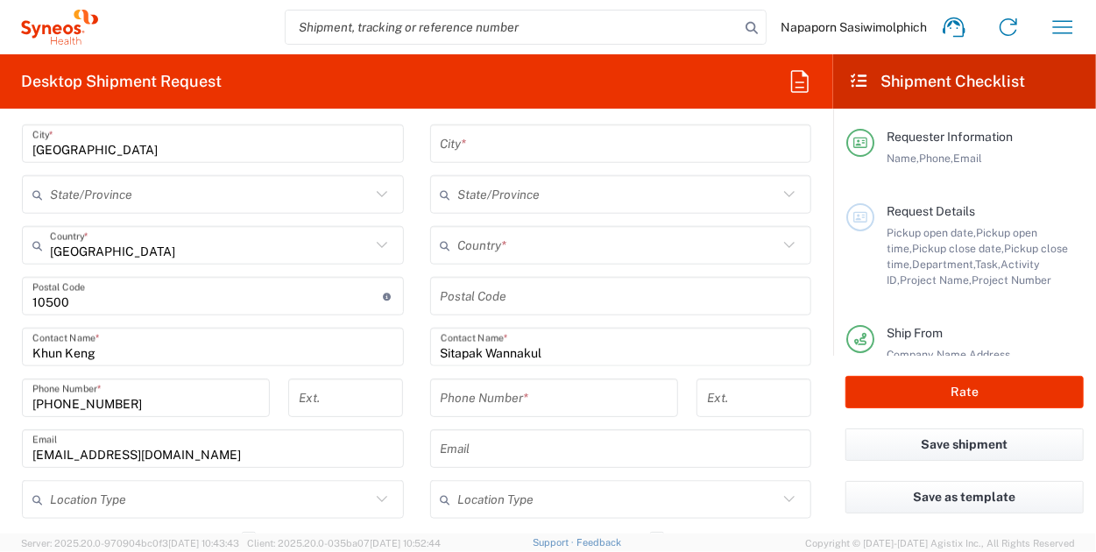
click at [505, 399] on input "tel" at bounding box center [554, 398] width 227 height 31
paste input "[PHONE_NUMBER]"
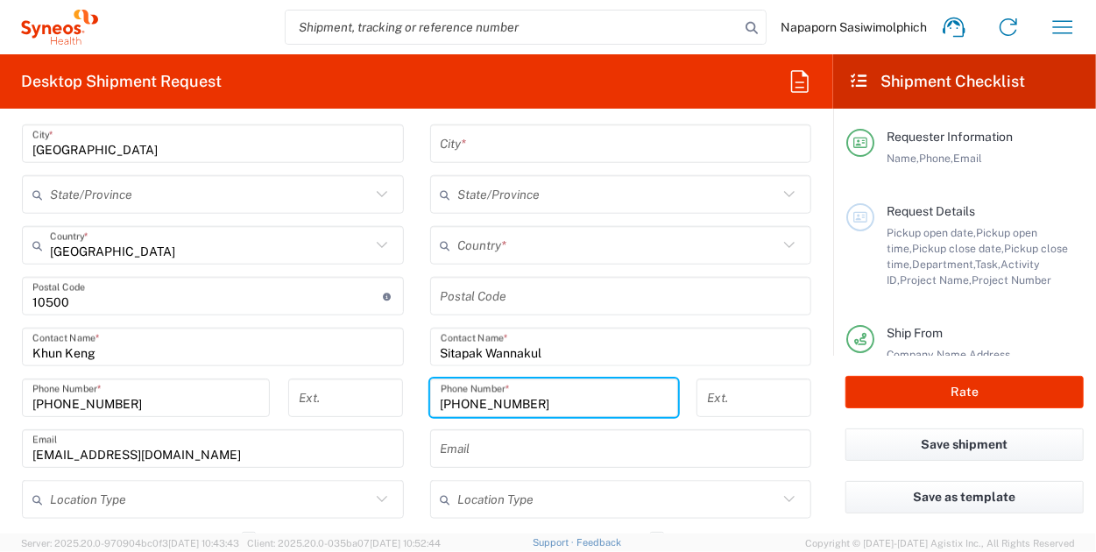
type input "[PHONE_NUMBER]"
click at [811, 410] on form "Requester Information Napaporn Sasiwimolphich Name * [PHONE_NUMBER] Phone * [EM…" at bounding box center [416, 328] width 833 height 411
drag, startPoint x: 250, startPoint y: 118, endPoint x: 435, endPoint y: 218, distance: 210.1
click at [250, 117] on div "Desktop Shipment Request Requester Information Napaporn Sasiwimolphich Name * […" at bounding box center [416, 293] width 833 height 479
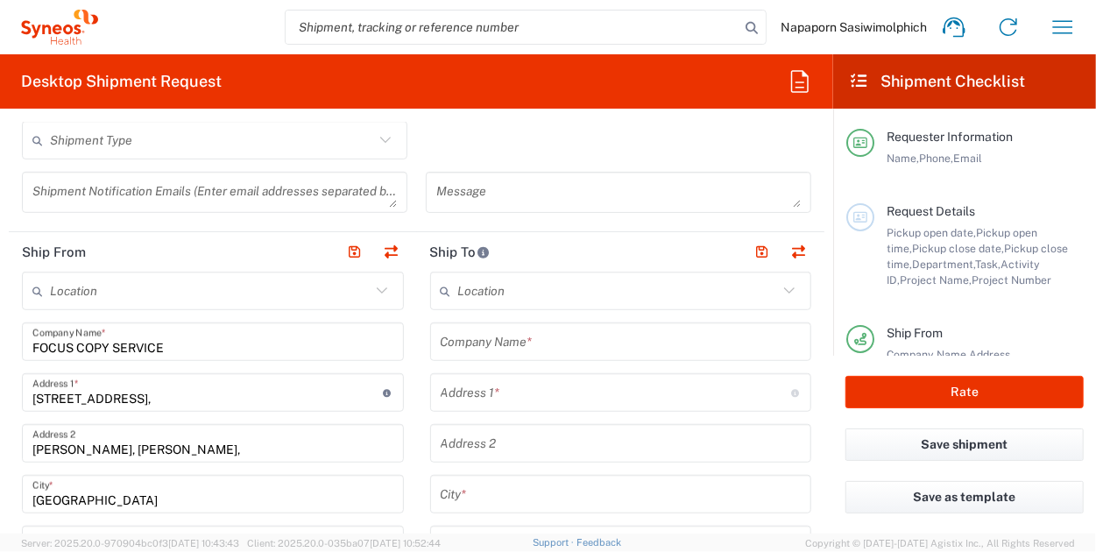
click at [491, 337] on input "text" at bounding box center [621, 342] width 361 height 31
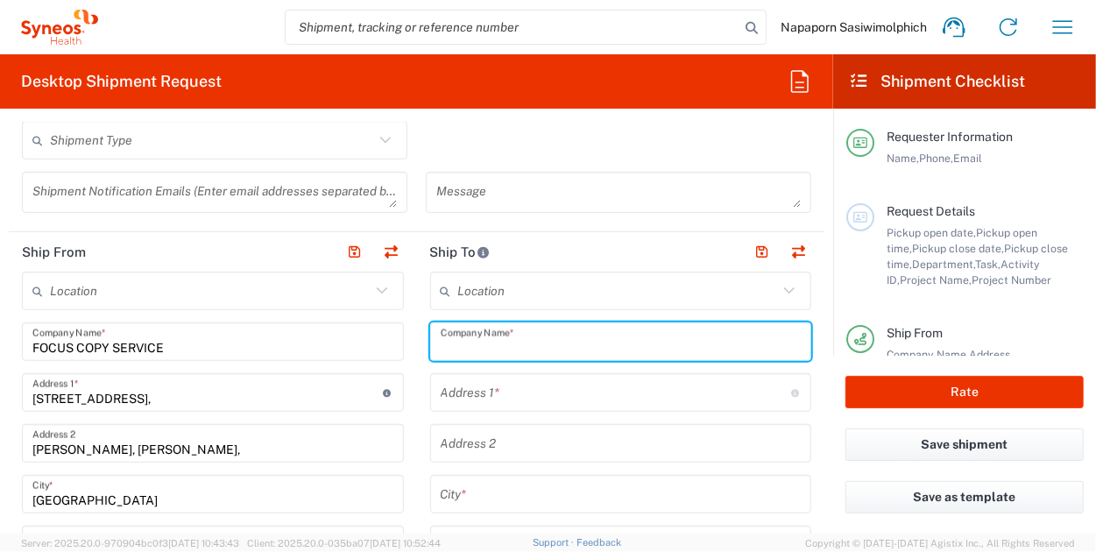
paste input "Hematology unit, Faculty of Medicine, [GEOGRAPHIC_DATA]"
type input "Hematology unit, Faculty of Medicine, [GEOGRAPHIC_DATA]"
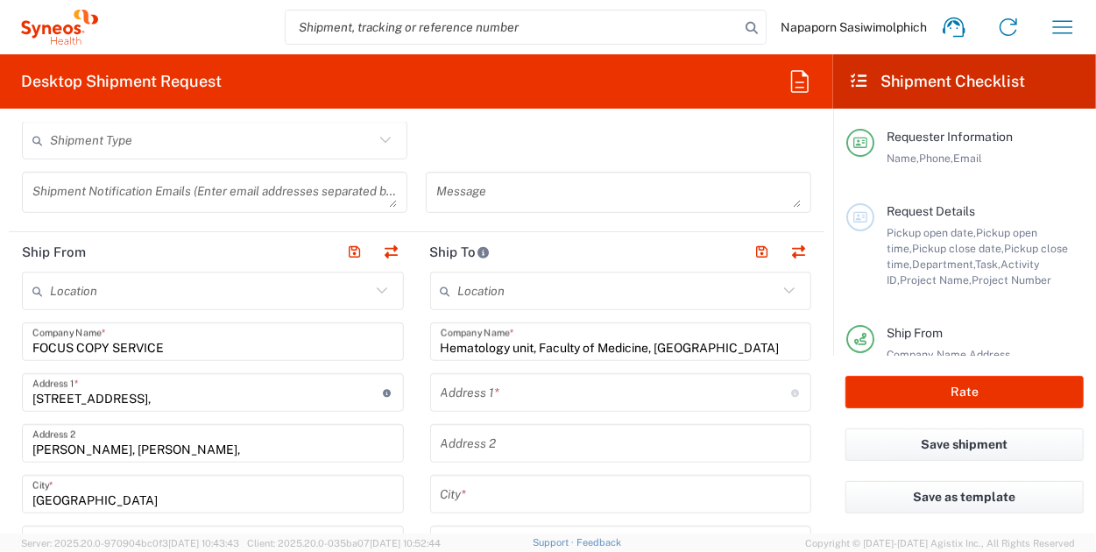
drag, startPoint x: 241, startPoint y: 243, endPoint x: 500, endPoint y: 319, distance: 270.3
click at [241, 243] on header "Ship From" at bounding box center [213, 251] width 408 height 39
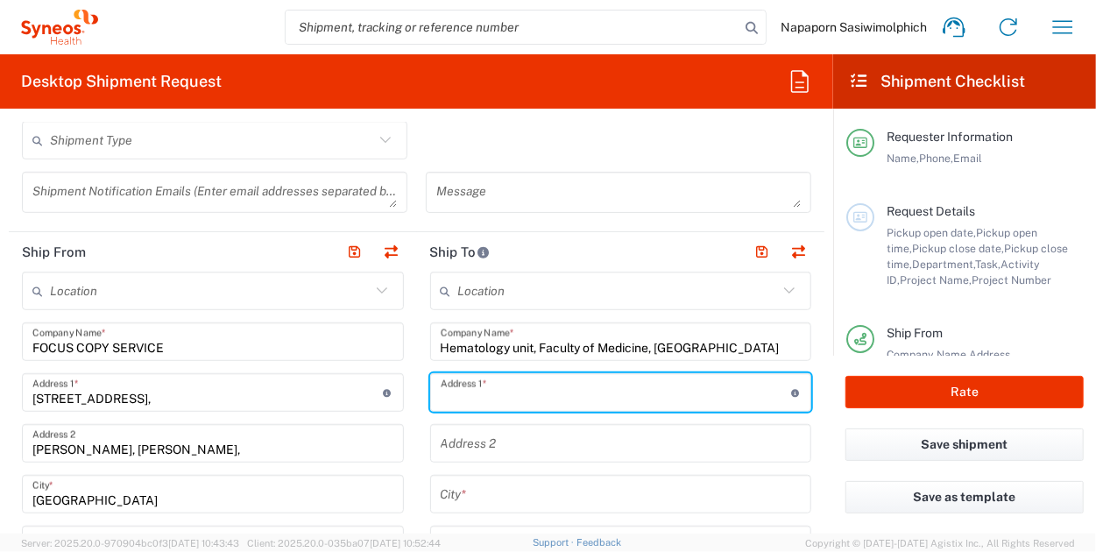
click at [619, 399] on input "text" at bounding box center [616, 393] width 350 height 31
paste input "5th Fl. [PERSON_NAME] Bldg"
type input "5th Fl. [PERSON_NAME] Bldg"
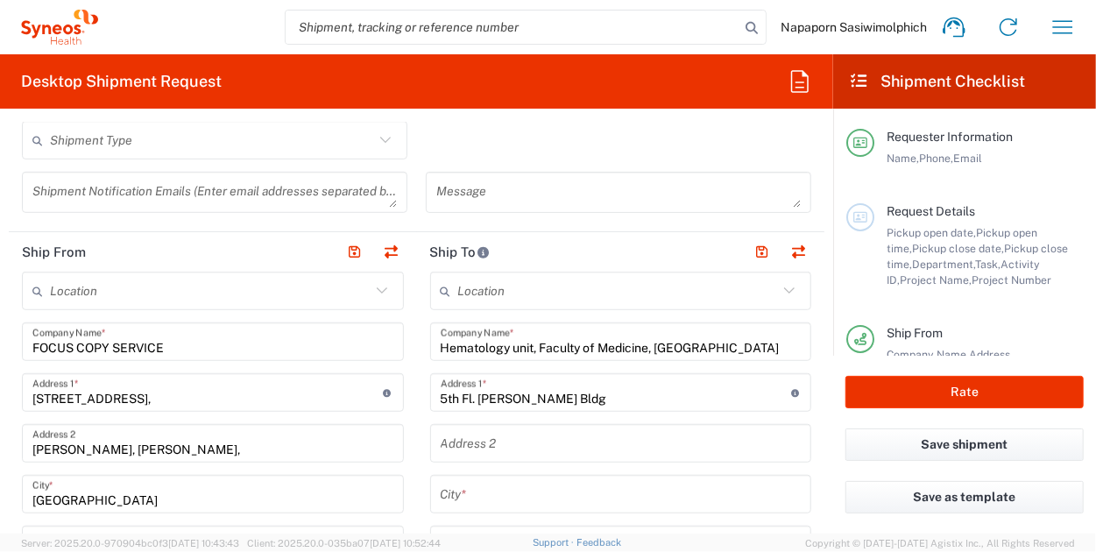
drag, startPoint x: 241, startPoint y: 222, endPoint x: 511, endPoint y: 286, distance: 277.4
click at [241, 222] on div "Shipment Notification Emails (Enter email addresses separated by comma)" at bounding box center [215, 198] width 404 height 53
click at [209, 218] on div "Shipment Notification Emails (Enter email addresses separated by comma)" at bounding box center [215, 198] width 404 height 53
click at [529, 442] on input "text" at bounding box center [621, 443] width 361 height 31
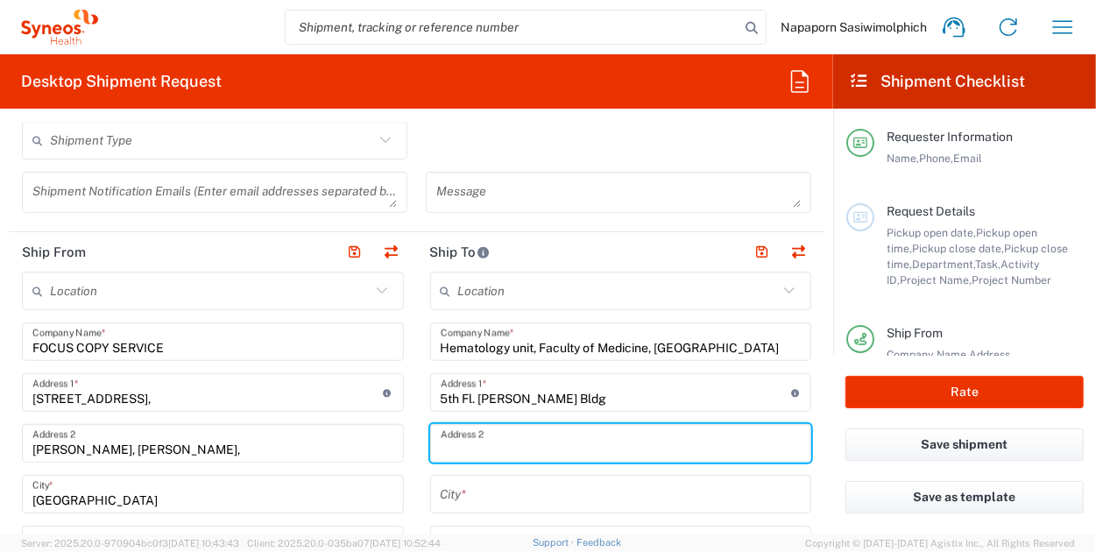
paste input "[STREET_ADDRESS]"
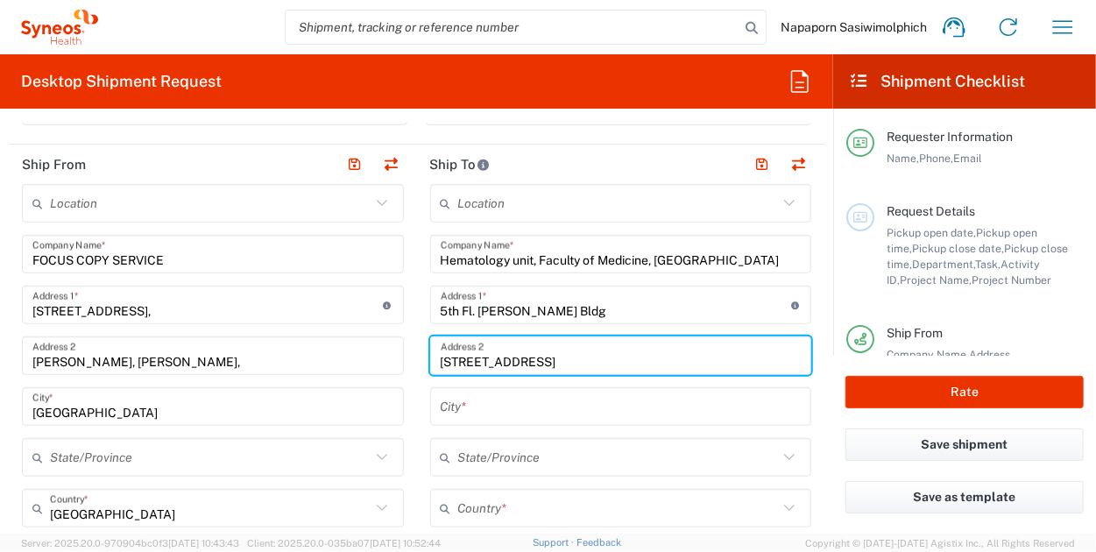
type input "[STREET_ADDRESS]"
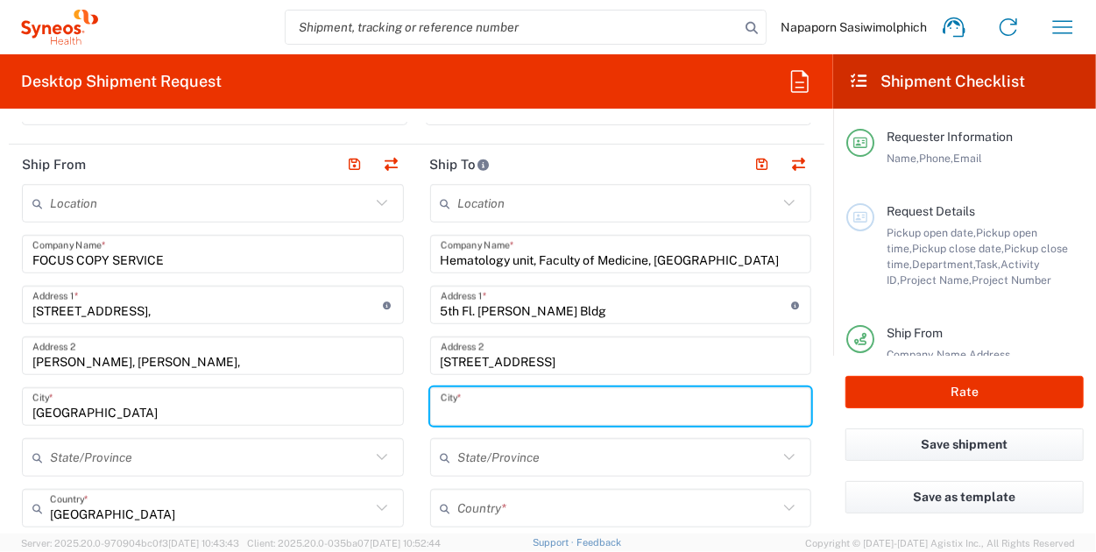
click at [520, 402] on input "text" at bounding box center [621, 407] width 361 height 31
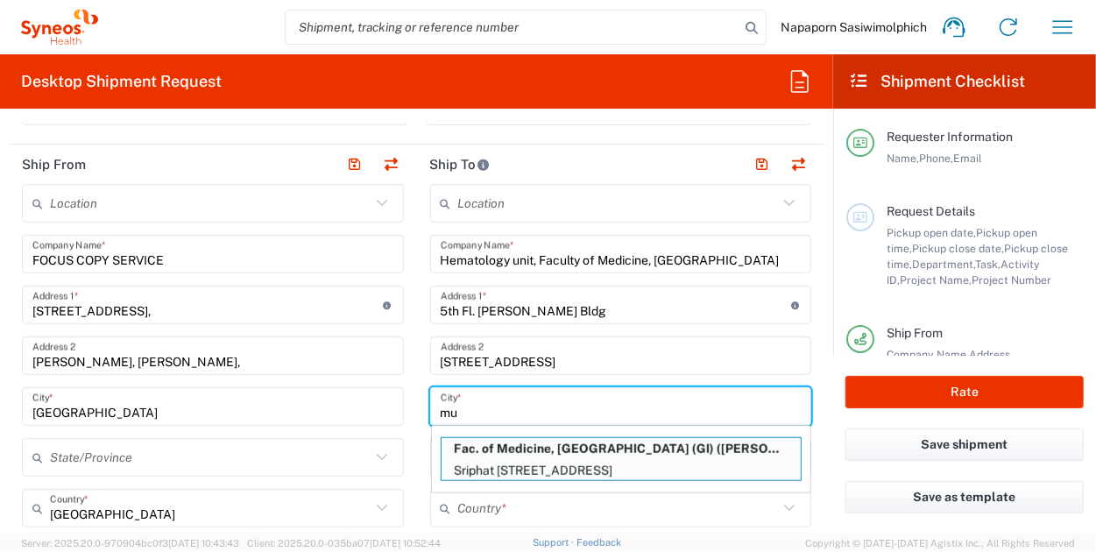
type input "m"
click at [817, 376] on form "Requester Information Napaporn Sasiwimolphich Name * [PHONE_NUMBER] Phone * [EM…" at bounding box center [416, 328] width 833 height 411
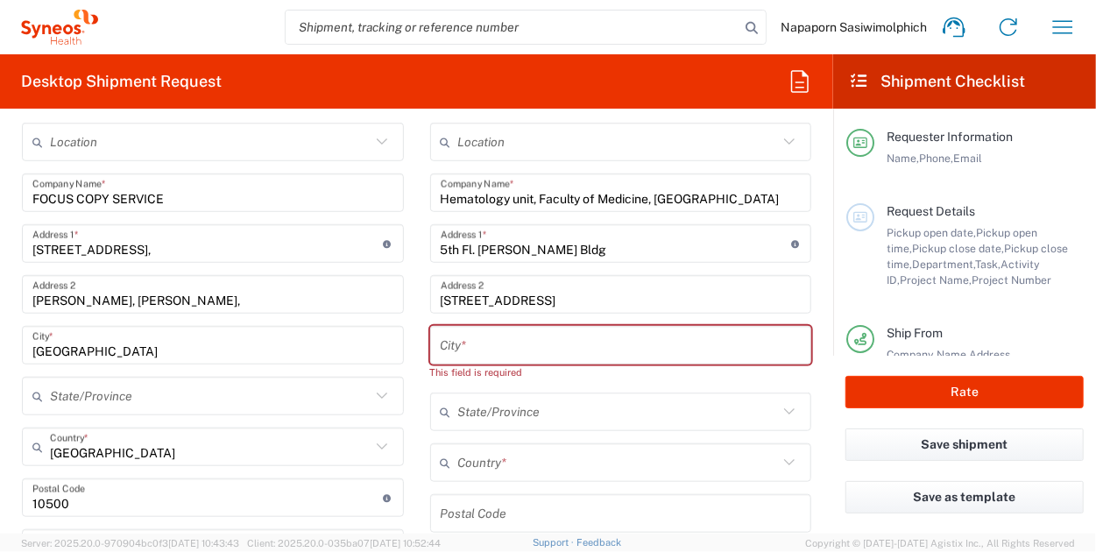
scroll to position [701, 0]
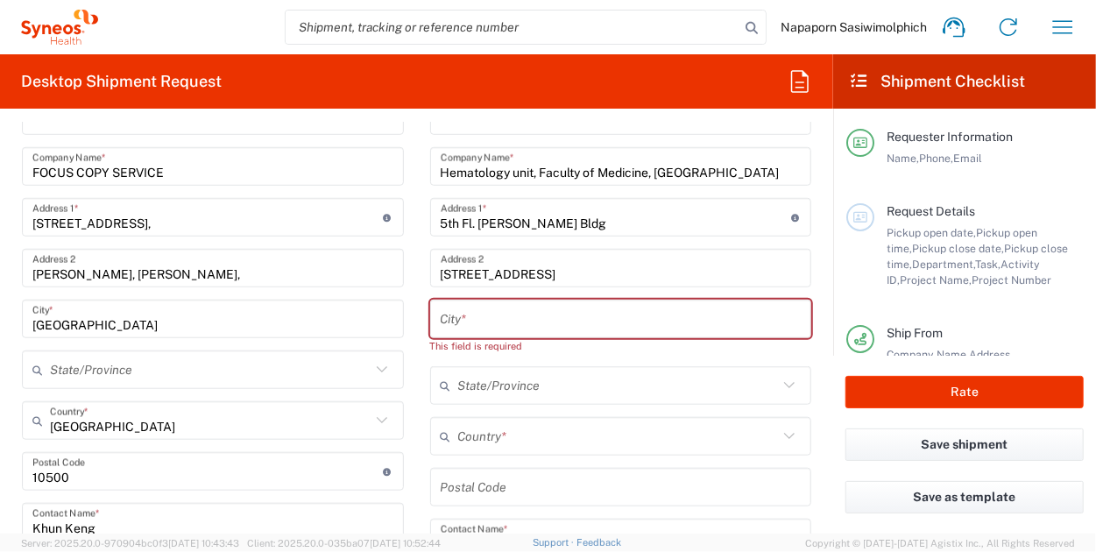
click at [780, 442] on icon at bounding box center [789, 436] width 23 height 23
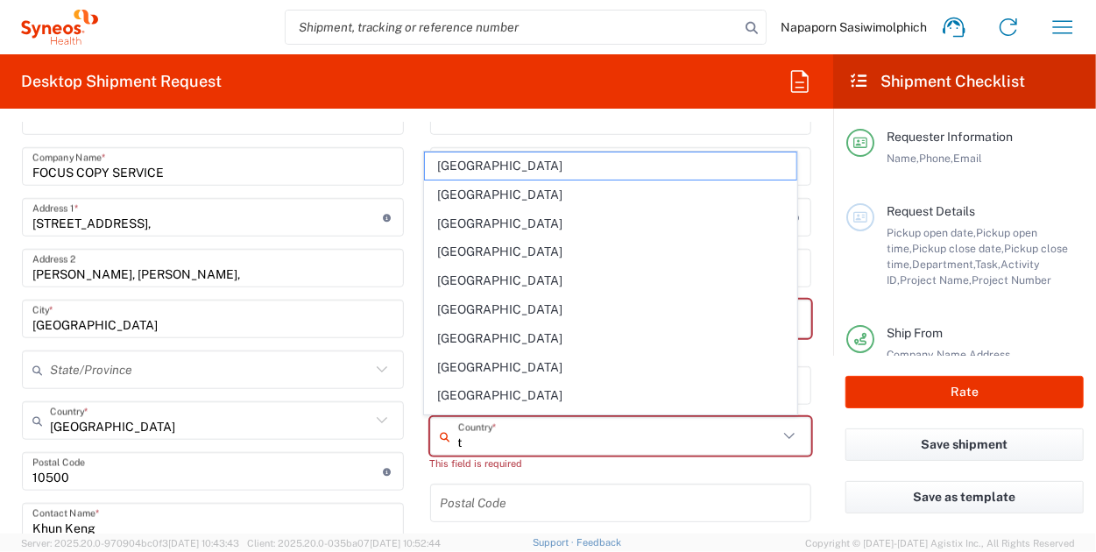
type input "t"
click at [818, 442] on form "Requester Information Napaporn Sasiwimolphich Name * [PHONE_NUMBER] Phone * [EM…" at bounding box center [416, 328] width 833 height 411
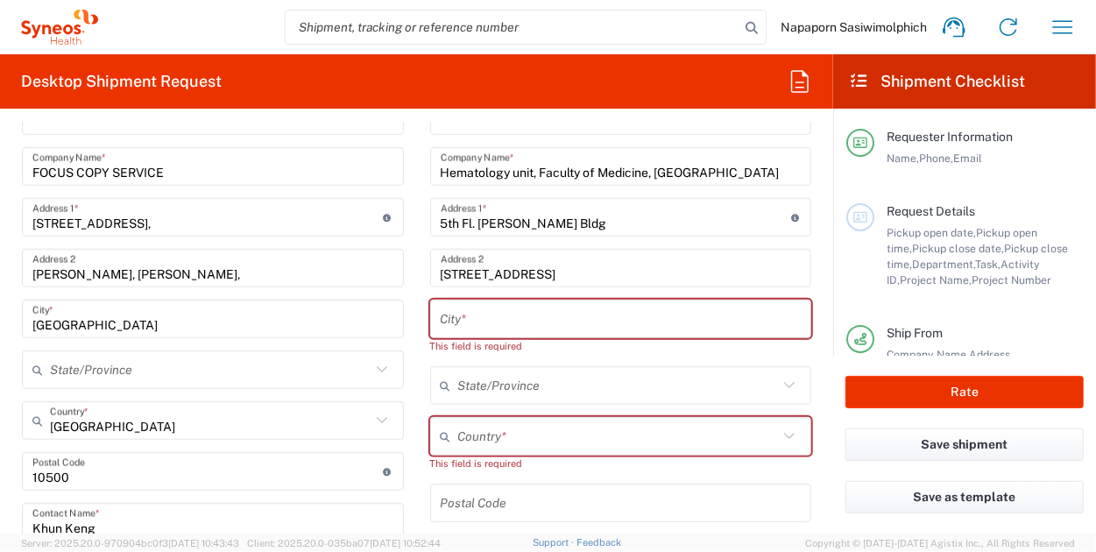
drag, startPoint x: 253, startPoint y: 344, endPoint x: 484, endPoint y: 346, distance: 230.5
click at [253, 344] on div "Location [PERSON_NAME] LLC-[GEOGRAPHIC_DATA] [GEOGRAPHIC_DATA] [GEOGRAPHIC_DATA…" at bounding box center [213, 489] width 382 height 787
click at [506, 315] on input "text" at bounding box center [621, 319] width 361 height 31
paste input "Muang 50200"
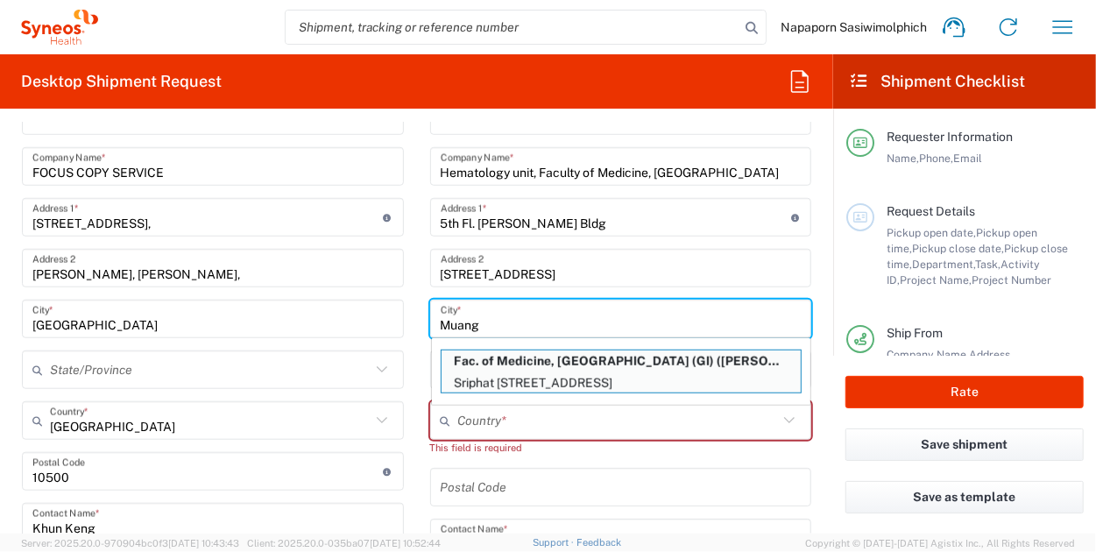
type input "Muang"
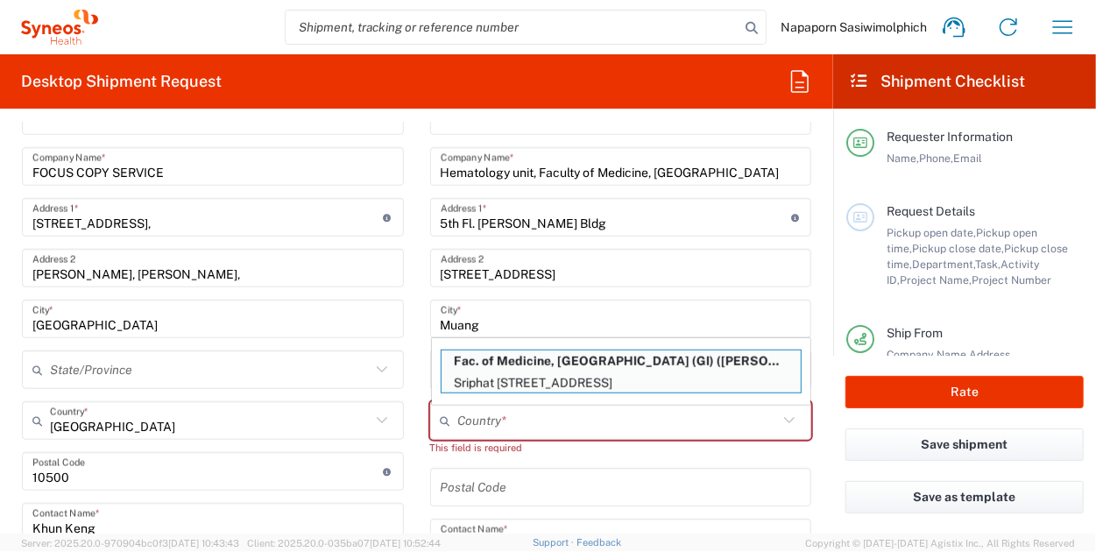
click at [811, 434] on form "Requester Information Napaporn Sasiwimolphich Name * [PHONE_NUMBER] Phone * [EM…" at bounding box center [416, 328] width 833 height 411
click at [778, 418] on icon at bounding box center [789, 420] width 23 height 23
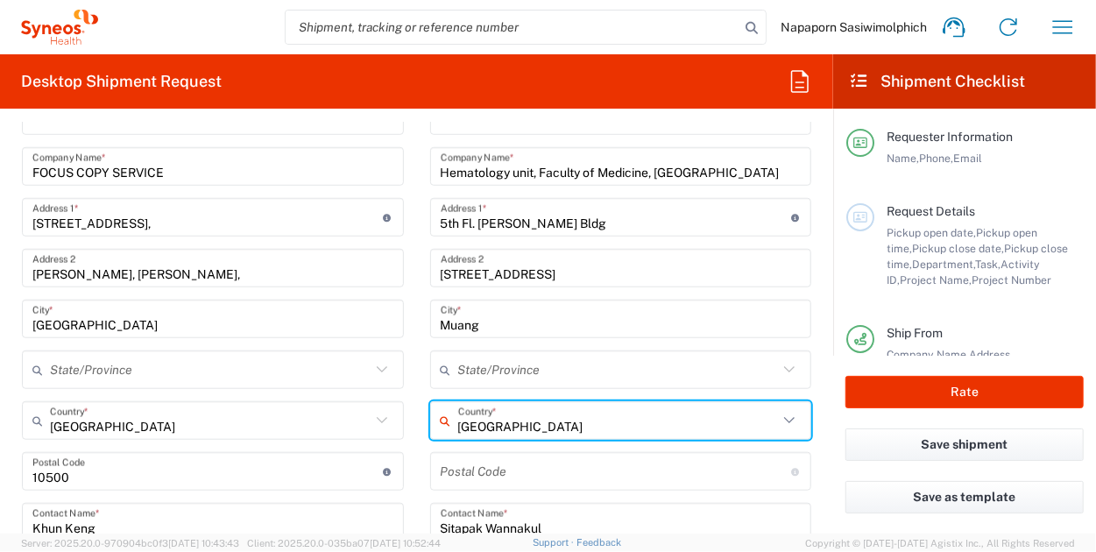
type input "[GEOGRAPHIC_DATA]"
click at [458, 369] on input "text" at bounding box center [618, 370] width 321 height 31
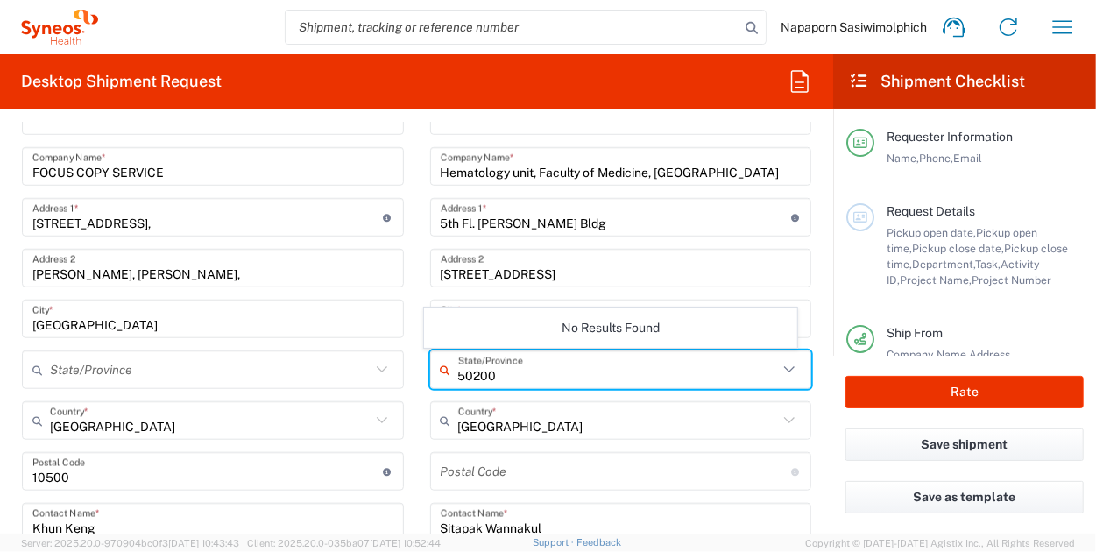
type input "50200"
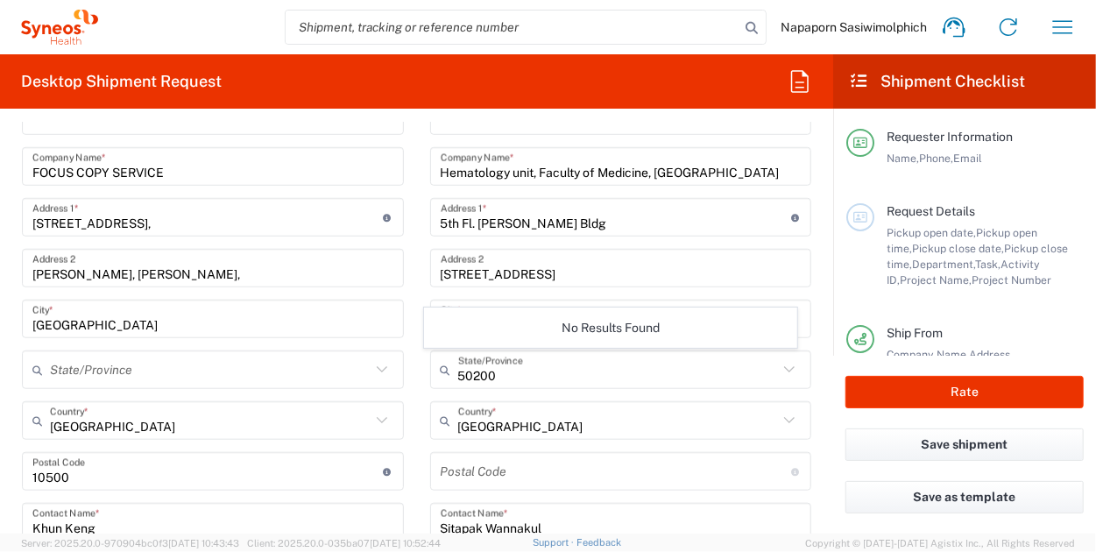
click at [811, 394] on form "Requester Information Napaporn Sasiwimolphich Name * [PHONE_NUMBER] Phone * [EM…" at bounding box center [416, 328] width 833 height 411
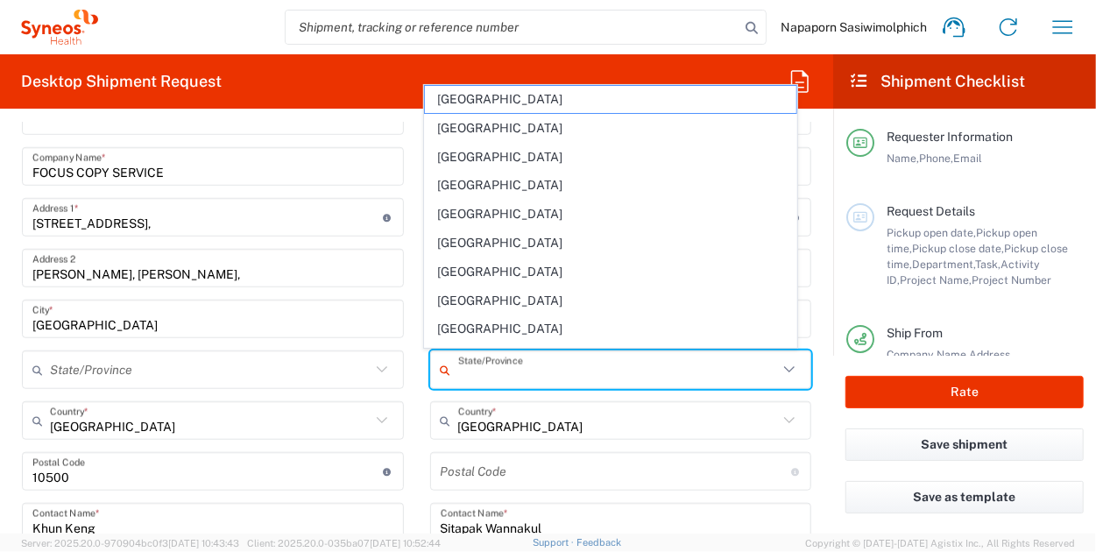
click at [699, 365] on input "text" at bounding box center [618, 370] width 321 height 31
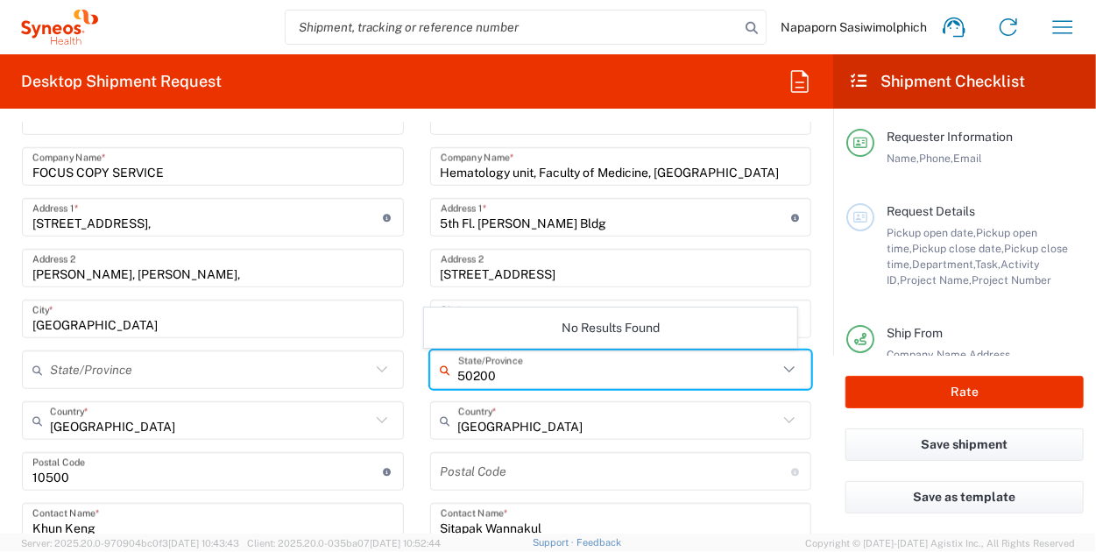
type input "50200"
click at [811, 401] on main "Location [PERSON_NAME] LLC-[GEOGRAPHIC_DATA] [GEOGRAPHIC_DATA] [GEOGRAPHIC_DATA…" at bounding box center [621, 464] width 408 height 736
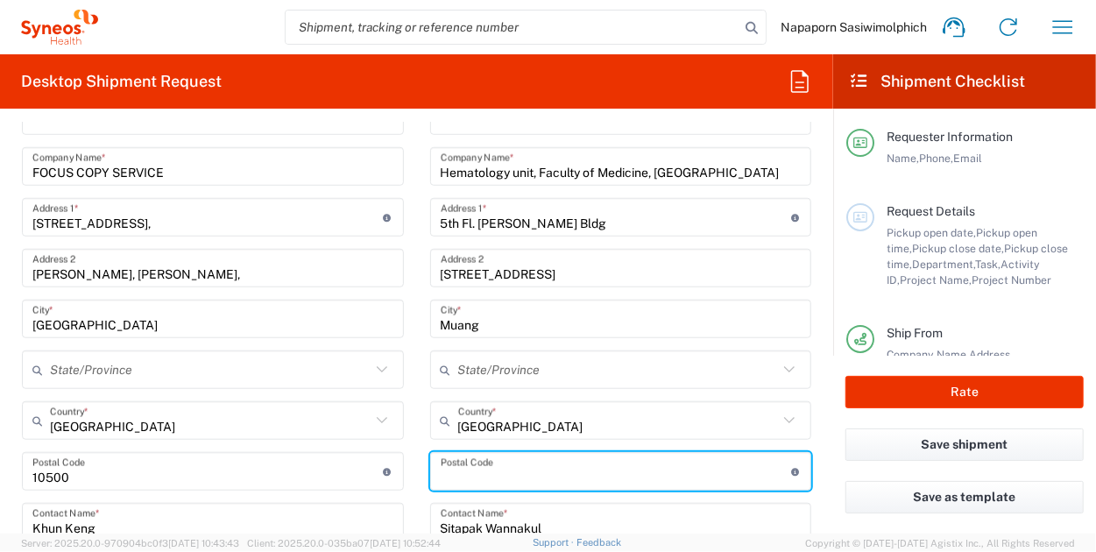
click at [676, 471] on input "undefined" at bounding box center [616, 472] width 350 height 31
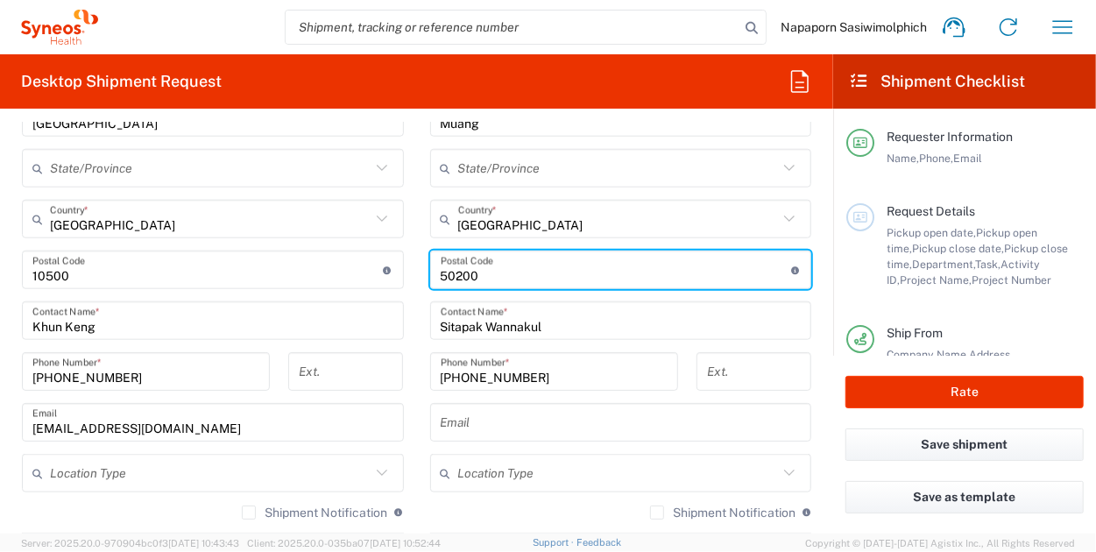
scroll to position [797, 0]
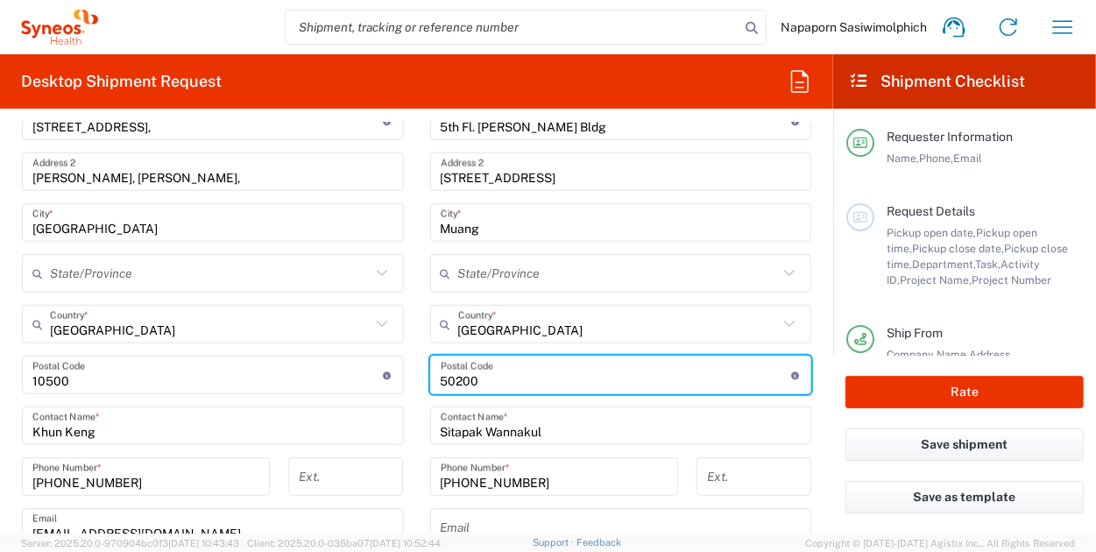
type input "50200"
click at [811, 353] on form "Requester Information Napaporn Sasiwimolphich Name * [PHONE_NUMBER] Phone * [EM…" at bounding box center [416, 328] width 833 height 411
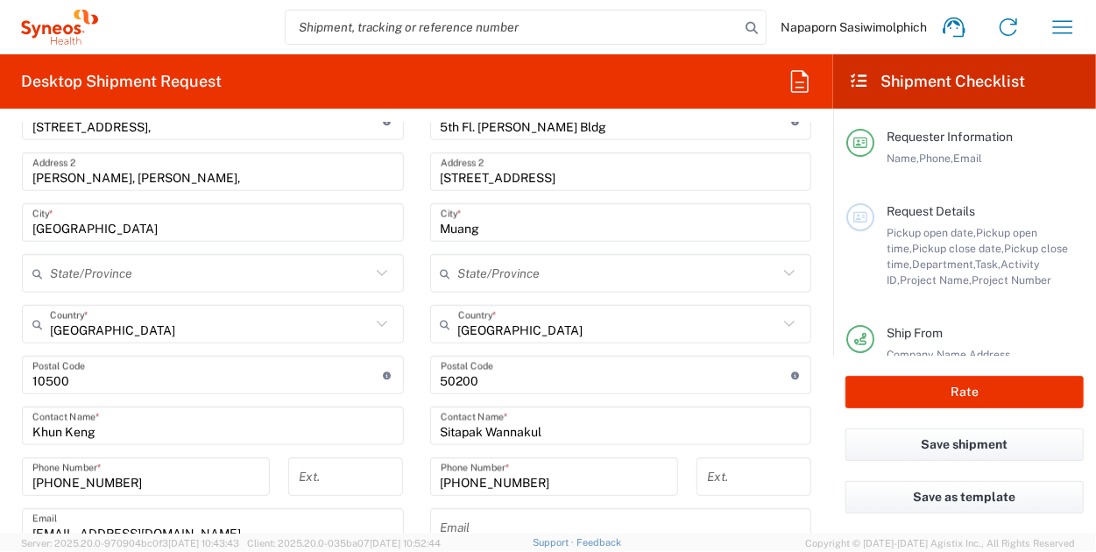
click at [622, 179] on input "[STREET_ADDRESS]" at bounding box center [621, 172] width 361 height 31
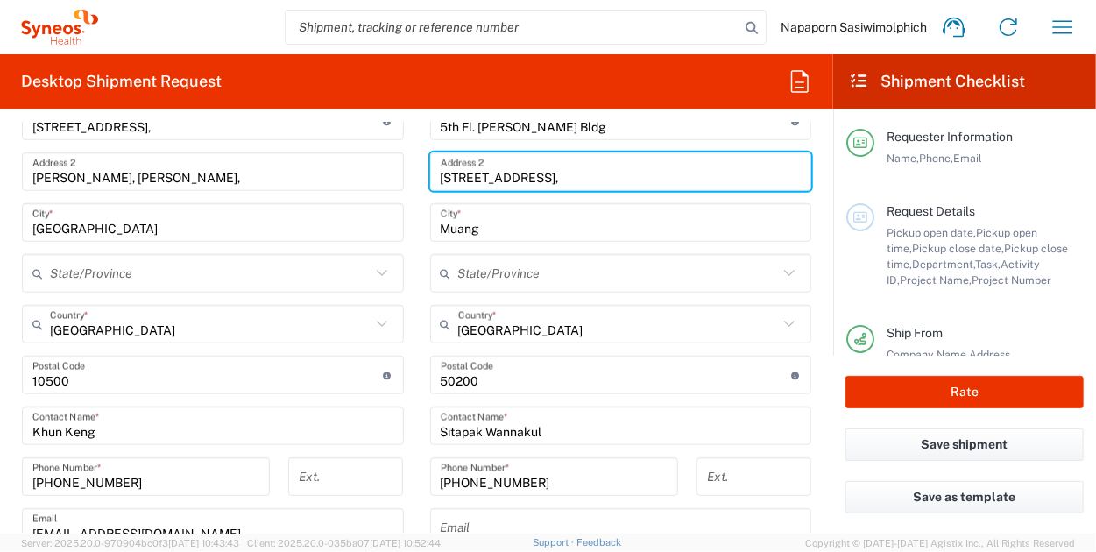
type input "[STREET_ADDRESS],"
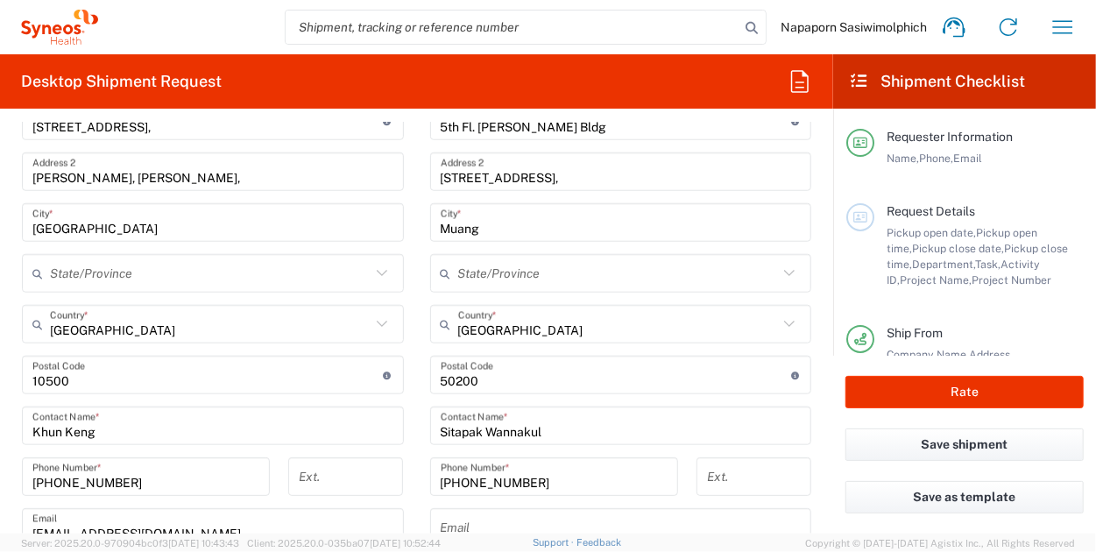
click at [813, 216] on form "Requester Information Napaporn Sasiwimolphich Name * [PHONE_NUMBER] Phone * [EM…" at bounding box center [416, 328] width 833 height 411
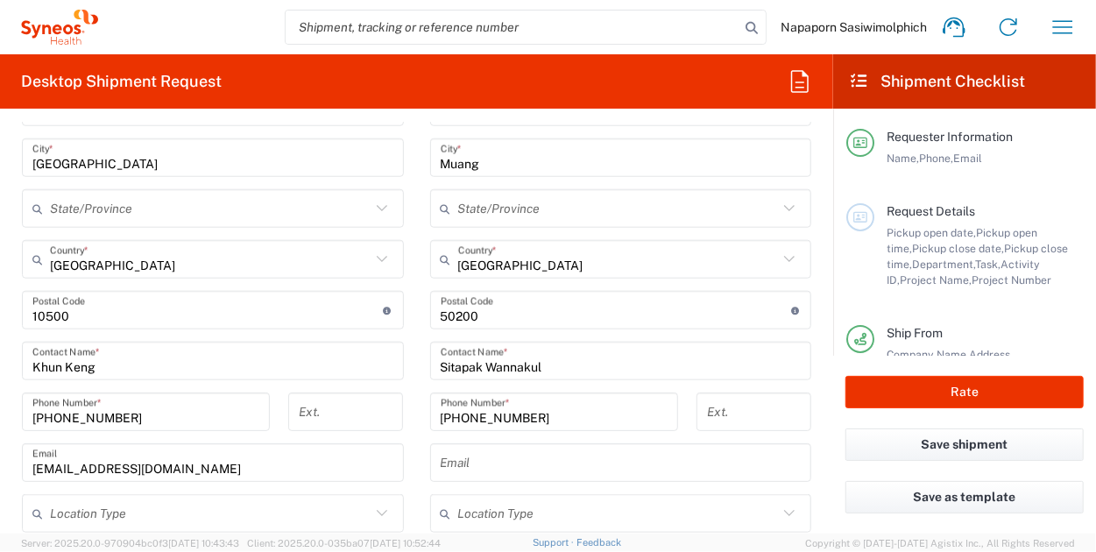
scroll to position [885, 0]
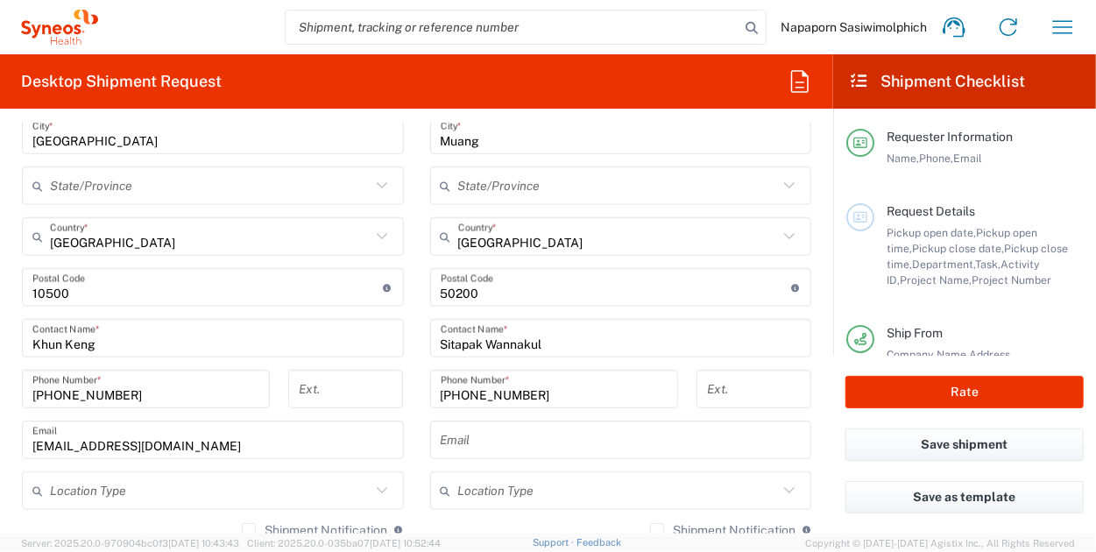
click at [229, 160] on div "Location [PERSON_NAME] LLC-[GEOGRAPHIC_DATA] [GEOGRAPHIC_DATA] [GEOGRAPHIC_DATA…" at bounding box center [213, 305] width 382 height 787
click at [480, 433] on input "text" at bounding box center [621, 440] width 361 height 31
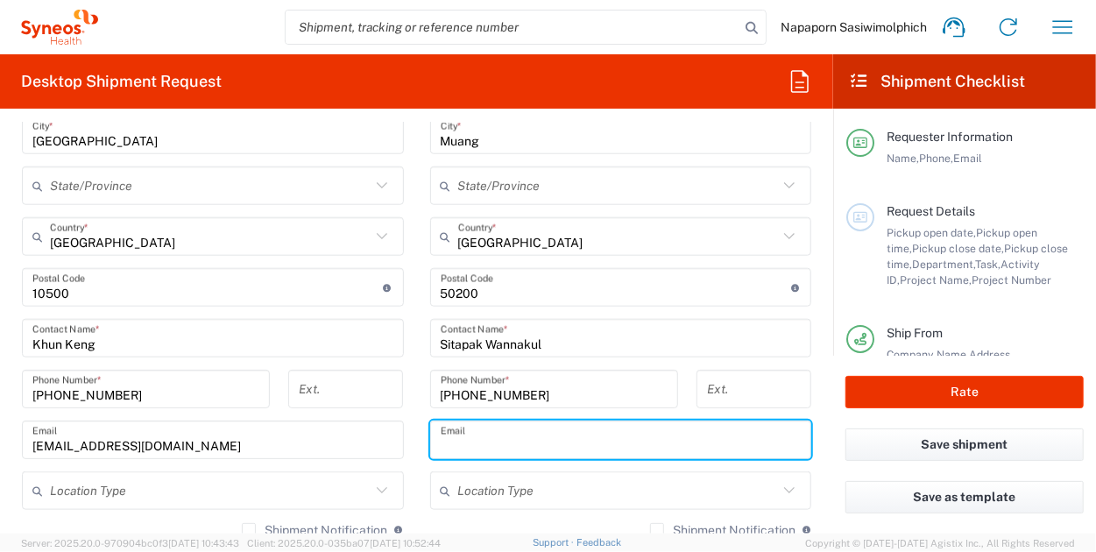
paste input "[EMAIL_ADDRESS][DOMAIN_NAME]"
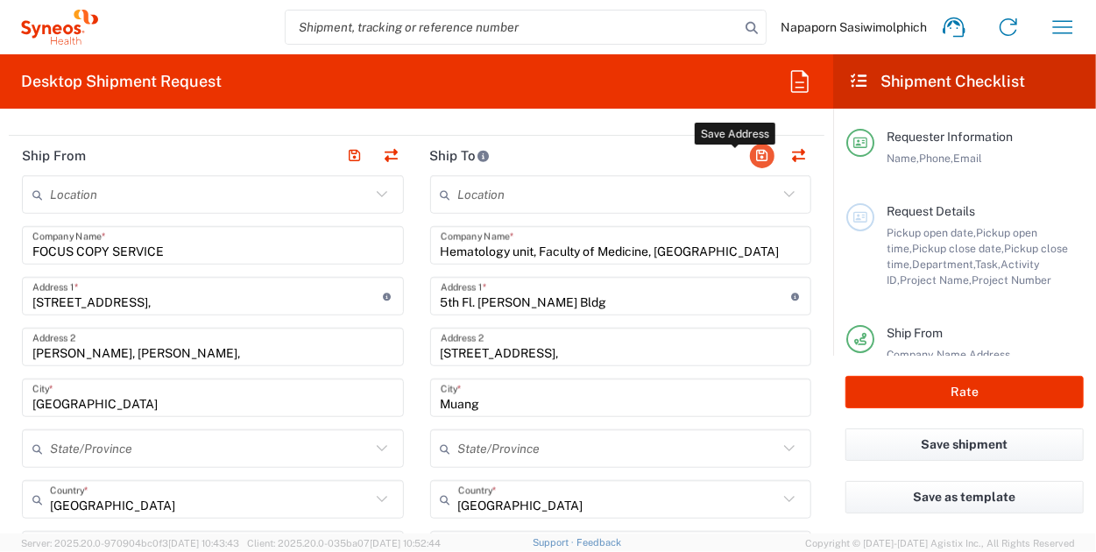
type input "[EMAIL_ADDRESS][DOMAIN_NAME]"
click at [750, 153] on button "button" at bounding box center [762, 156] width 25 height 25
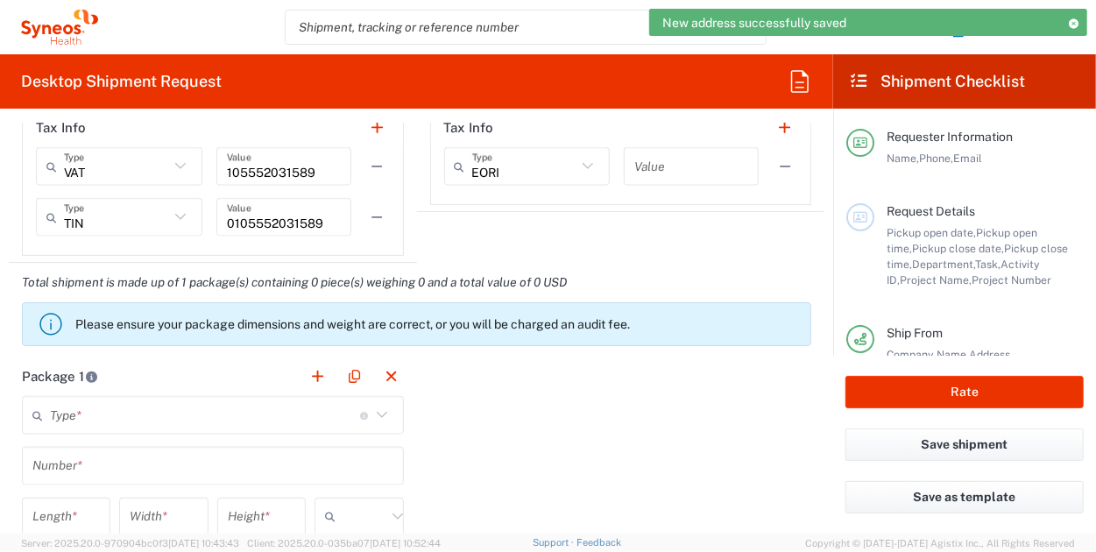
scroll to position [1411, 0]
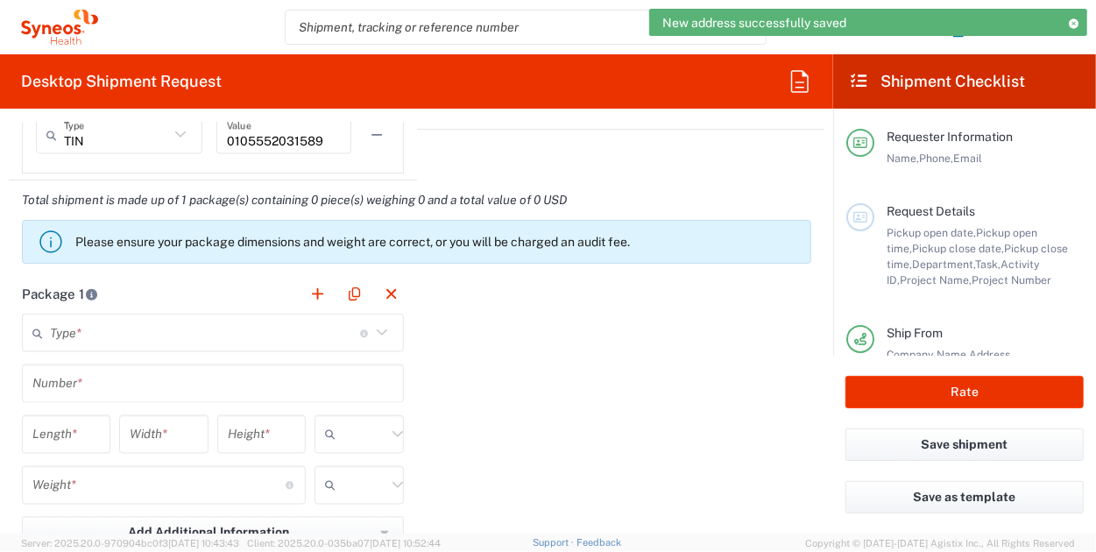
click at [372, 326] on icon at bounding box center [382, 333] width 23 height 23
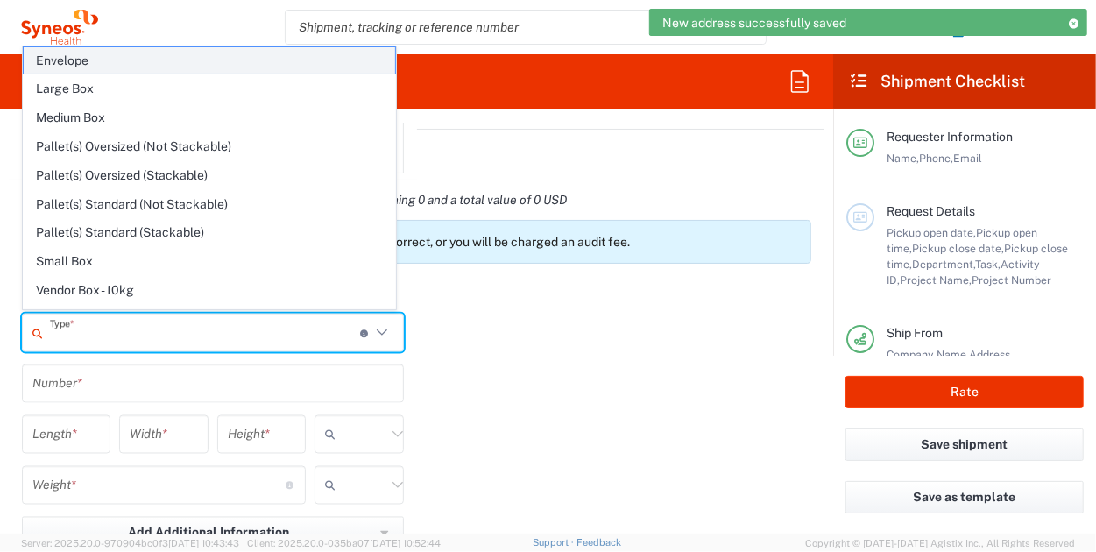
click at [126, 52] on span "Envelope" at bounding box center [210, 60] width 372 height 27
type input "Envelope"
type input "1"
type input "9.5"
type input "12.5"
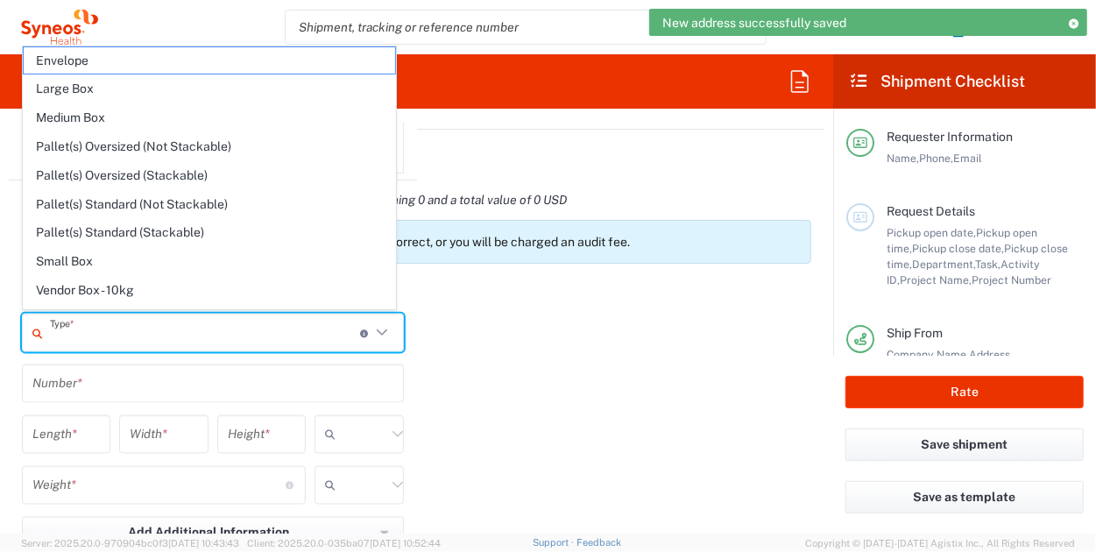
type input "0.25"
type input "in"
type input "0.45"
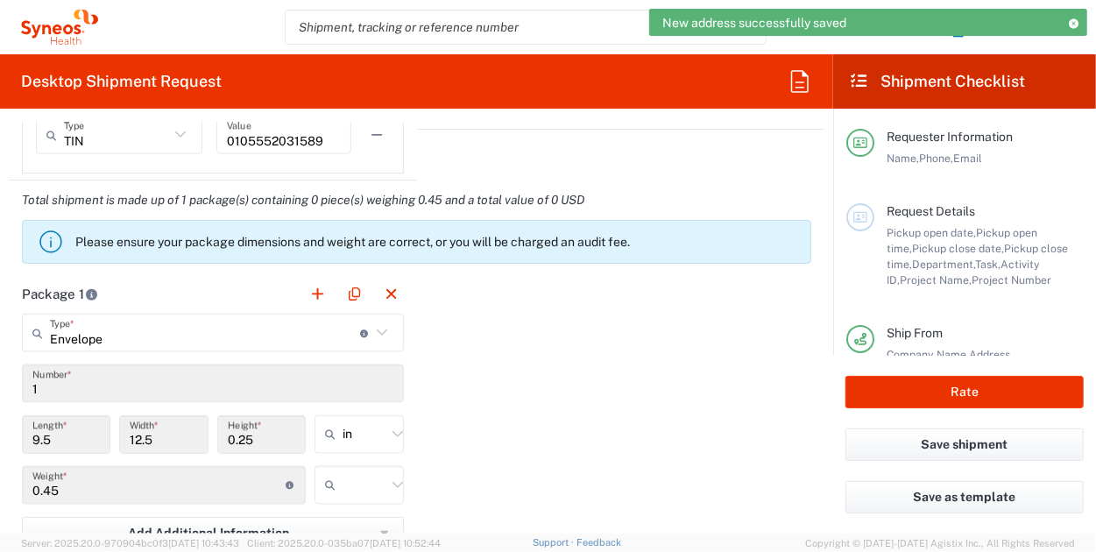
click at [392, 428] on icon at bounding box center [397, 434] width 23 height 23
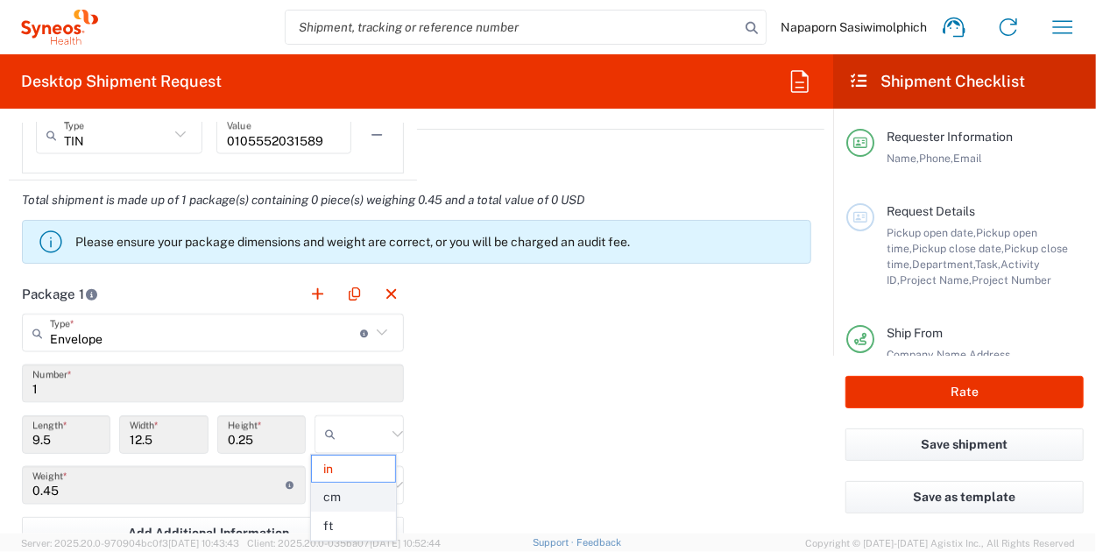
click at [356, 490] on span "cm" at bounding box center [354, 497] width 84 height 27
type input "24.13"
type input "31.75"
type input "0.64"
type input "cm"
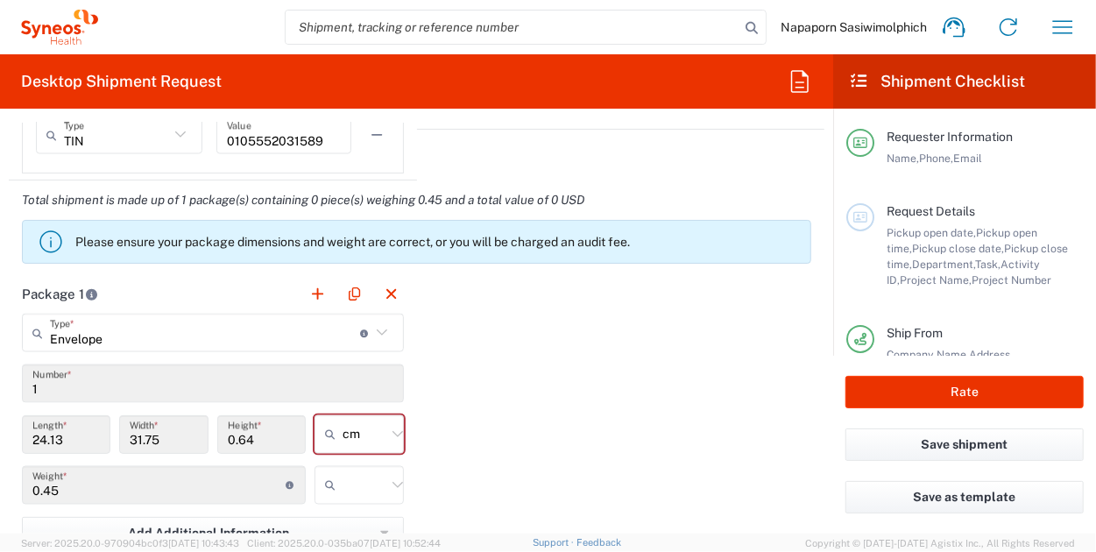
click at [386, 485] on icon at bounding box center [397, 485] width 23 height 23
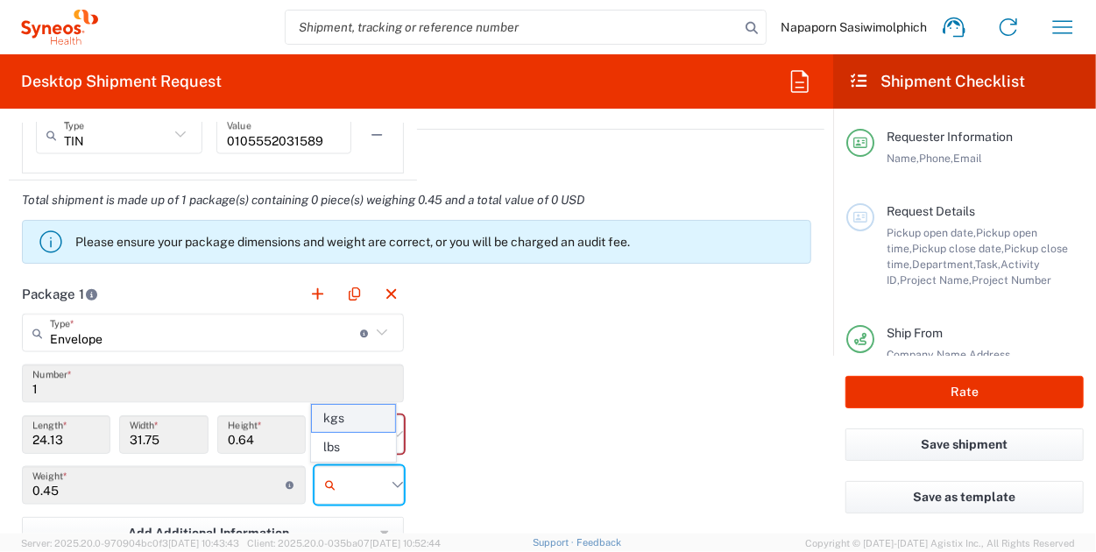
click at [376, 420] on span "kgs" at bounding box center [354, 418] width 84 height 27
type input "kgs"
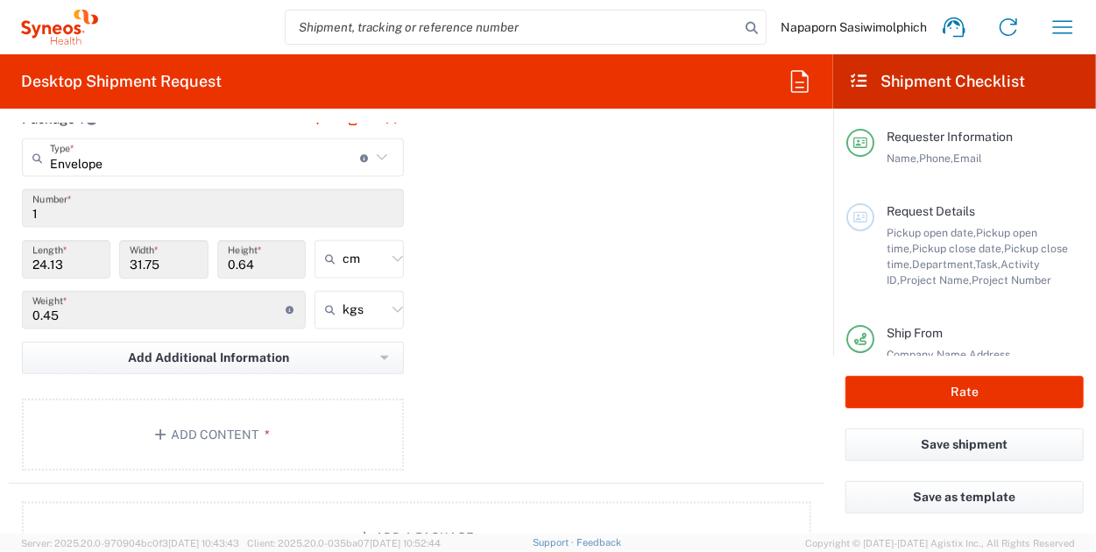
scroll to position [1674, 0]
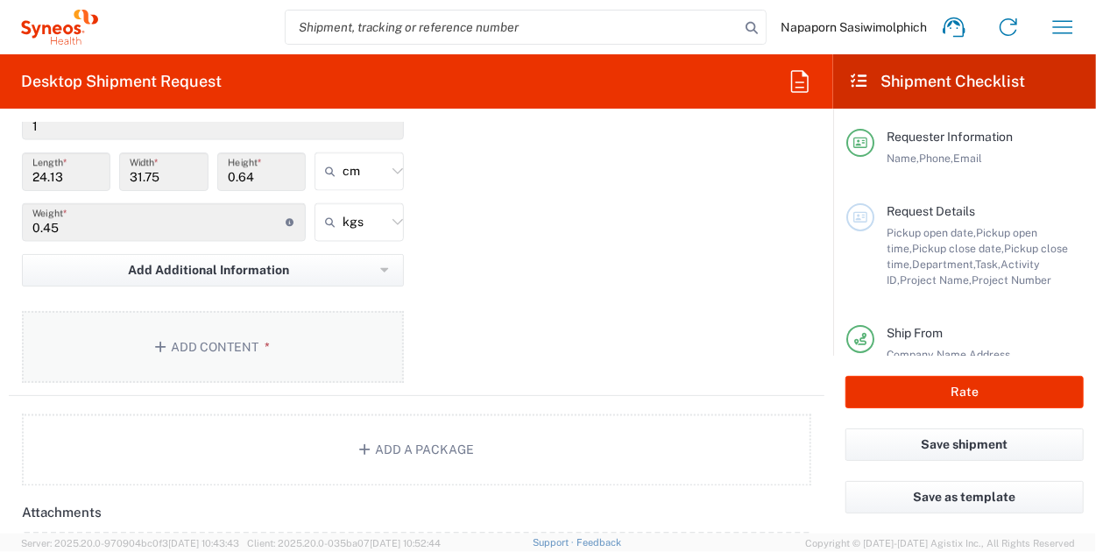
click at [334, 358] on button "Add Content *" at bounding box center [213, 347] width 382 height 72
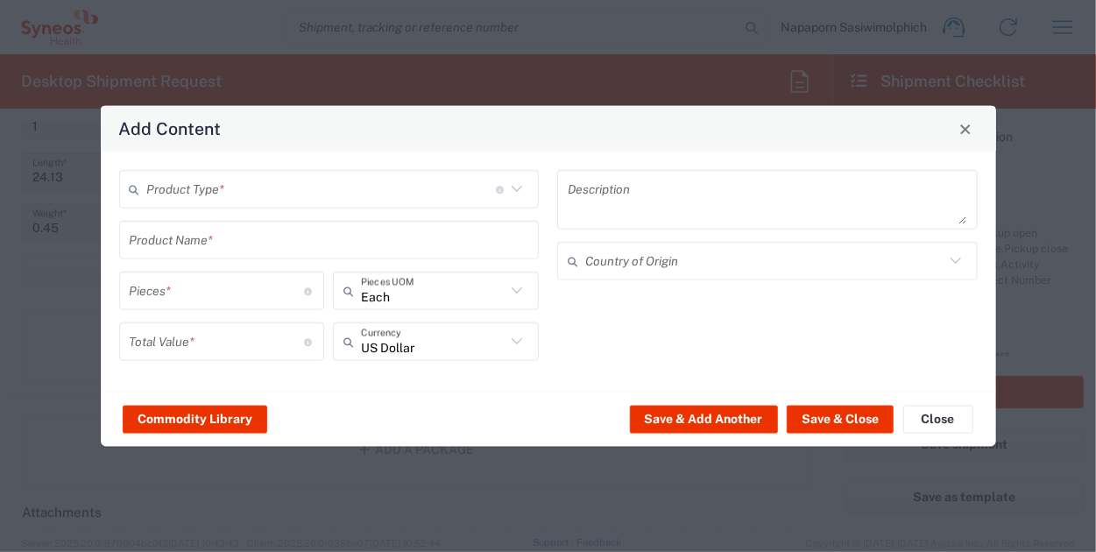
click at [519, 198] on icon at bounding box center [517, 189] width 23 height 23
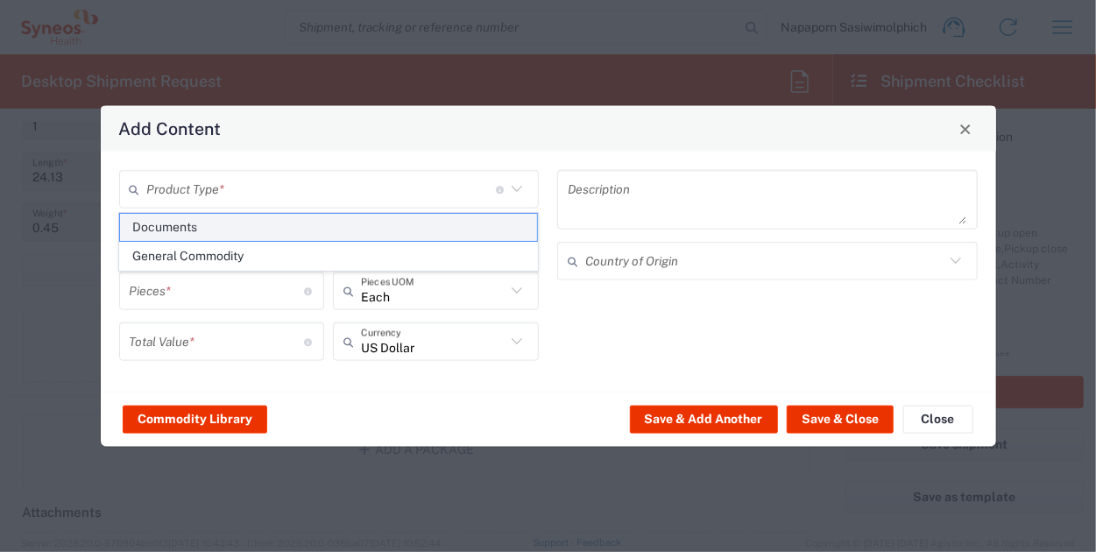
click at [361, 225] on span "Documents" at bounding box center [328, 227] width 417 height 27
type input "Documents"
type input "1"
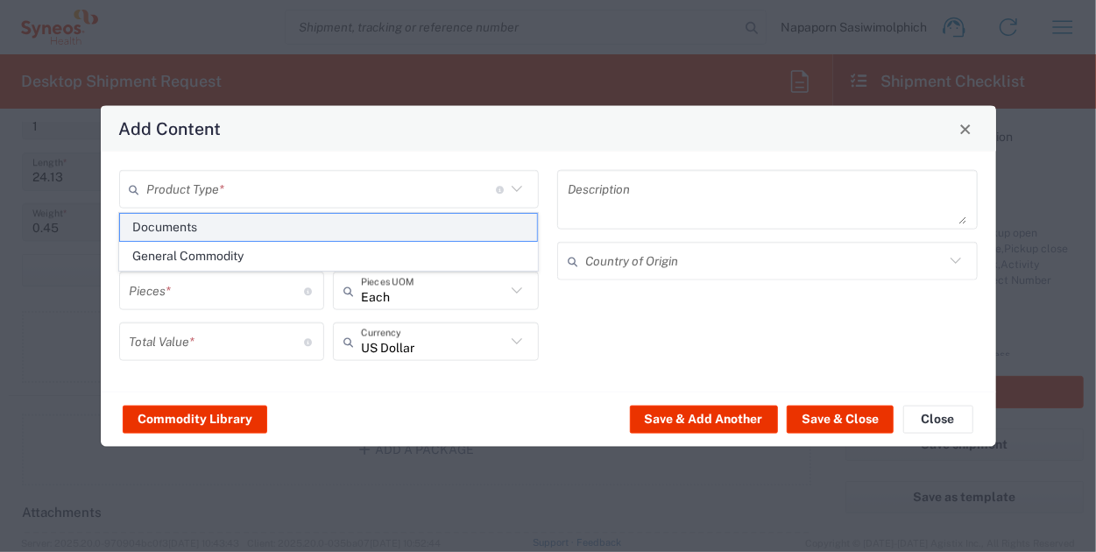
type textarea "Documents"
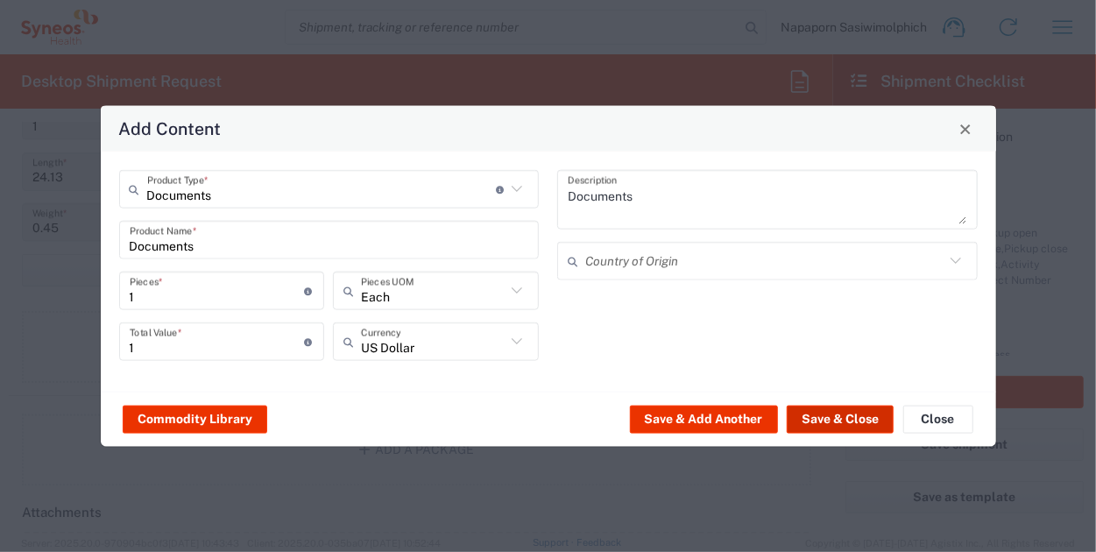
click at [830, 420] on button "Save & Close" at bounding box center [840, 419] width 107 height 28
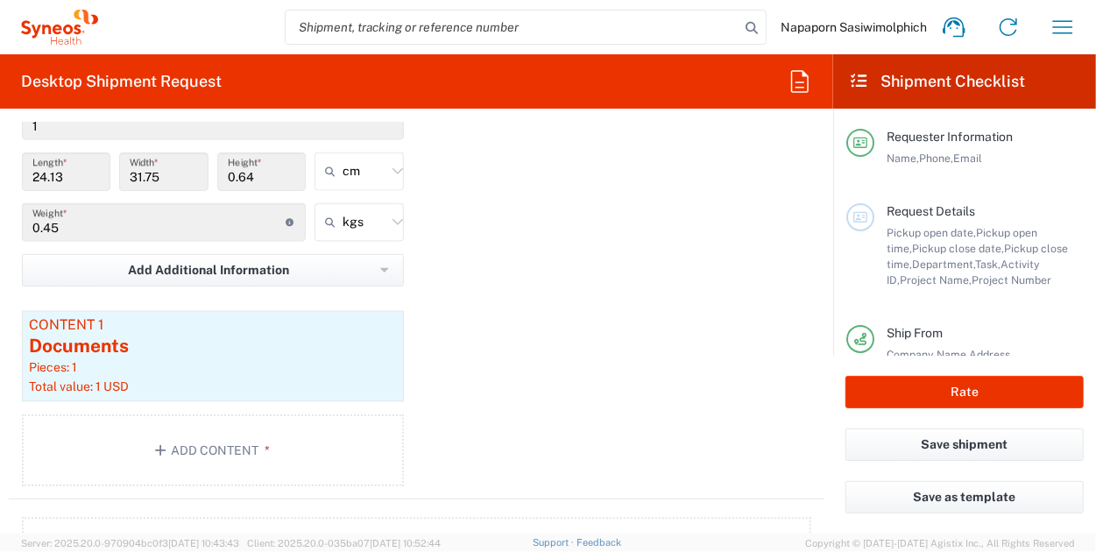
click at [685, 409] on div "Package 1 Envelope Type * Material used to package goods Envelope Large Box Med…" at bounding box center [417, 255] width 816 height 488
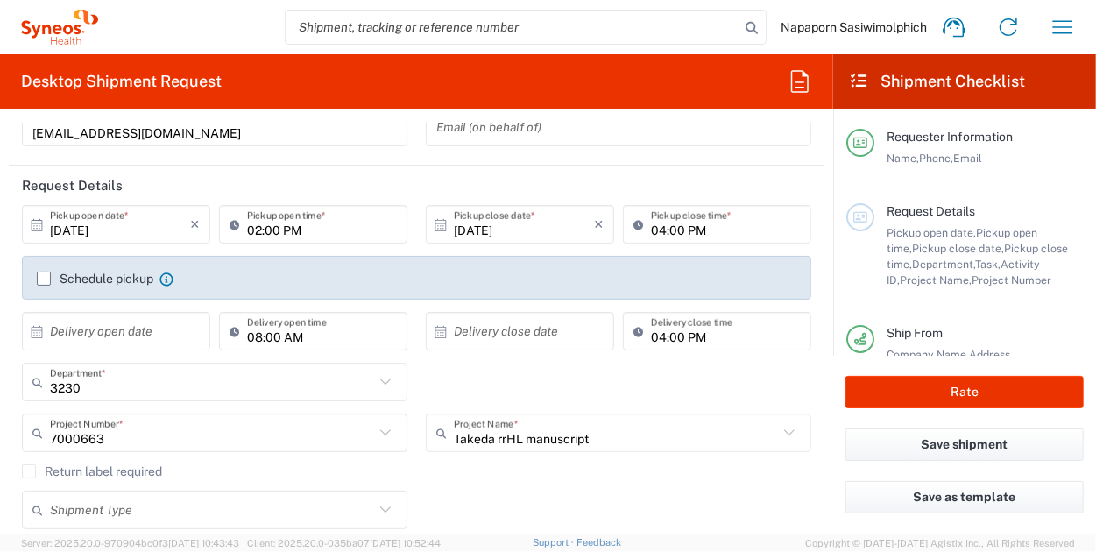
scroll to position [46, 0]
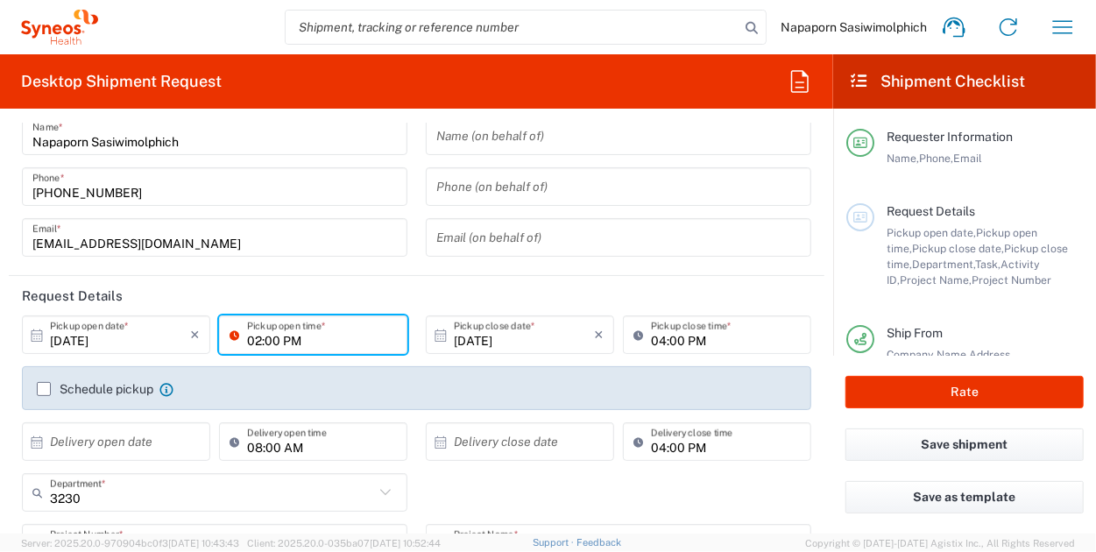
click at [322, 341] on input "02:00 PM" at bounding box center [322, 335] width 150 height 31
drag, startPoint x: 247, startPoint y: 338, endPoint x: 299, endPoint y: 338, distance: 51.7
click at [247, 338] on input "02:00 PM" at bounding box center [322, 335] width 150 height 31
click at [258, 334] on input "02:00 PM" at bounding box center [322, 335] width 150 height 31
click at [254, 336] on input "02:00 PM" at bounding box center [322, 335] width 150 height 31
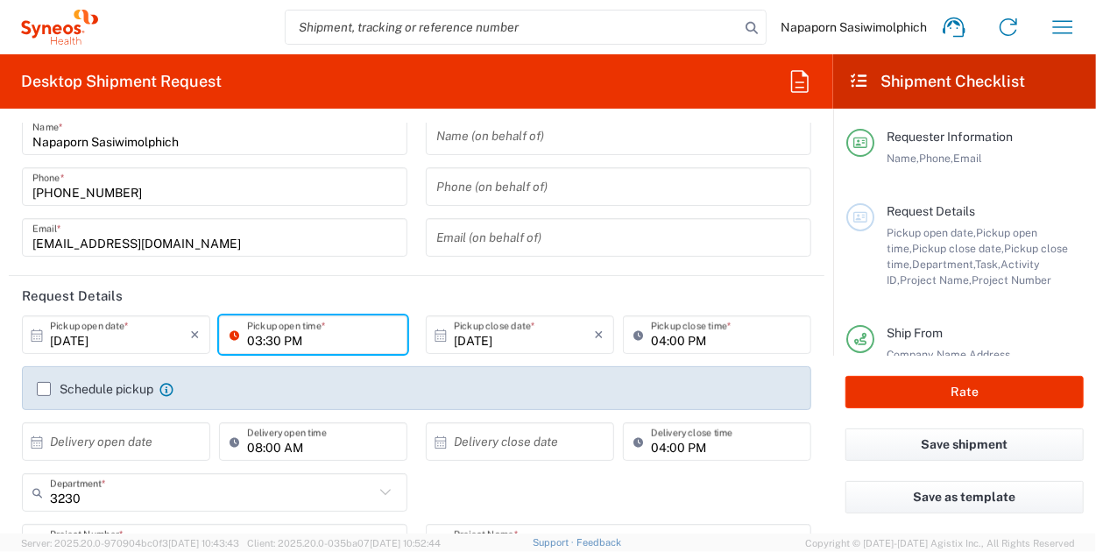
type input "03:30 PM"
drag, startPoint x: 648, startPoint y: 343, endPoint x: 754, endPoint y: 332, distance: 106.6
click at [651, 343] on input "04:00 PM" at bounding box center [726, 335] width 150 height 31
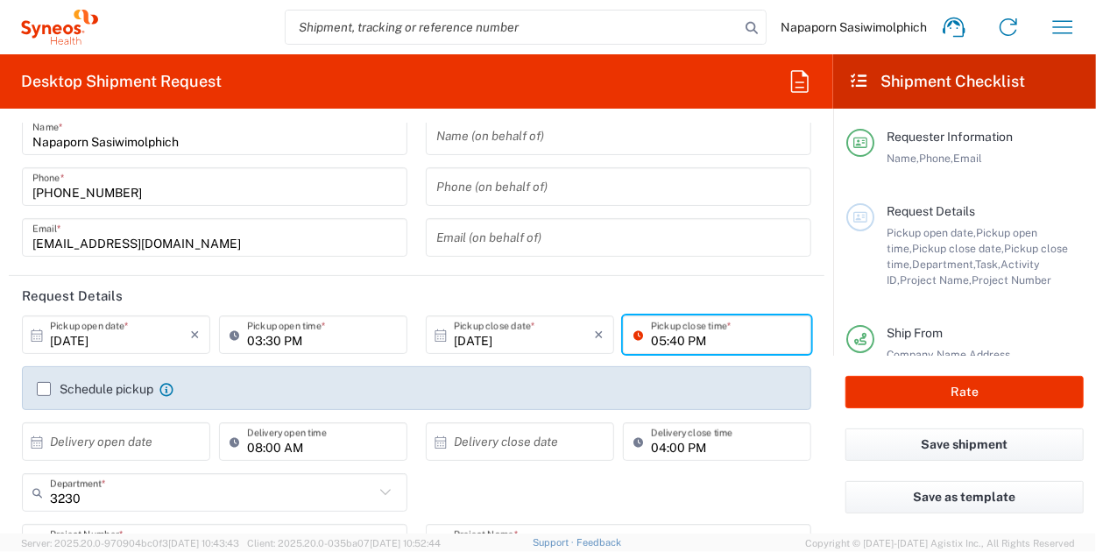
type input "05:40 PM"
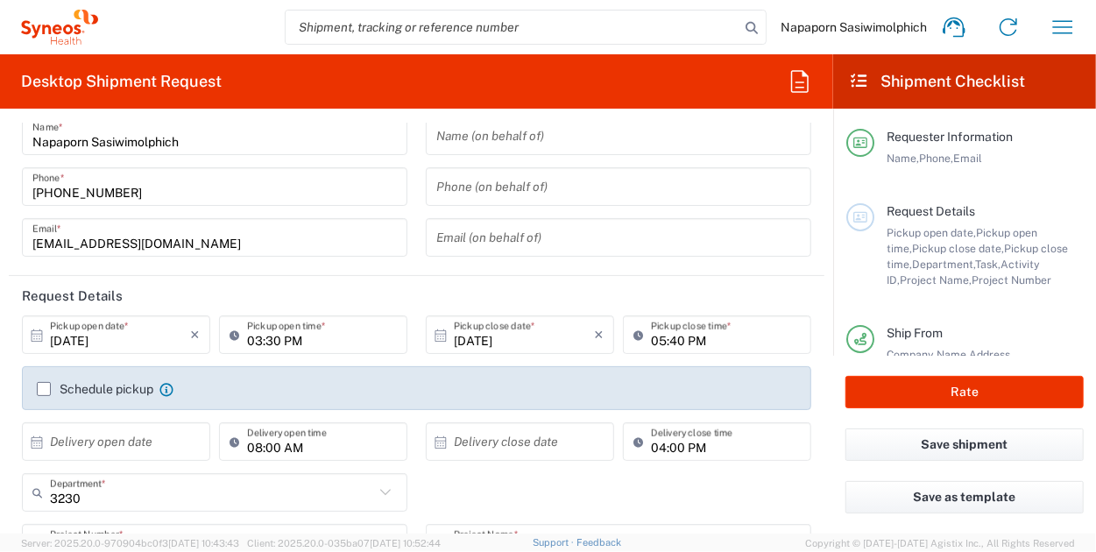
click at [808, 413] on main "[DATE] × Pickup open date * Cancel Apply 03:30 PM Pickup open time * [DATE] × P…" at bounding box center [417, 510] width 816 height 390
click at [42, 390] on label "Schedule pickup" at bounding box center [95, 389] width 117 height 14
click at [44, 389] on input "Schedule pickup" at bounding box center [44, 389] width 0 height 0
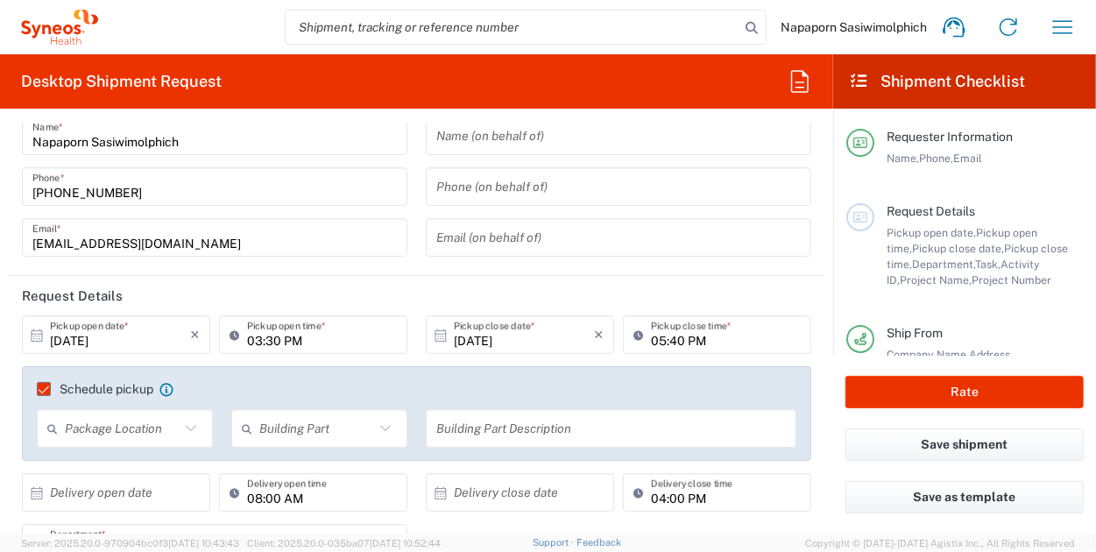
click at [816, 481] on form "Requester Information Napaporn Sasiwimolphich Name * [PHONE_NUMBER] Phone * [EM…" at bounding box center [416, 328] width 833 height 411
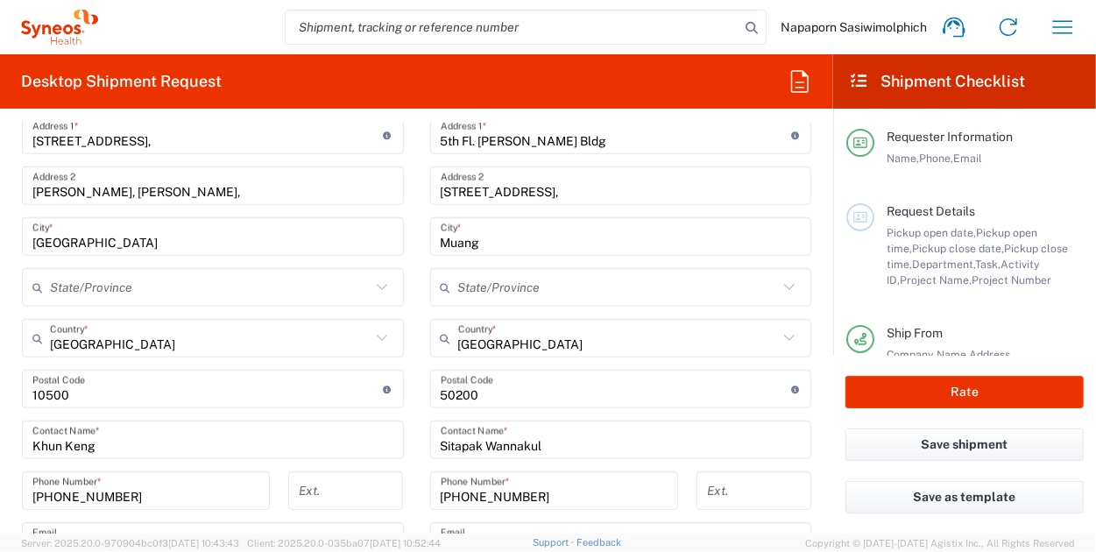
scroll to position [571, 0]
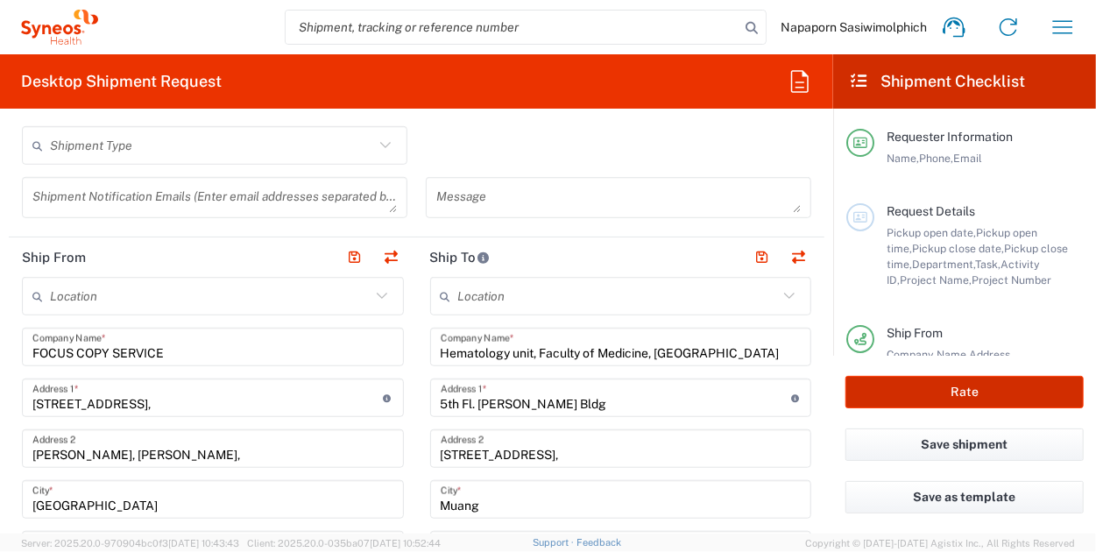
click at [830, 390] on button "Rate" at bounding box center [965, 392] width 238 height 32
type input "7000663"
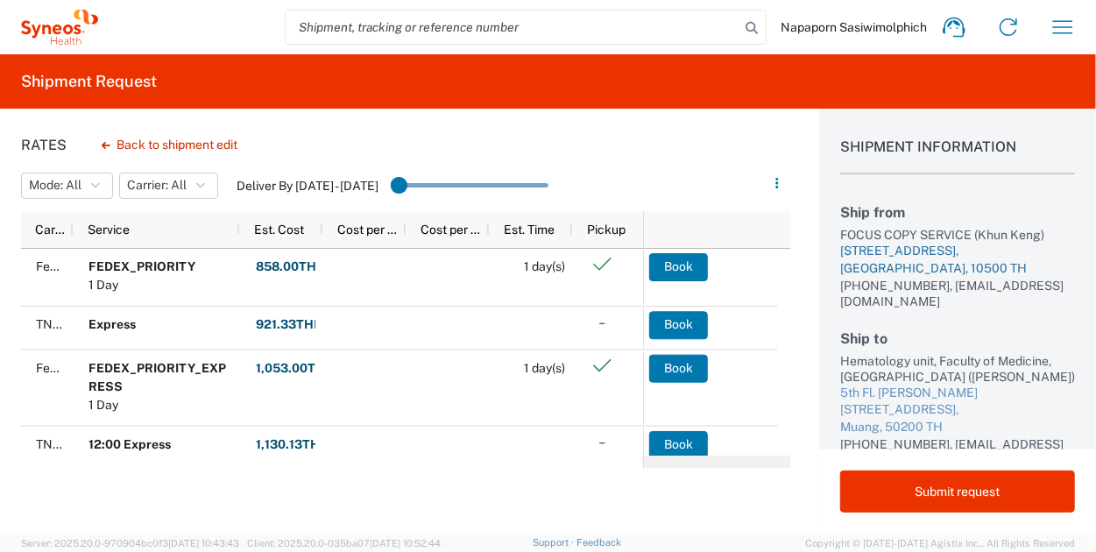
scroll to position [88, 0]
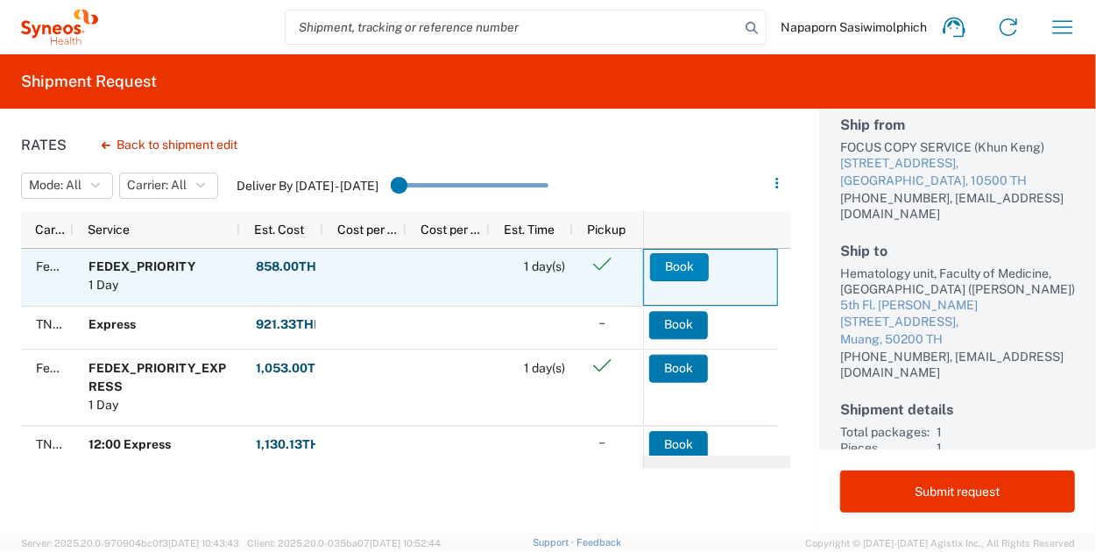
click at [675, 267] on button "Book" at bounding box center [679, 267] width 59 height 28
